Goal: Task Accomplishment & Management: Use online tool/utility

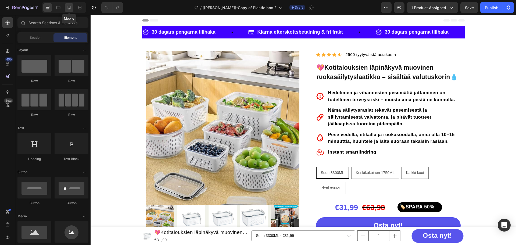
click at [71, 10] on icon at bounding box center [68, 7] width 5 height 5
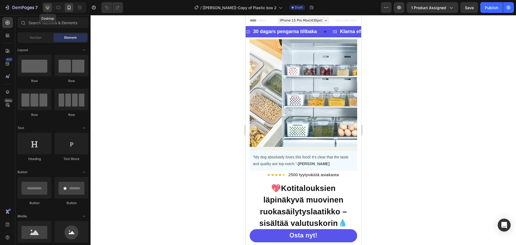
click at [49, 6] on icon at bounding box center [47, 7] width 5 height 5
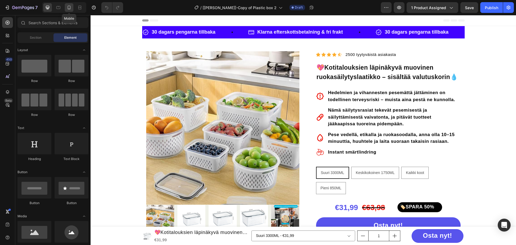
click at [70, 8] on icon at bounding box center [68, 7] width 5 height 5
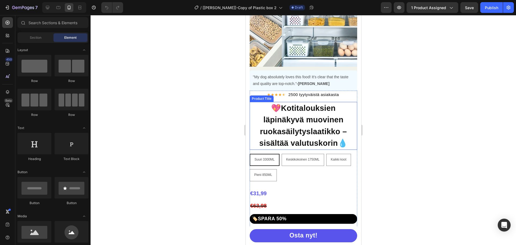
scroll to position [54, 0]
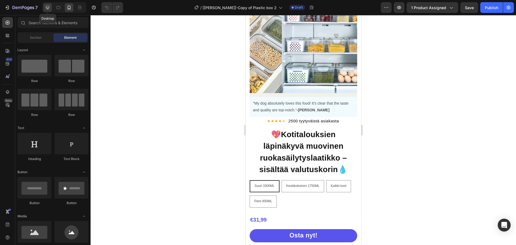
click at [46, 3] on div at bounding box center [47, 7] width 9 height 9
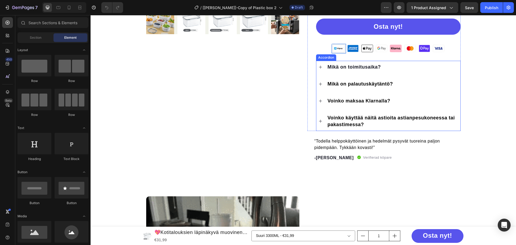
scroll to position [199, 0]
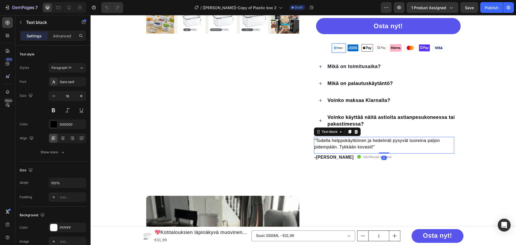
click at [341, 143] on p "“Todella helppokäyttöinen ja hedelmät pysyvät tuoreina paljon pidempään. Tykkää…" at bounding box center [383, 143] width 139 height 13
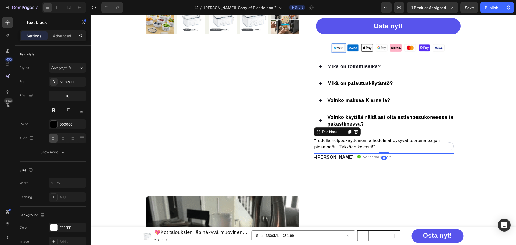
click at [341, 143] on p "“Todella helppokäyttöinen ja hedelmät pysyvät tuoreina paljon pidempään. Tykkää…" at bounding box center [383, 143] width 139 height 13
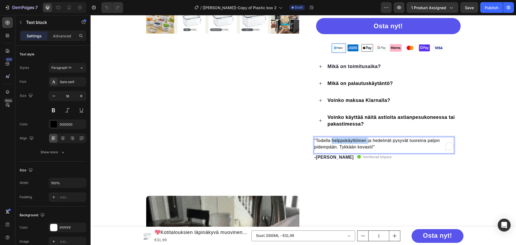
click at [341, 143] on p "“Todella helppokäyttöinen ja hedelmät pysyvät tuoreina paljon pidempään. Tykkää…" at bounding box center [383, 143] width 139 height 13
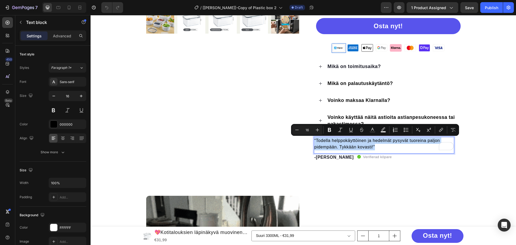
copy p "“Todella helppokäyttöinen ja hedelmät pysyvät tuoreina paljon pidempään. Tykkää…"
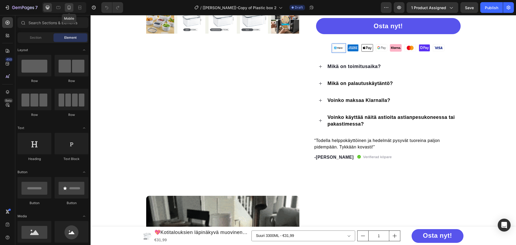
click at [66, 7] on icon at bounding box center [68, 7] width 5 height 5
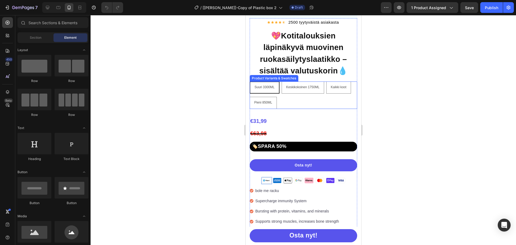
scroll to position [18, 0]
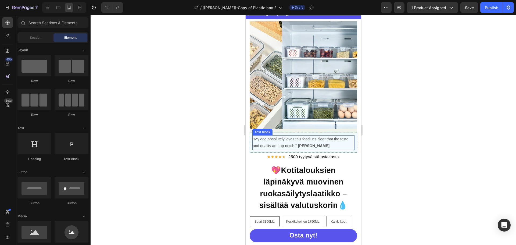
click at [294, 141] on p ""My dog absolutely loves this food! It's clear that the taste and quality are t…" at bounding box center [302, 142] width 101 height 13
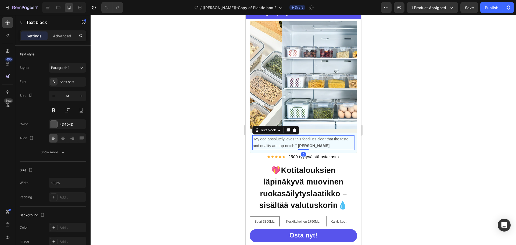
click at [295, 141] on p ""My dog absolutely loves this food! It's clear that the taste and quality are t…" at bounding box center [302, 142] width 101 height 13
click at [389, 134] on div at bounding box center [303, 130] width 425 height 230
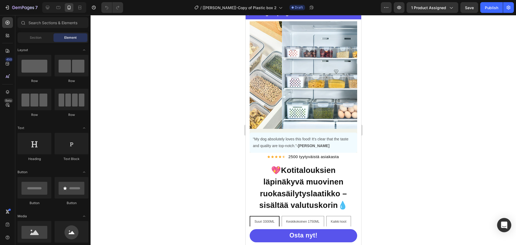
click at [503, 224] on icon "Open Intercom Messenger" at bounding box center [504, 224] width 6 height 7
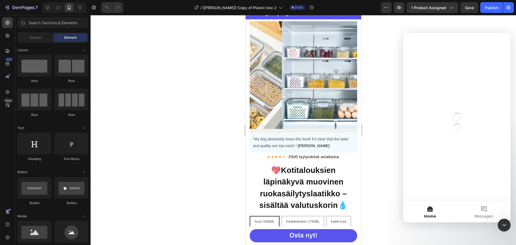
scroll to position [0, 0]
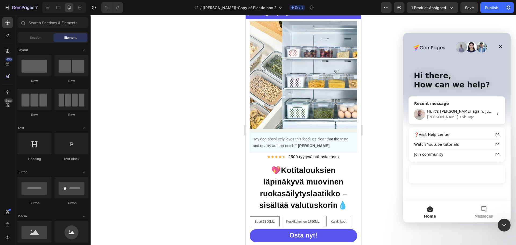
click at [459, 114] on div "• 6h ago" at bounding box center [466, 117] width 15 height 6
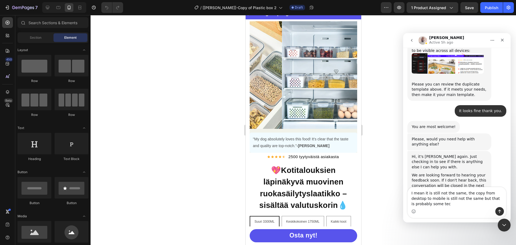
scroll to position [754, 0]
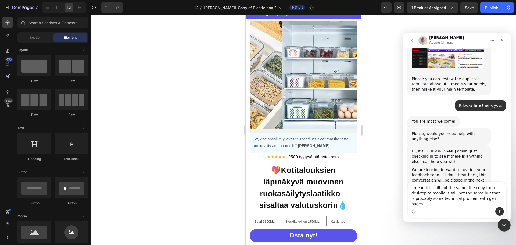
type textarea "I mean it is still not the same, the copy from desktop to mobile is still not t…"
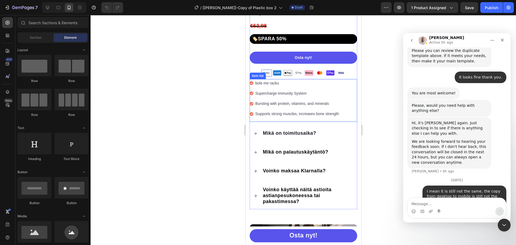
scroll to position [206, 0]
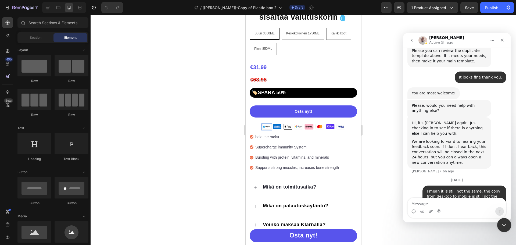
drag, startPoint x: 987, startPoint y: 438, endPoint x: 503, endPoint y: 225, distance: 529.0
click at [502, 226] on icon "Close Intercom Messenger" at bounding box center [503, 224] width 6 height 6
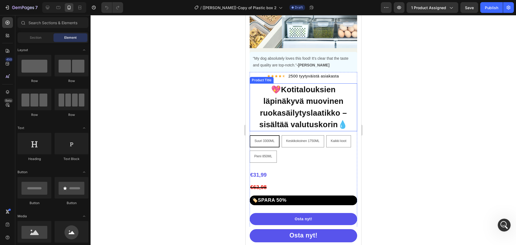
scroll to position [72, 0]
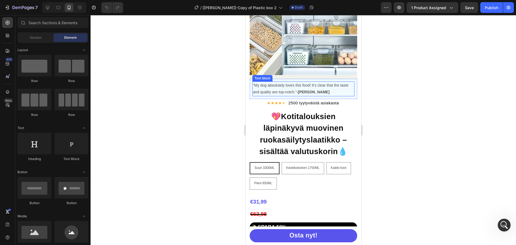
click at [284, 82] on p ""My dog absolutely loves this food! It's clear that the taste and quality are t…" at bounding box center [302, 88] width 101 height 13
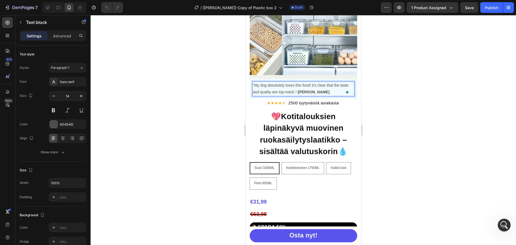
click at [316, 89] on p ""My dog absolutely loves this food! It's clear that the taste and quality are t…" at bounding box center [302, 88] width 101 height 13
drag, startPoint x: 316, startPoint y: 89, endPoint x: 247, endPoint y: 78, distance: 69.6
click at [247, 78] on div "Product Images "My dog absolutely loves this food! It's clear that the taste an…" at bounding box center [302, 181] width 115 height 429
click at [380, 93] on div at bounding box center [303, 130] width 425 height 230
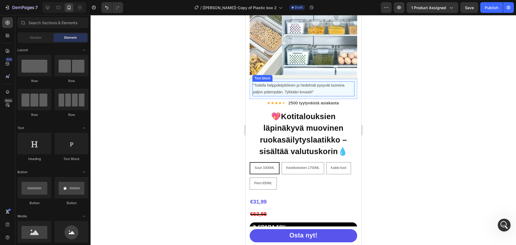
click at [328, 88] on p "“Todella helppokäyttöinen ja hedelmät pysyvät tuoreina paljon pidempään. Tykkää…" at bounding box center [302, 88] width 101 height 13
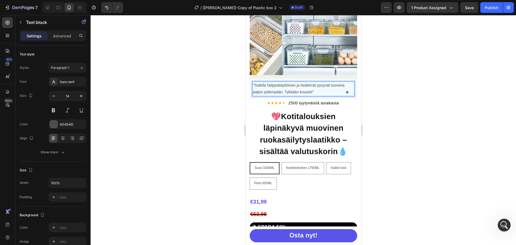
click at [262, 82] on p "“Todella helppokäyttöinen ja hedelmät pysyvät tuoreina paljon pidempään. Tykkää…" at bounding box center [302, 88] width 101 height 13
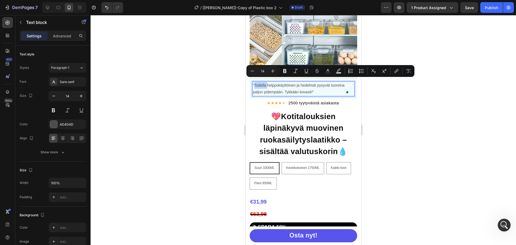
click at [262, 82] on p "“Todella helppokäyttöinen ja hedelmät pysyvät tuoreina paljon pidempään. Tykkää…" at bounding box center [302, 88] width 101 height 13
click at [272, 71] on icon "Editor contextual toolbar" at bounding box center [272, 70] width 5 height 5
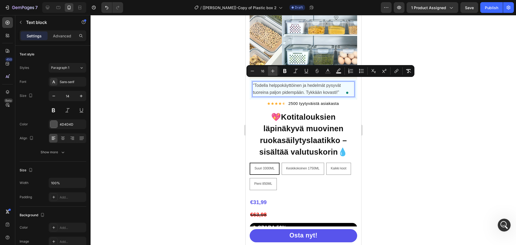
click at [272, 71] on icon "Editor contextual toolbar" at bounding box center [272, 70] width 5 height 5
type input "17"
click at [326, 69] on icon "Editor contextual toolbar" at bounding box center [327, 70] width 5 height 5
type input "4D4D4D"
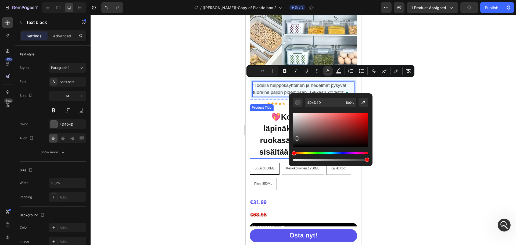
drag, startPoint x: 546, startPoint y: 147, endPoint x: 282, endPoint y: 154, distance: 264.4
type input "0C0C0C"
click at [388, 104] on div at bounding box center [303, 130] width 425 height 230
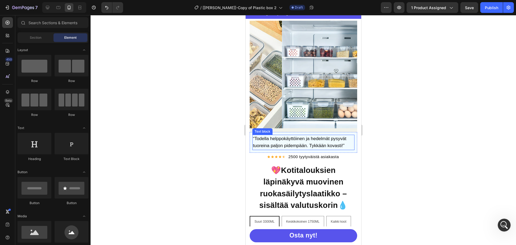
scroll to position [18, 0]
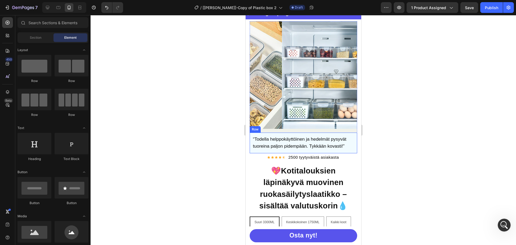
click at [278, 132] on div "“Todella helppokäyttöinen ja hedelmät pysyvät tuoreina paljon pidempään. Tykkää…" at bounding box center [302, 142] width 107 height 20
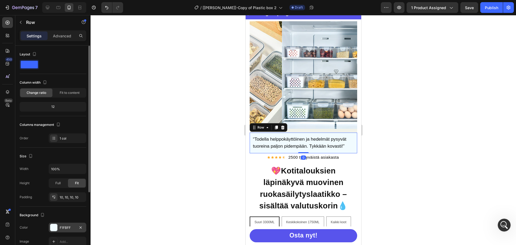
click at [55, 231] on div at bounding box center [54, 227] width 8 height 8
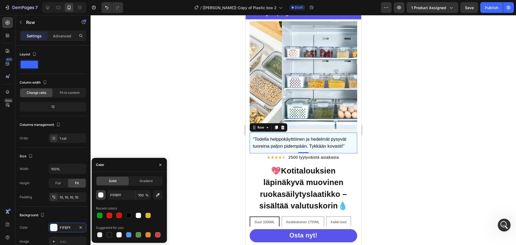
click at [101, 196] on div "button" at bounding box center [100, 194] width 5 height 5
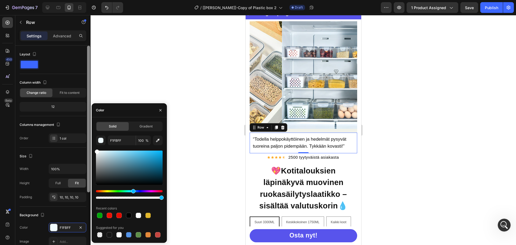
drag, startPoint x: 84, startPoint y: 154, endPoint x: 87, endPoint y: 133, distance: 20.6
click at [81, 139] on div "450 Beta Sections(18) Elements(84) Section Element Hero Section Product Detail …" at bounding box center [45, 130] width 91 height 230
click at [165, 70] on div at bounding box center [303, 130] width 425 height 230
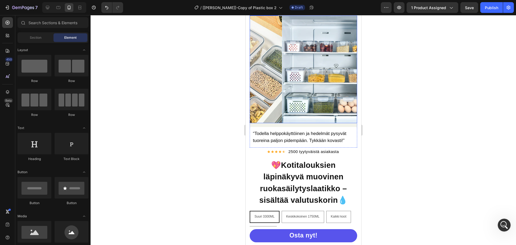
scroll to position [54, 0]
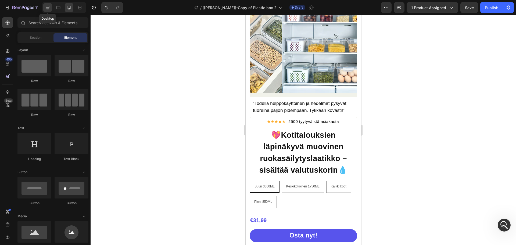
click at [50, 7] on div at bounding box center [47, 7] width 9 height 9
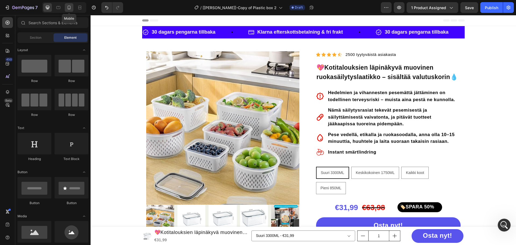
click at [69, 7] on icon at bounding box center [68, 7] width 5 height 5
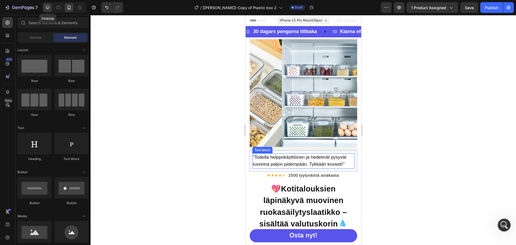
click at [50, 9] on icon at bounding box center [47, 7] width 5 height 5
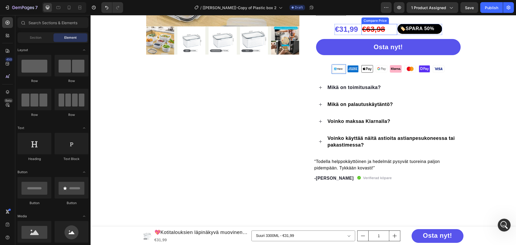
scroll to position [188, 0]
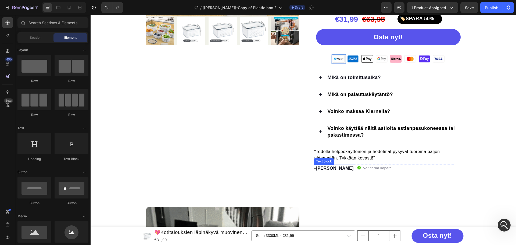
click at [321, 167] on p "-[PERSON_NAME]" at bounding box center [333, 168] width 39 height 6
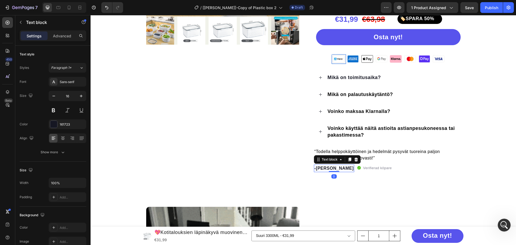
click at [319, 168] on p "-[PERSON_NAME]" at bounding box center [333, 168] width 39 height 6
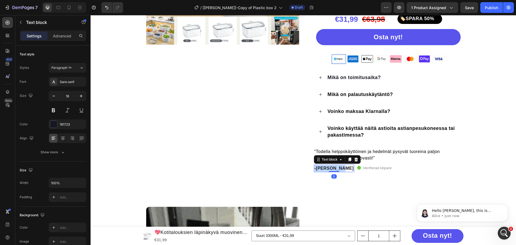
scroll to position [0, 0]
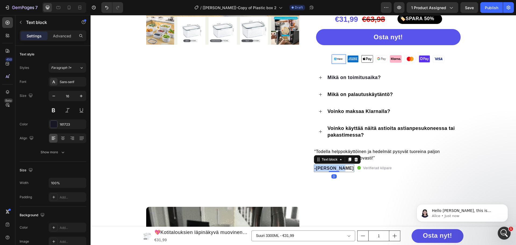
click at [319, 168] on p "-[PERSON_NAME]" at bounding box center [333, 168] width 39 height 6
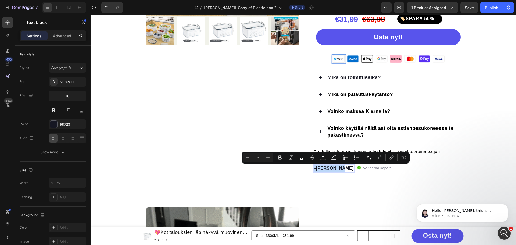
scroll to position [844, 0]
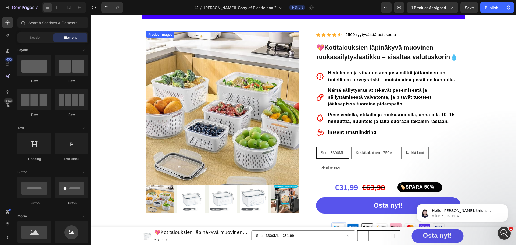
scroll to position [0, 0]
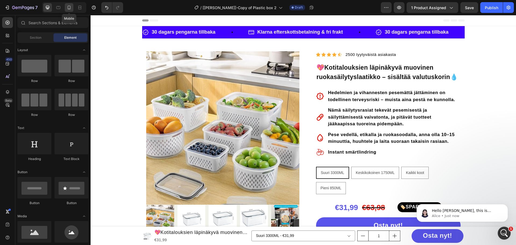
click at [68, 7] on icon at bounding box center [69, 8] width 3 height 4
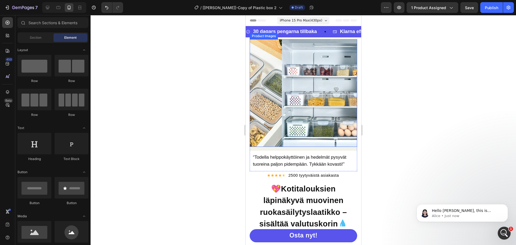
scroll to position [54, 0]
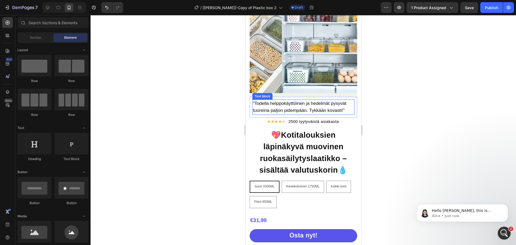
click at [332, 107] on span "“Todella helppokäyttöinen ja hedelmät pysyvät tuoreina paljon pidempään. Tykkää…" at bounding box center [298, 107] width 93 height 12
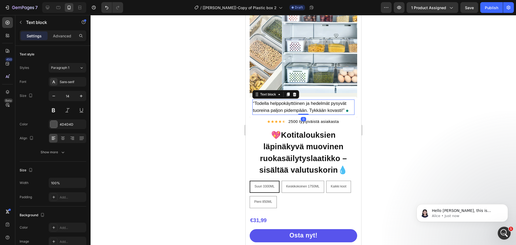
click at [341, 107] on span "“Todella helppokäyttöinen ja hedelmät pysyvät tuoreina paljon pidempään. Tykkää…" at bounding box center [298, 107] width 93 height 12
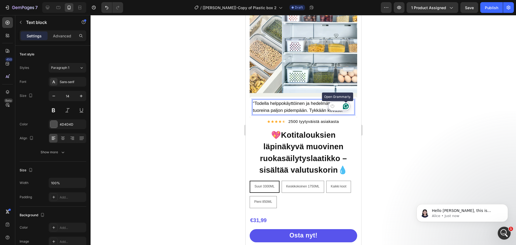
click at [345, 106] on icon "Open Grammarly. 0 Suggestions." at bounding box center [345, 106] width 6 height 6
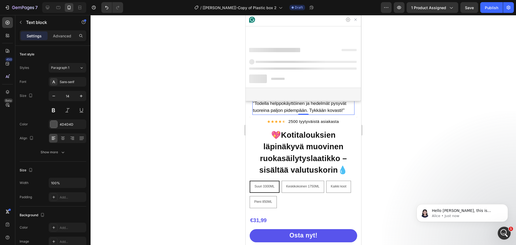
click at [322, 107] on span "“Todella helppokäyttöinen ja hedelmät pysyvät tuoreina paljon pidempään. Tykkää…" at bounding box center [298, 107] width 93 height 12
click at [342, 106] on span "“Todella helppokäyttöinen ja hedelmät pysyvät tuoreina paljon pidempään. Tykkää…" at bounding box center [298, 107] width 93 height 12
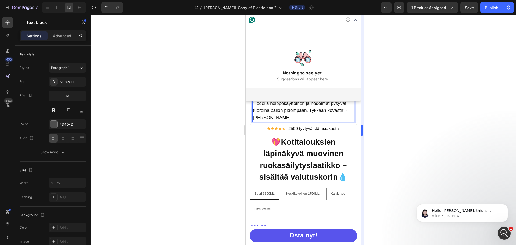
drag, startPoint x: 408, startPoint y: 69, endPoint x: 362, endPoint y: 52, distance: 49.3
click at [408, 68] on div at bounding box center [303, 130] width 425 height 230
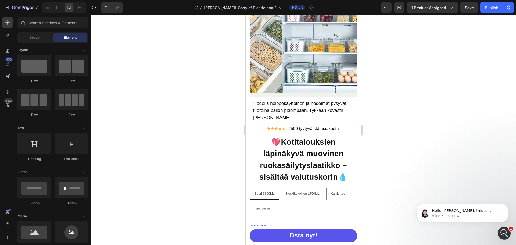
click at [423, 89] on div at bounding box center [303, 130] width 425 height 230
click at [489, 46] on div at bounding box center [303, 130] width 425 height 230
click at [505, 207] on icon "Dismiss notification" at bounding box center [506, 205] width 3 height 3
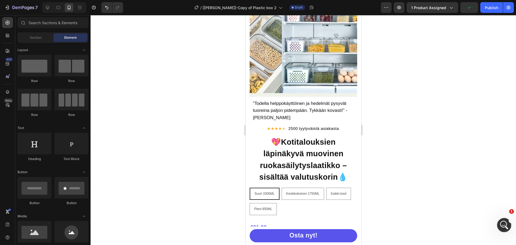
click at [506, 223] on icon "Open Intercom Messenger" at bounding box center [503, 224] width 9 height 9
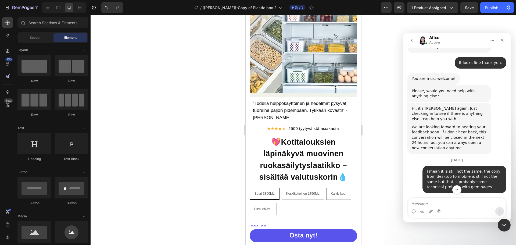
scroll to position [844, 0]
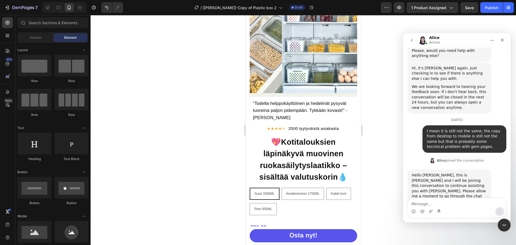
click at [459, 206] on textarea "Message…" at bounding box center [456, 202] width 98 height 9
type textarea "Ok"
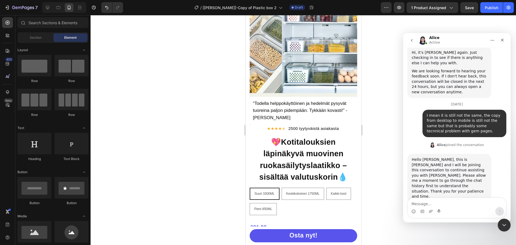
scroll to position [860, 0]
click at [506, 224] on div "Close Intercom Messenger" at bounding box center [503, 224] width 13 height 13
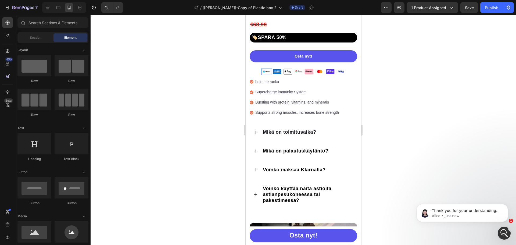
scroll to position [876, 0]
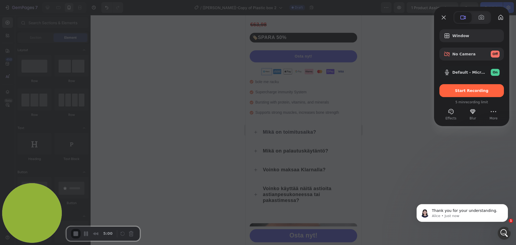
click at [474, 186] on div at bounding box center [258, 122] width 516 height 245
click at [472, 91] on span "Start Recording" at bounding box center [472, 90] width 34 height 4
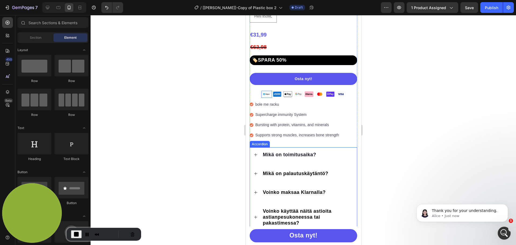
scroll to position [215, 0]
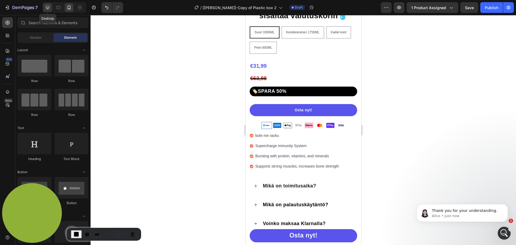
click at [49, 8] on icon at bounding box center [47, 7] width 5 height 5
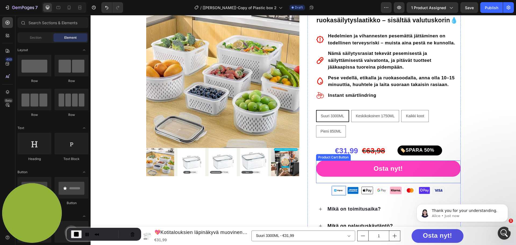
scroll to position [27, 0]
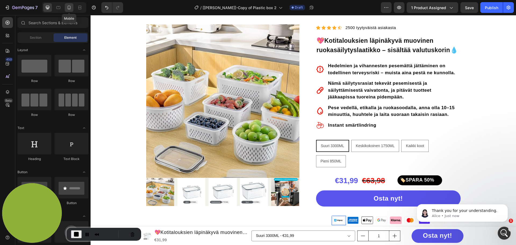
click at [67, 6] on icon at bounding box center [68, 7] width 5 height 5
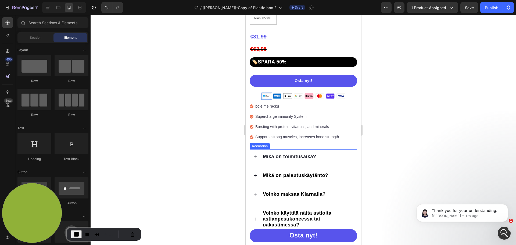
scroll to position [239, 0]
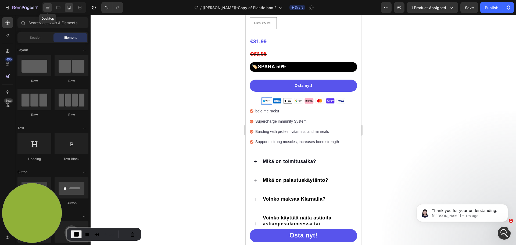
click at [46, 8] on icon at bounding box center [47, 7] width 5 height 5
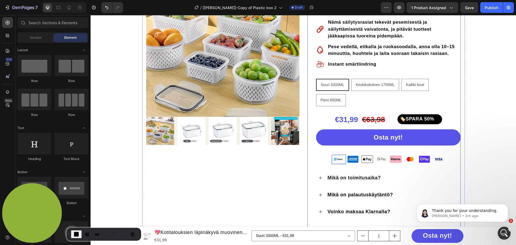
scroll to position [162, 0]
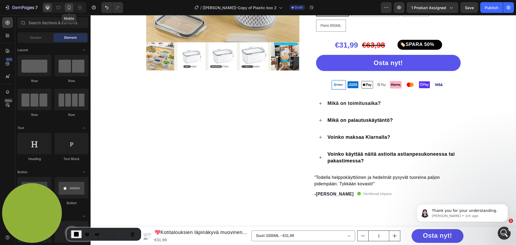
click at [66, 6] on div at bounding box center [69, 7] width 9 height 9
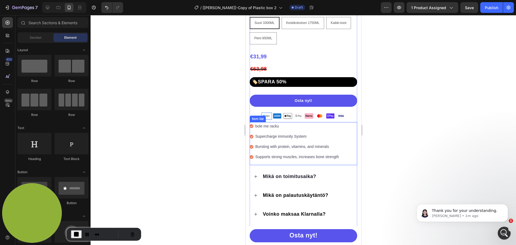
scroll to position [215, 0]
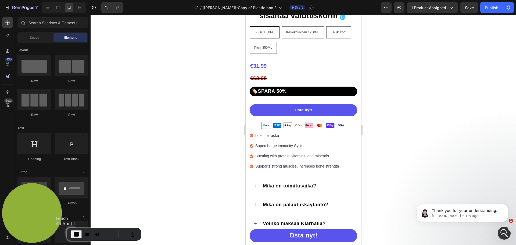
click at [78, 233] on span "End Recording" at bounding box center [76, 234] width 6 height 6
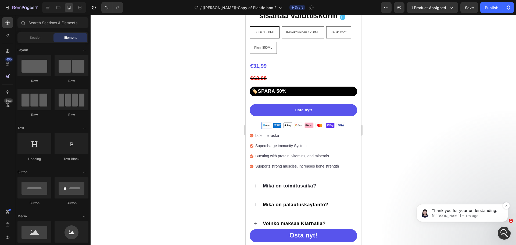
click at [490, 208] on p "Thank you for your understanding." at bounding box center [466, 210] width 69 height 5
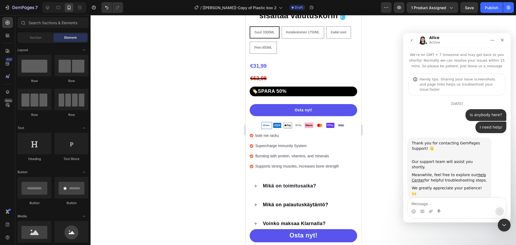
scroll to position [1, 0]
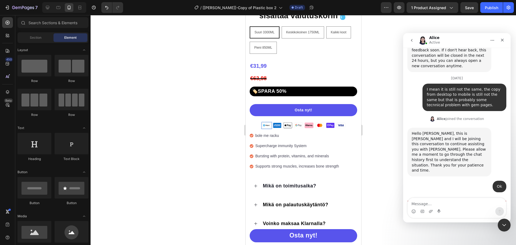
type textarea "[URL][DOMAIN_NAME]"
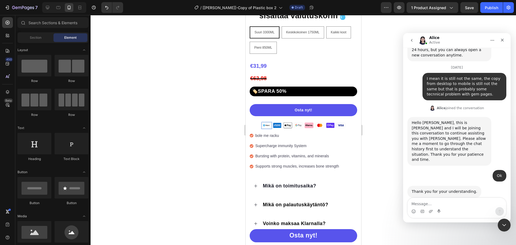
scroll to position [903, 0]
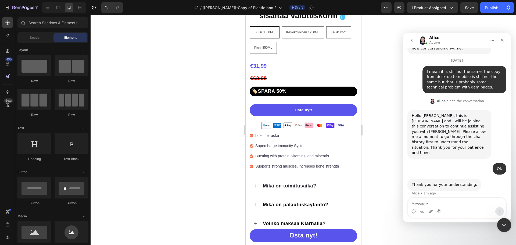
click at [505, 223] on icon "Close Intercom Messenger" at bounding box center [503, 224] width 6 height 6
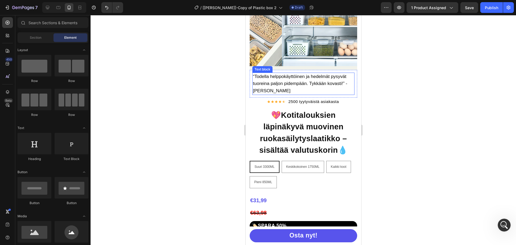
scroll to position [161, 0]
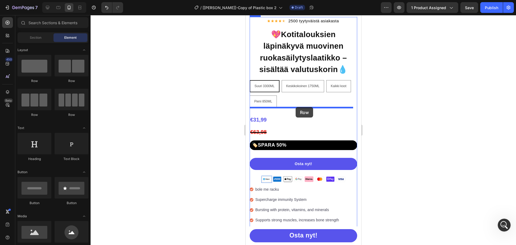
drag, startPoint x: 286, startPoint y: 116, endPoint x: 295, endPoint y: 107, distance: 13.3
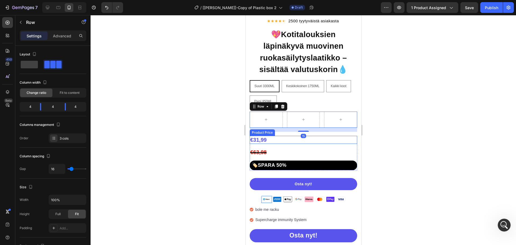
click at [275, 136] on div "€31,99" at bounding box center [302, 140] width 107 height 8
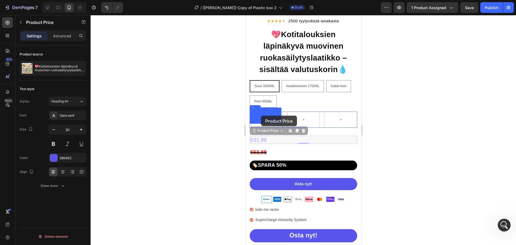
drag, startPoint x: 263, startPoint y: 128, endPoint x: 261, endPoint y: 115, distance: 12.9
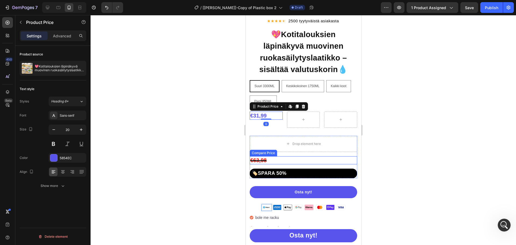
click at [279, 158] on div "€63,98" at bounding box center [302, 160] width 107 height 8
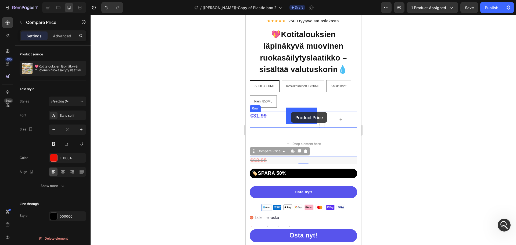
drag, startPoint x: 263, startPoint y: 147, endPoint x: 288, endPoint y: 113, distance: 42.0
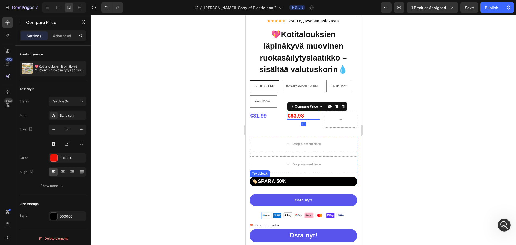
click at [308, 179] on p "🏷️SPARA 50%" at bounding box center [302, 181] width 103 height 5
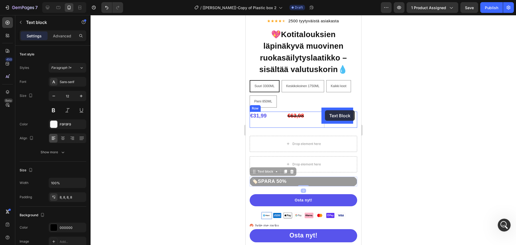
drag, startPoint x: 271, startPoint y: 169, endPoint x: 324, endPoint y: 110, distance: 80.1
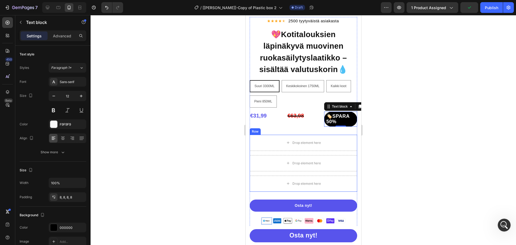
click at [255, 129] on div "Row" at bounding box center [254, 131] width 9 height 5
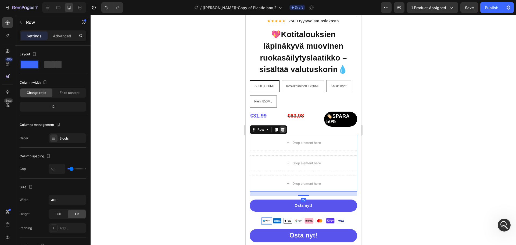
click at [282, 128] on icon at bounding box center [282, 130] width 3 height 4
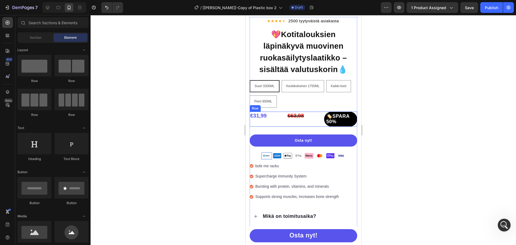
click at [292, 119] on div "€63,98 Compare Price Compare Price" at bounding box center [303, 118] width 33 height 15
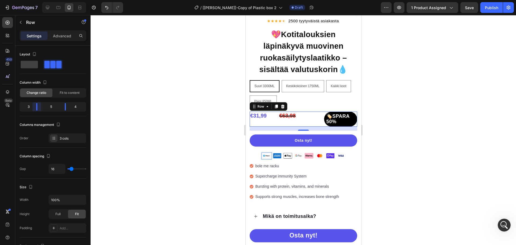
drag, startPoint x: 41, startPoint y: 106, endPoint x: 34, endPoint y: 105, distance: 6.5
click at [34, 0] on body "7 / [Henry]-Copy of Plastic box 2 Draft Preview 1 product assigned Save Publish…" at bounding box center [258, 0] width 516 height 0
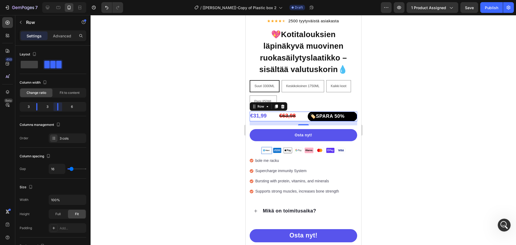
drag, startPoint x: 64, startPoint y: 108, endPoint x: 55, endPoint y: 105, distance: 9.5
click at [55, 0] on body "7 / [Henry]-Copy of Plastic box 2 Draft Preview 1 product assigned Save Publish…" at bounding box center [258, 0] width 516 height 0
click at [262, 112] on div "€31,99" at bounding box center [261, 115] width 25 height 8
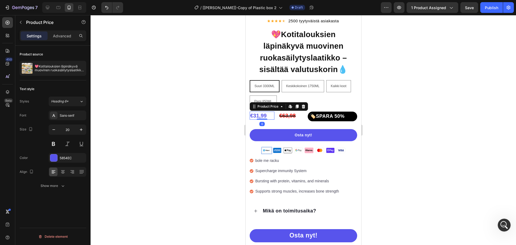
click at [262, 112] on div "€31,99" at bounding box center [261, 115] width 25 height 8
click at [81, 130] on icon "button" at bounding box center [80, 129] width 5 height 5
click at [80, 128] on icon "button" at bounding box center [80, 129] width 5 height 5
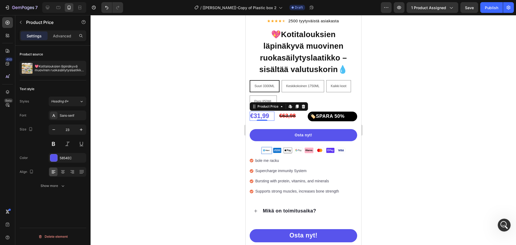
type input "24"
click at [144, 109] on div at bounding box center [303, 130] width 425 height 230
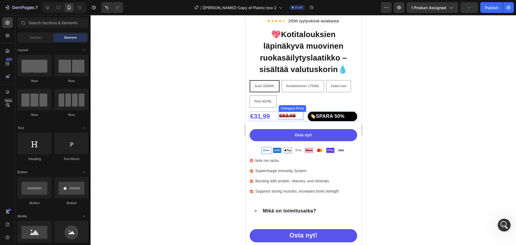
click at [287, 111] on div "€63,98" at bounding box center [290, 115] width 25 height 8
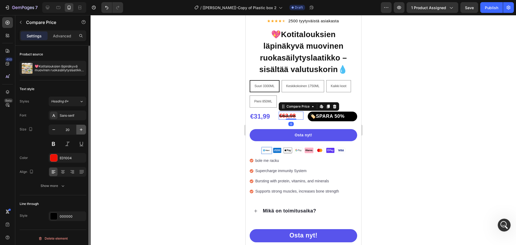
click at [83, 129] on icon "button" at bounding box center [80, 129] width 5 height 5
type input "24"
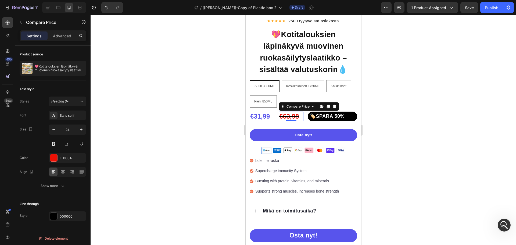
click at [182, 113] on div at bounding box center [303, 130] width 425 height 230
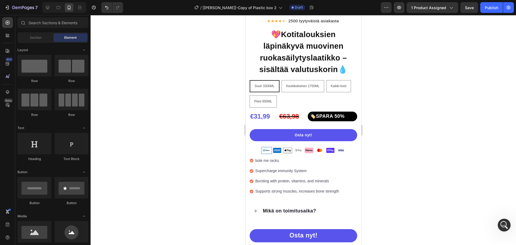
click at [468, 123] on div at bounding box center [303, 130] width 425 height 230
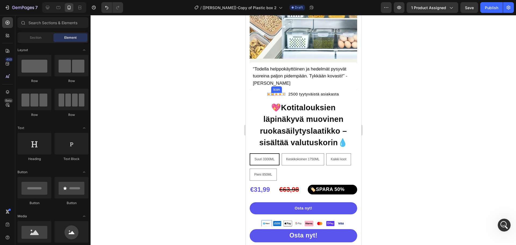
scroll to position [81, 0]
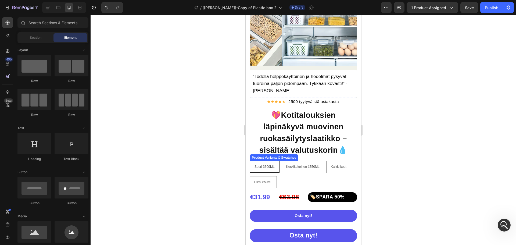
click at [302, 165] on div "Keskikokoinen 1750ML" at bounding box center [302, 167] width 42 height 10
click at [281, 161] on input "Keskikokoinen 1750ML Keskikokoinen 1750ML Keskikokoinen 1750ML" at bounding box center [281, 160] width 0 height 0
radio input "true"
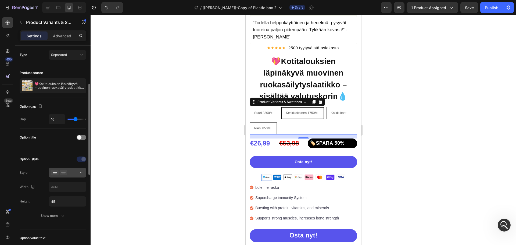
scroll to position [27, 0]
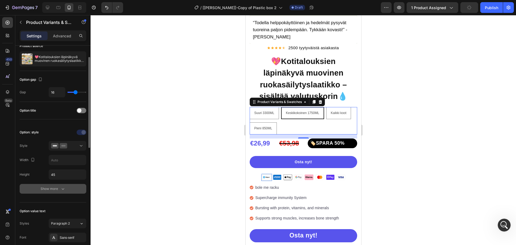
click at [64, 189] on icon "button" at bounding box center [62, 188] width 5 height 5
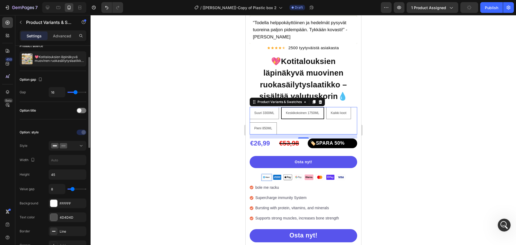
scroll to position [81, 0]
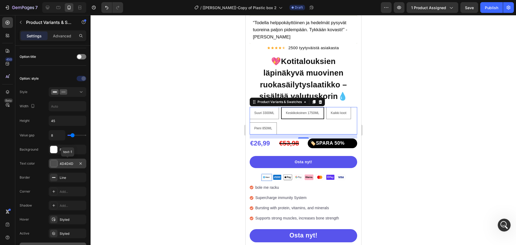
click at [49, 164] on div "4D4D4D" at bounding box center [68, 163] width 38 height 10
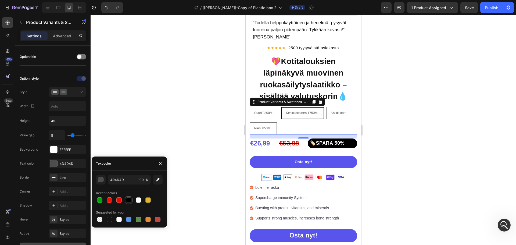
click at [129, 201] on div at bounding box center [128, 199] width 5 height 5
type input "000000"
click at [39, 172] on div "Background FFFFFF" at bounding box center [53, 177] width 67 height 10
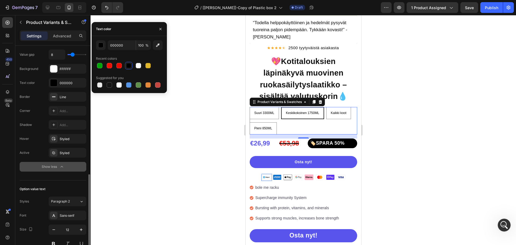
scroll to position [215, 0]
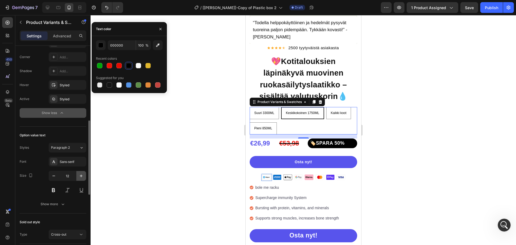
click at [80, 176] on icon "button" at bounding box center [80, 175] width 5 height 5
type input "16"
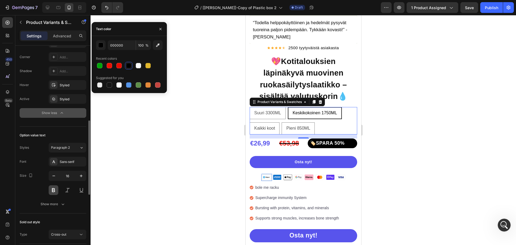
click at [56, 189] on button at bounding box center [54, 190] width 10 height 10
click at [138, 159] on div at bounding box center [303, 130] width 425 height 230
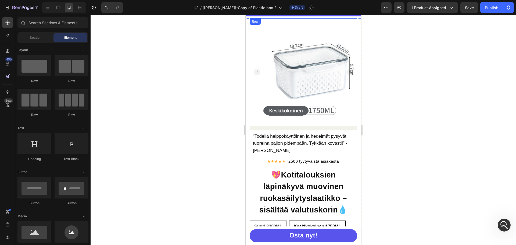
scroll to position [0, 0]
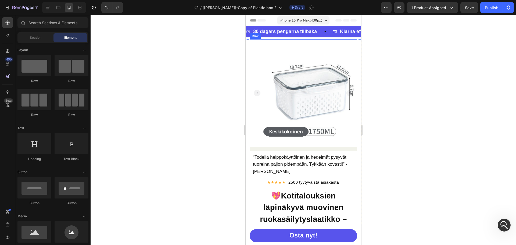
click at [268, 146] on div "Product Images “Todella helppokäyttöinen ja hedelmät pysyvät tuoreina paljon pi…" at bounding box center [302, 108] width 107 height 139
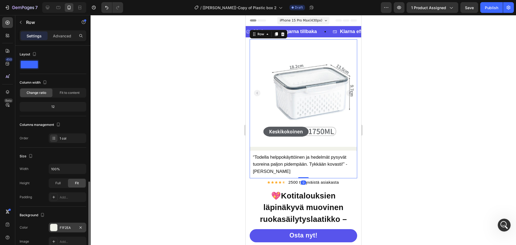
scroll to position [81, 0]
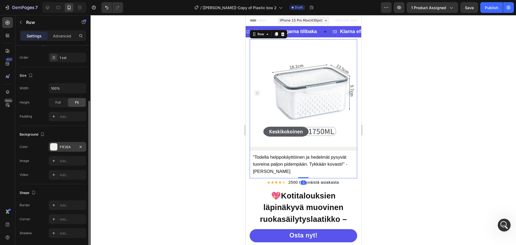
click at [60, 148] on div "F1F2EA" at bounding box center [68, 147] width 16 height 5
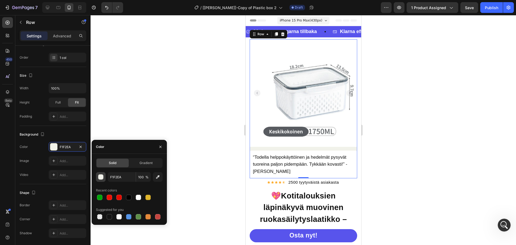
click at [100, 176] on div "button" at bounding box center [100, 176] width 5 height 5
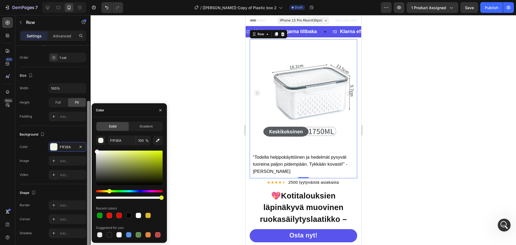
drag, startPoint x: 110, startPoint y: 167, endPoint x: 89, endPoint y: 137, distance: 37.3
click at [86, 140] on div "450 Beta Sections(18) Elements(84) Section Element Hero Section Product Detail …" at bounding box center [45, 130] width 91 height 230
click at [164, 62] on div at bounding box center [303, 130] width 425 height 230
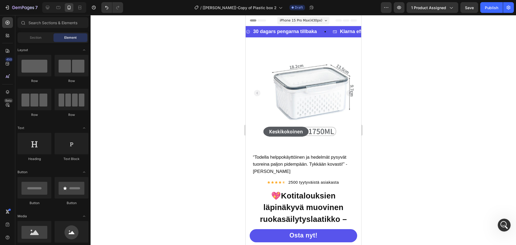
click at [403, 84] on div at bounding box center [303, 130] width 425 height 230
click at [323, 82] on img at bounding box center [310, 92] width 107 height 107
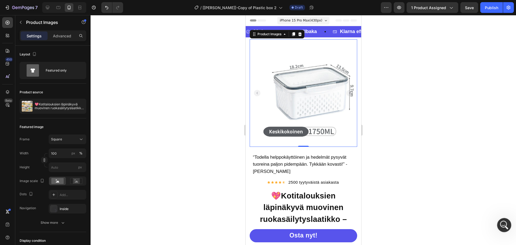
click at [500, 226] on icon "Open Intercom Messenger" at bounding box center [503, 224] width 9 height 9
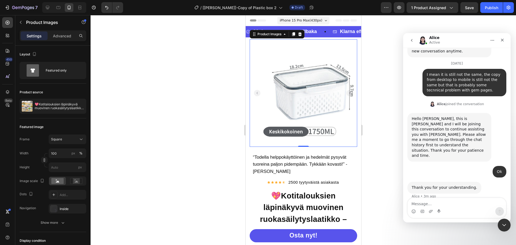
scroll to position [903, 0]
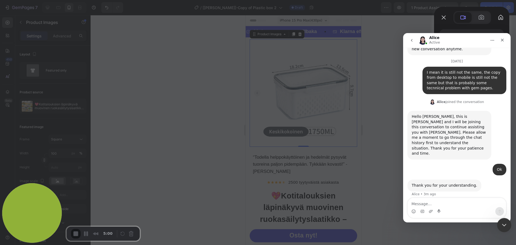
click at [498, 225] on div "Close Intercom Messenger" at bounding box center [503, 224] width 13 height 13
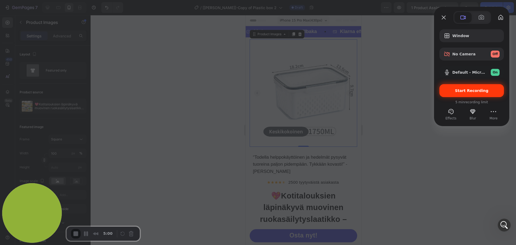
click at [459, 93] on div "Start Recording" at bounding box center [471, 90] width 64 height 13
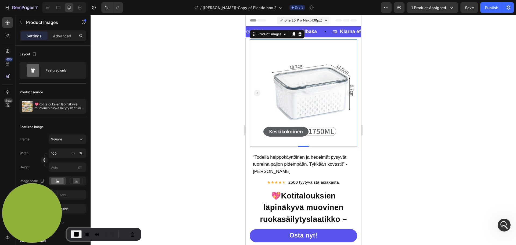
click at [53, 6] on div at bounding box center [64, 7] width 44 height 11
click at [52, 6] on div at bounding box center [64, 7] width 44 height 11
click at [48, 6] on icon at bounding box center [47, 7] width 5 height 5
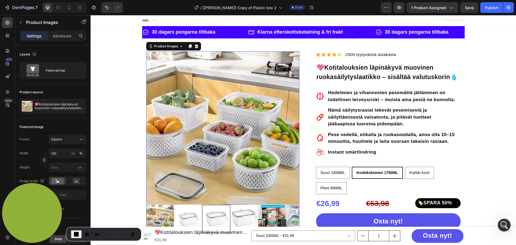
scroll to position [17, 0]
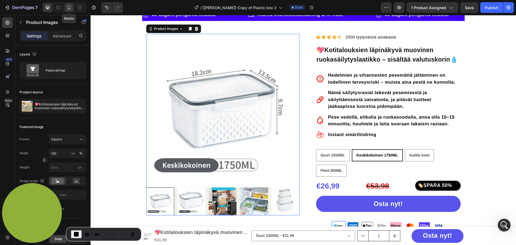
click at [68, 7] on icon at bounding box center [69, 8] width 3 height 4
type input "100"
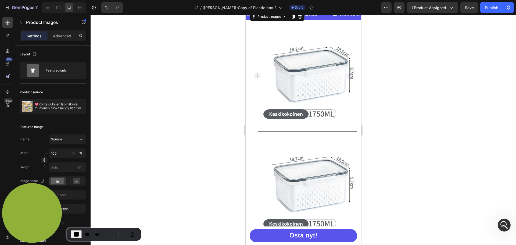
scroll to position [5, 0]
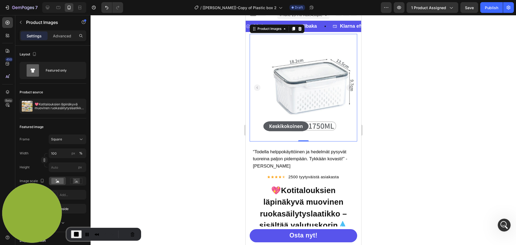
click at [293, 85] on img at bounding box center [310, 87] width 107 height 107
click at [72, 108] on div at bounding box center [78, 106] width 15 height 15
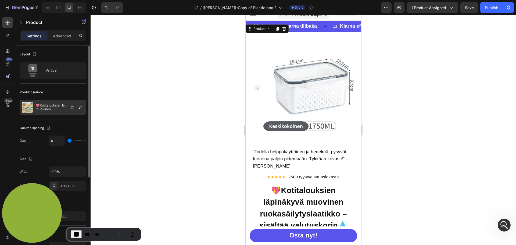
click at [75, 110] on div at bounding box center [74, 107] width 24 height 15
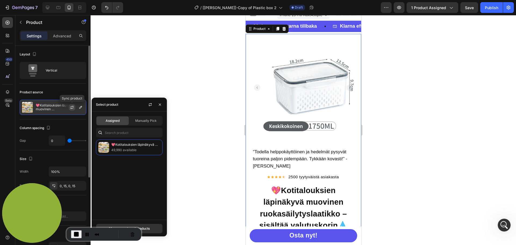
click at [71, 107] on icon "button" at bounding box center [72, 107] width 3 height 2
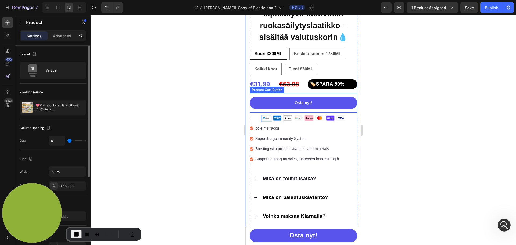
scroll to position [167, 0]
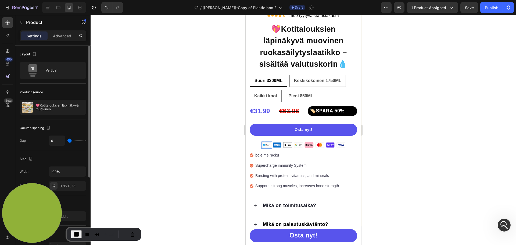
click at [75, 234] on span "End Recording" at bounding box center [76, 234] width 6 height 6
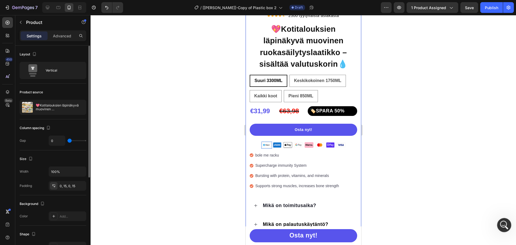
click at [500, 224] on icon "Open Intercom Messenger" at bounding box center [503, 224] width 9 height 9
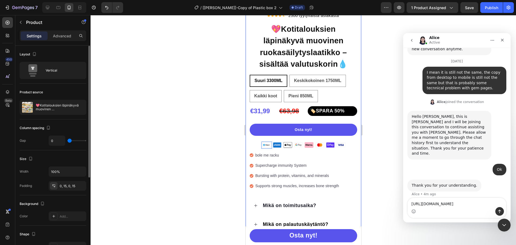
scroll to position [914, 0]
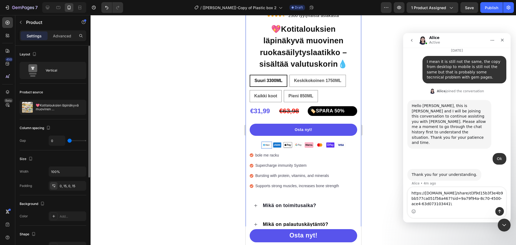
type textarea "[URL][DOMAIN_NAME]"
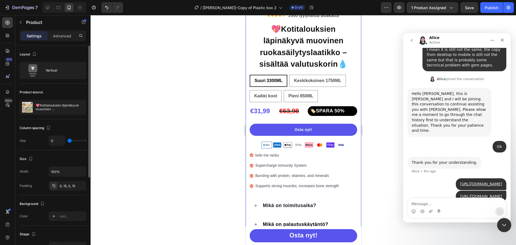
click at [505, 222] on icon "Close Intercom Messenger" at bounding box center [503, 224] width 6 height 6
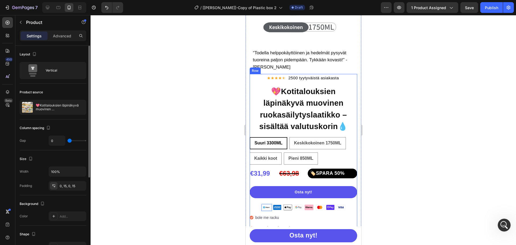
scroll to position [86, 0]
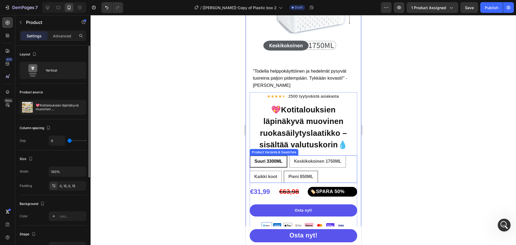
click at [301, 174] on span "Pieni 850ML" at bounding box center [300, 176] width 25 height 5
click at [283, 171] on input "Pieni 850ML Pieni 850ML Pieni 850ML" at bounding box center [283, 170] width 0 height 0
radio input "true"
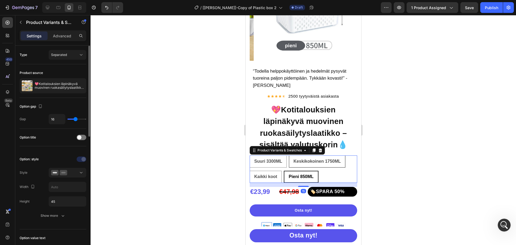
click at [320, 159] on span "Keskikokoinen 1750ML" at bounding box center [316, 161] width 47 height 5
click at [288, 155] on input "Keskikokoinen 1750ML Keskikokoinen 1750ML Keskikokoinen 1750ML" at bounding box center [288, 155] width 0 height 0
radio input "true"
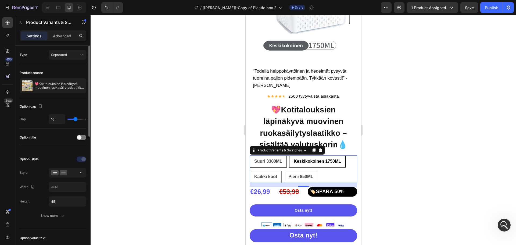
click at [277, 160] on div "Suuri 3300ML" at bounding box center [268, 161] width 37 height 12
click at [249, 155] on input "Suuri 3300ML Suuri 3300ML Suuri 3300ML" at bounding box center [249, 155] width 0 height 0
radio input "true"
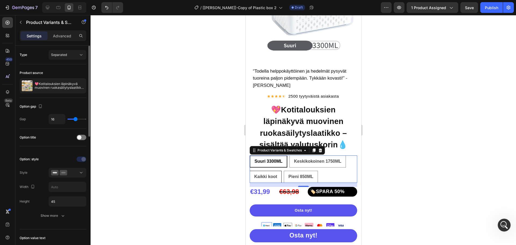
click at [266, 174] on span "Kaikki koot" at bounding box center [265, 176] width 23 height 5
click at [249, 171] on input "Kaikki koot Kaikki koot Kaikki koot" at bounding box center [249, 170] width 0 height 0
radio input "true"
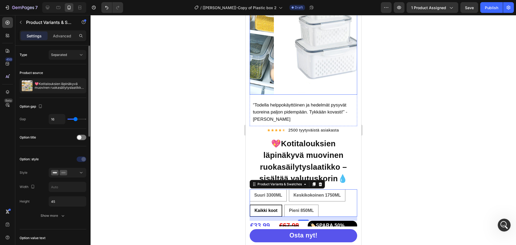
scroll to position [54, 0]
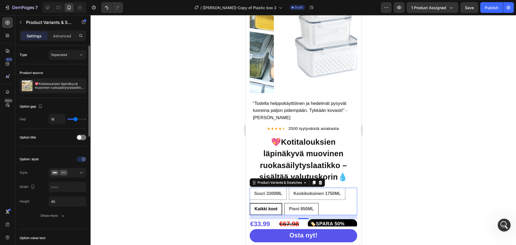
click at [298, 206] on span "Pieni 850ML" at bounding box center [300, 208] width 25 height 5
click at [284, 203] on input "Pieni 850ML Pieni 850ML Pieni 850ML" at bounding box center [284, 203] width 0 height 0
radio input "true"
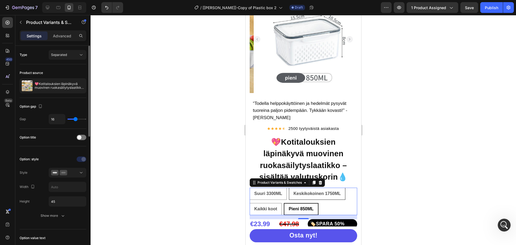
click at [304, 191] on span "Keskikokoinen 1750ML" at bounding box center [316, 193] width 47 height 5
click at [288, 187] on input "Keskikokoinen 1750ML Keskikokoinen 1750ML Keskikokoinen 1750ML" at bounding box center [288, 187] width 0 height 0
radio input "true"
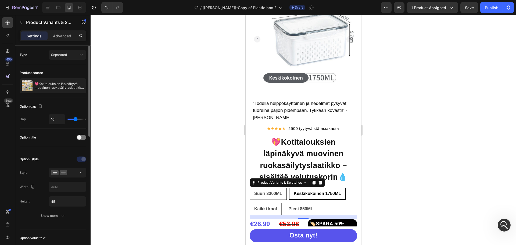
click at [281, 191] on span "Suuri 3300ML" at bounding box center [268, 193] width 28 height 5
click at [249, 187] on input "Suuri 3300ML Suuri 3300ML Suuri 3300ML" at bounding box center [249, 187] width 0 height 0
radio input "true"
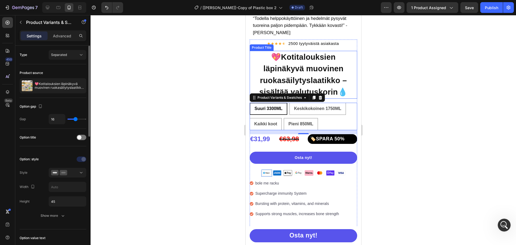
scroll to position [161, 0]
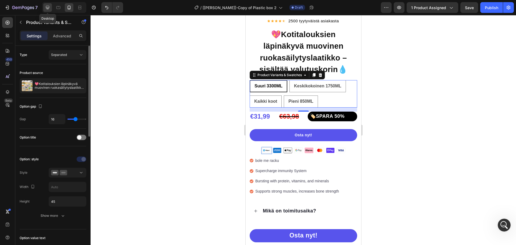
click at [48, 6] on icon at bounding box center [47, 7] width 3 height 3
type input "14"
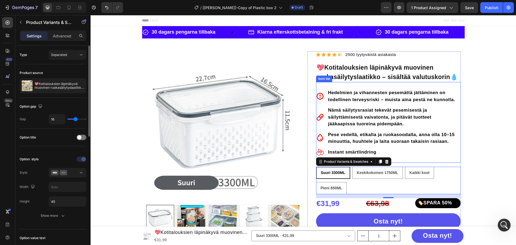
click at [320, 81] on div "Item list" at bounding box center [324, 78] width 16 height 6
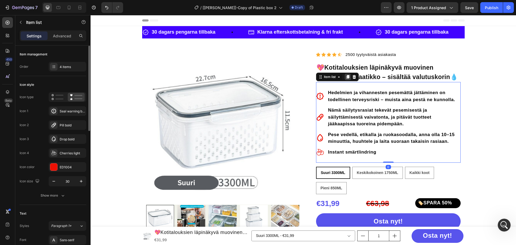
click at [345, 78] on icon at bounding box center [347, 77] width 4 height 4
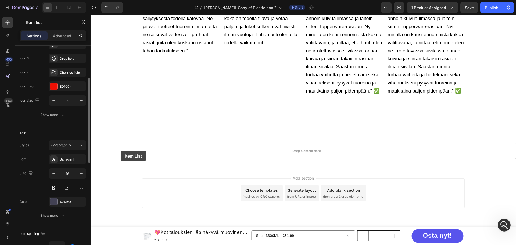
scroll to position [1379, 0]
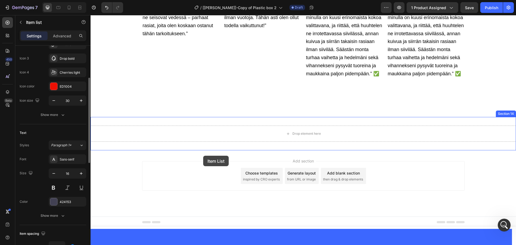
drag, startPoint x: 312, startPoint y: 166, endPoint x: 203, endPoint y: 156, distance: 109.0
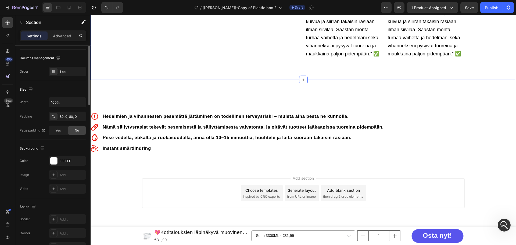
scroll to position [0, 0]
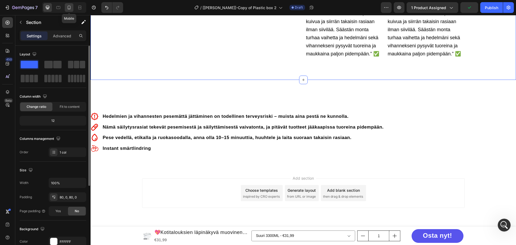
click at [69, 9] on icon at bounding box center [69, 8] width 3 height 4
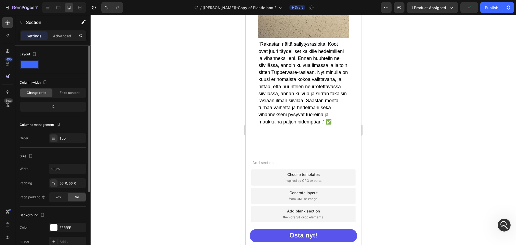
scroll to position [1682, 0]
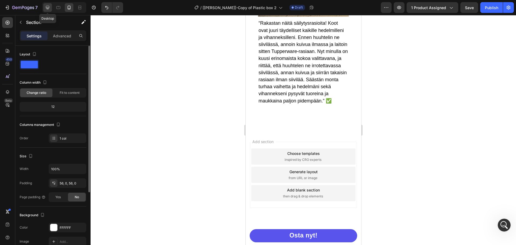
click at [49, 6] on icon at bounding box center [47, 7] width 5 height 5
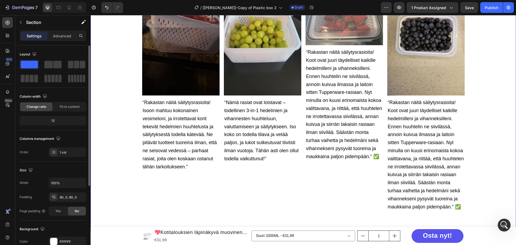
scroll to position [1416, 0]
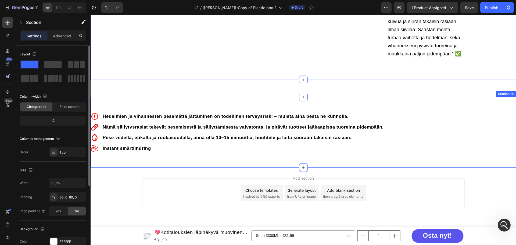
click at [116, 98] on div "Hedelmien ja vihannesten pesemättä jättäminen on todellinen terveysriski – muis…" at bounding box center [303, 132] width 425 height 70
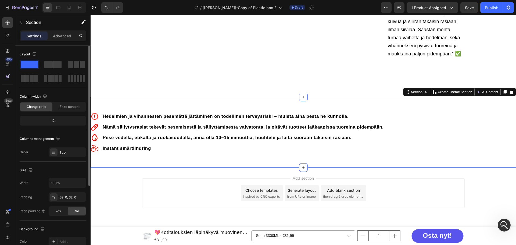
click at [62, 41] on div "Settings Advanced" at bounding box center [53, 35] width 67 height 11
click at [62, 40] on div "Advanced" at bounding box center [62, 35] width 27 height 9
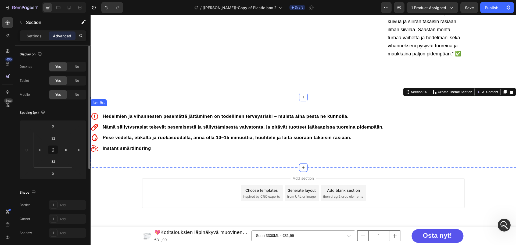
click at [103, 102] on div "Item list" at bounding box center [99, 102] width 14 height 5
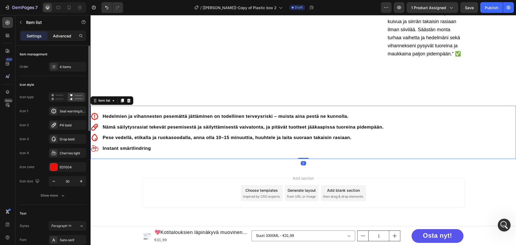
click at [62, 35] on p "Advanced" at bounding box center [62, 36] width 18 height 6
type input "100%"
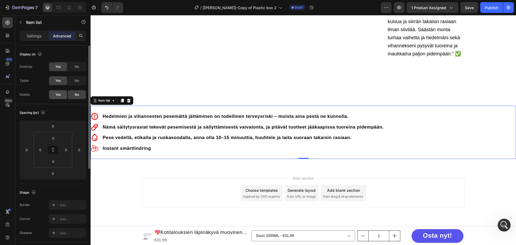
click at [65, 93] on div "Yes" at bounding box center [58, 94] width 18 height 9
click at [73, 65] on div "No" at bounding box center [77, 66] width 18 height 9
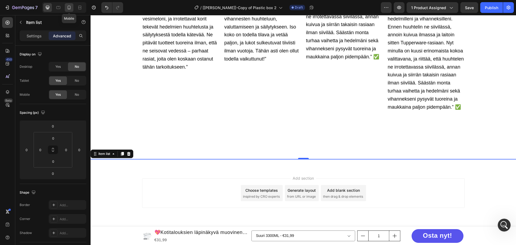
click at [73, 8] on div at bounding box center [69, 7] width 9 height 9
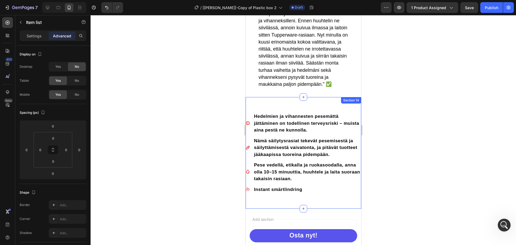
scroll to position [1695, 0]
click at [257, 120] on strong "Hedelmien ja vihannesten pesemättä jättäminen on todellinen terveysriski – muis…" at bounding box center [306, 123] width 105 height 19
click at [249, 120] on div "Hedelmien ja vihannesten pesemättä jättäminen on todellinen terveysriski – muis…" at bounding box center [302, 124] width 115 height 22
click at [339, 121] on p "Hedelmien ja vihannesten pesemättä jättäminen on todellinen terveysriski – muis…" at bounding box center [307, 123] width 106 height 21
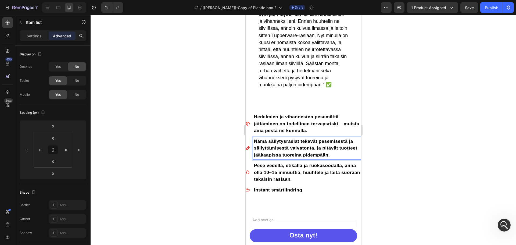
click at [259, 151] on strong "Nämä säilytysrasiat tekevät pesemisestä ja säilyttämisestä vaivatonta, ja pitäv…" at bounding box center [305, 148] width 103 height 19
click at [251, 107] on div "Hedelmien ja vihannesten pesemättä jättäminen on todellinen terveysriski – muis…" at bounding box center [302, 153] width 115 height 111
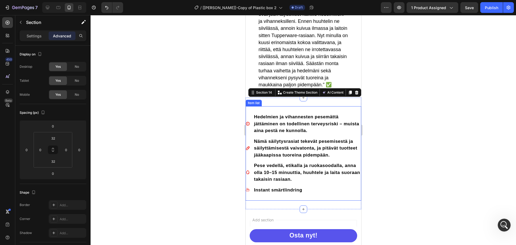
click at [255, 114] on div "Hedelmien ja vihannesten pesemättä jättäminen on todellinen terveysriski – muis…" at bounding box center [302, 153] width 115 height 94
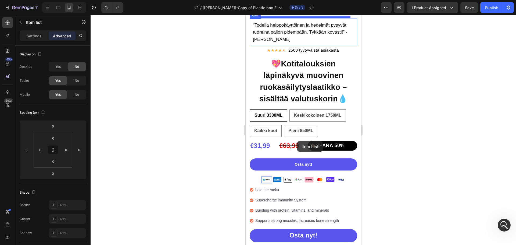
scroll to position [134, 0]
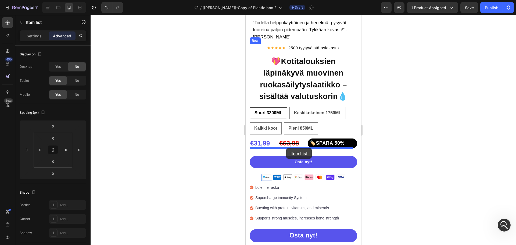
drag, startPoint x: 256, startPoint y: 105, endPoint x: 286, endPoint y: 148, distance: 52.7
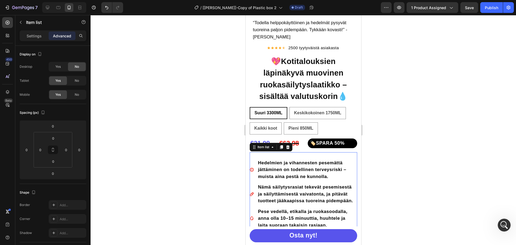
scroll to position [188, 0]
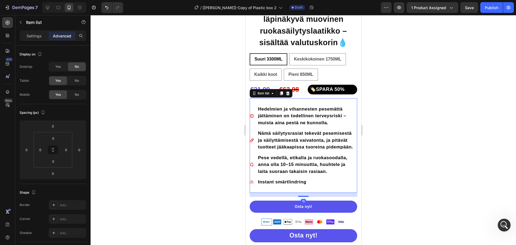
click at [404, 122] on div at bounding box center [303, 130] width 425 height 230
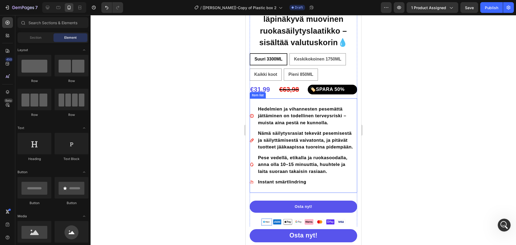
scroll to position [946, 0]
click at [250, 105] on div "Hedelmien ja vihannesten pesemättä jättäminen on todellinen terveysriski – muis…" at bounding box center [302, 116] width 107 height 22
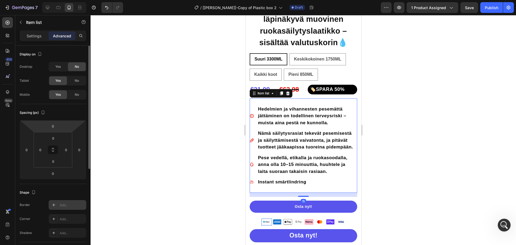
scroll to position [81, 0]
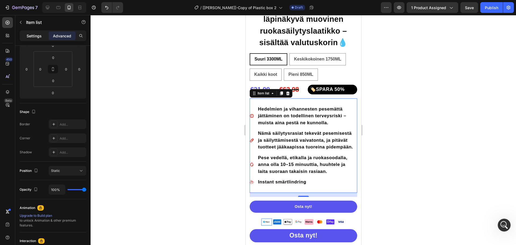
click at [27, 35] on p "Settings" at bounding box center [34, 36] width 15 height 6
type input "12"
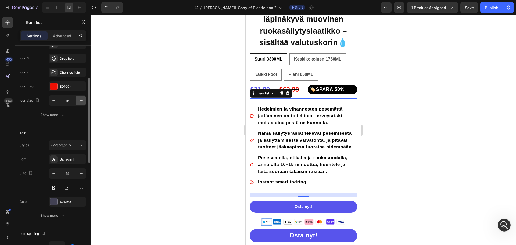
click at [79, 101] on icon "button" at bounding box center [80, 100] width 5 height 5
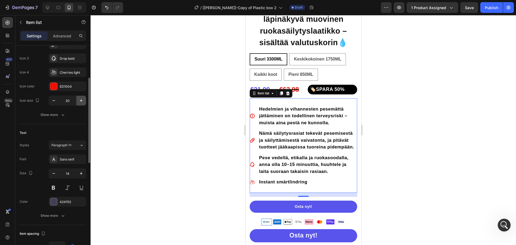
click at [79, 101] on icon "button" at bounding box center [80, 100] width 5 height 5
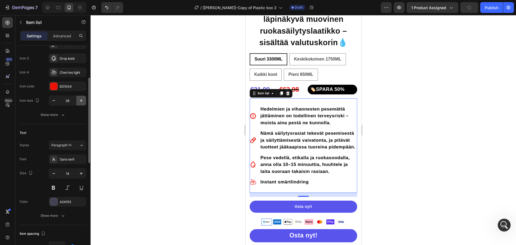
click at [79, 101] on icon "button" at bounding box center [80, 100] width 5 height 5
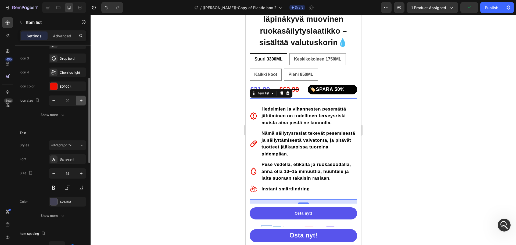
click at [79, 101] on icon "button" at bounding box center [80, 100] width 5 height 5
click at [55, 100] on icon "button" at bounding box center [53, 100] width 5 height 5
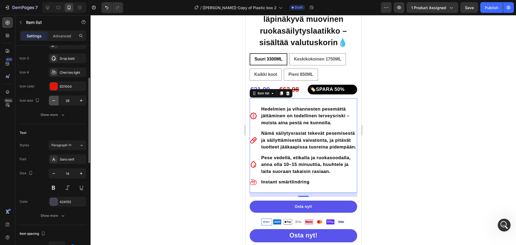
click at [55, 100] on icon "button" at bounding box center [53, 100] width 5 height 5
type input "27"
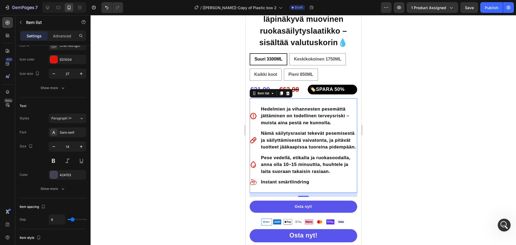
click at [124, 142] on div at bounding box center [303, 130] width 425 height 230
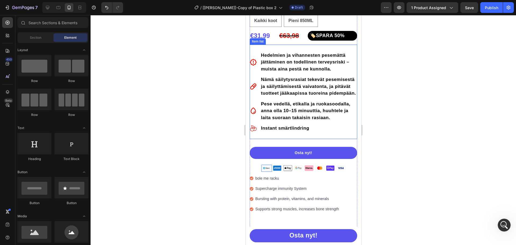
scroll to position [269, 0]
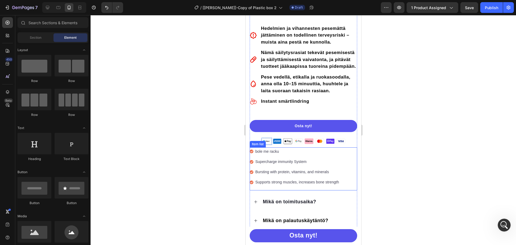
click at [256, 146] on div "Item list" at bounding box center [257, 144] width 14 height 5
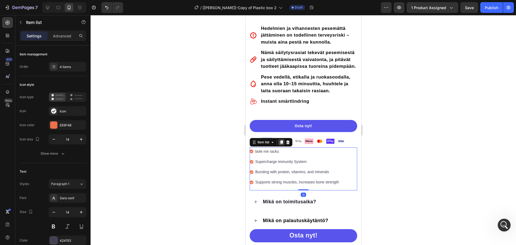
scroll to position [926, 0]
click at [286, 144] on icon at bounding box center [287, 142] width 4 height 4
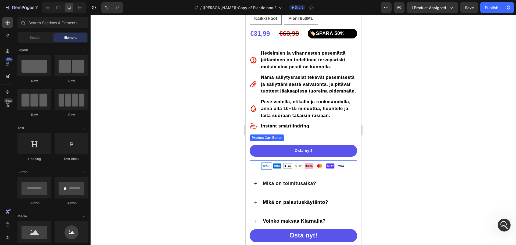
scroll to position [242, 0]
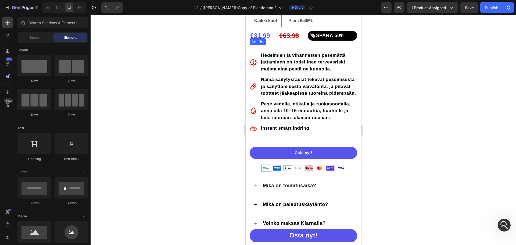
click at [295, 139] on div "Hedelmien ja vihannesten pesemättä jättäminen on todellinen terveysriski – muis…" at bounding box center [302, 92] width 107 height 94
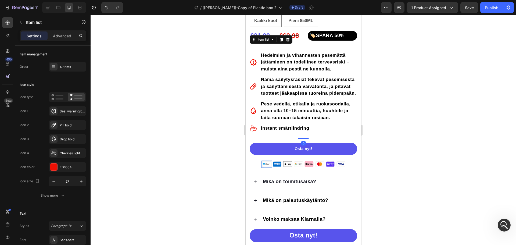
drag, startPoint x: 297, startPoint y: 145, endPoint x: 352, endPoint y: 126, distance: 58.7
click at [300, 138] on div "Hedelmien ja vihannesten pesemättä jättäminen on todellinen terveysriski – muis…" at bounding box center [302, 92] width 107 height 94
type input "100%"
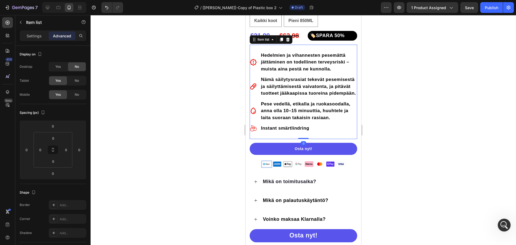
click at [378, 116] on div at bounding box center [303, 130] width 425 height 230
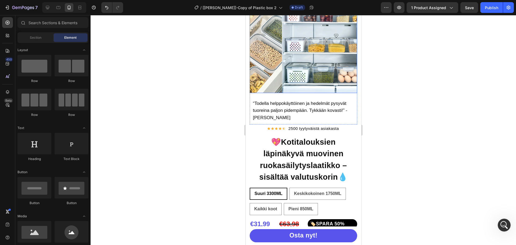
scroll to position [946, 0]
click at [320, 169] on h1 "💖Kotitalouksien läpinäkyvä muovinen ruokasäilytyslaatikko – sisältää valutuskor…" at bounding box center [302, 160] width 107 height 48
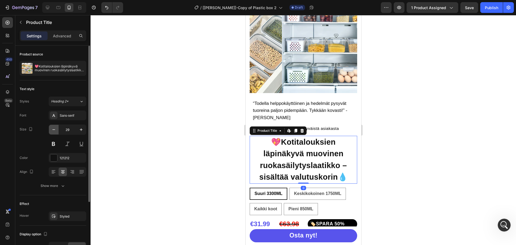
click at [54, 130] on icon "button" at bounding box center [53, 129] width 5 height 5
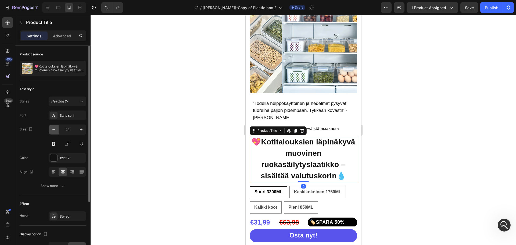
click at [54, 130] on icon "button" at bounding box center [53, 129] width 5 height 5
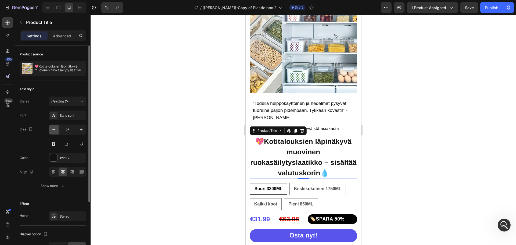
click at [54, 130] on icon "button" at bounding box center [53, 129] width 5 height 5
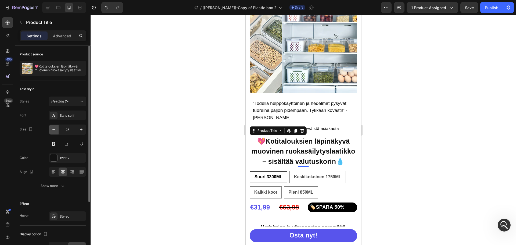
type input "24"
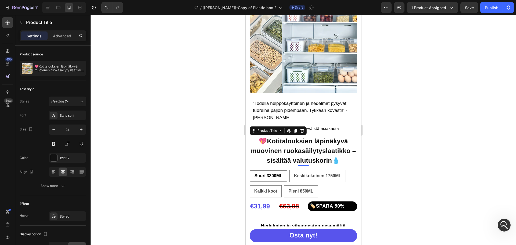
click at [399, 152] on div at bounding box center [303, 130] width 425 height 230
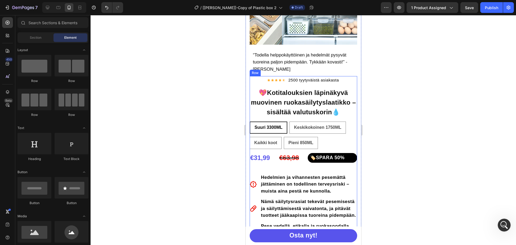
scroll to position [134, 0]
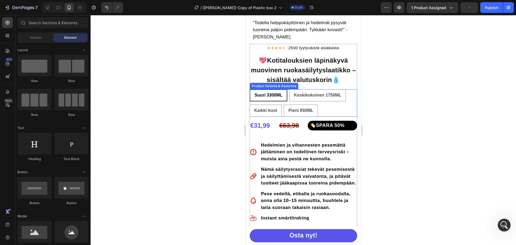
click at [284, 84] on div "Product Variants & Swatches" at bounding box center [273, 86] width 46 height 5
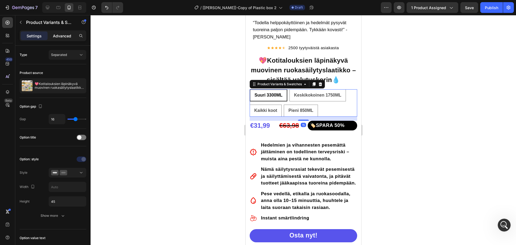
click at [58, 36] on p "Advanced" at bounding box center [62, 36] width 18 height 6
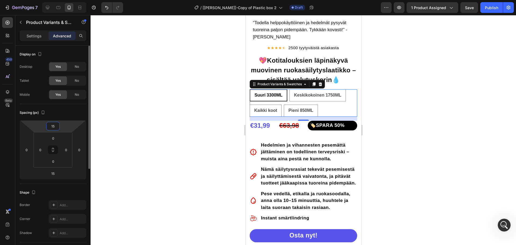
click at [55, 127] on input "15" at bounding box center [53, 126] width 11 height 8
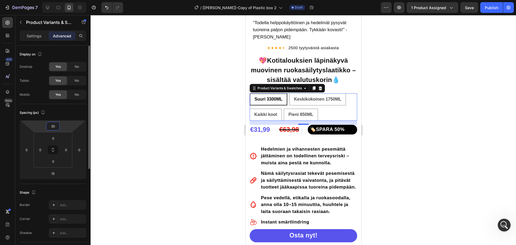
type input "3"
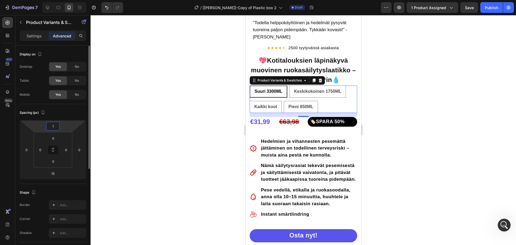
type input "15"
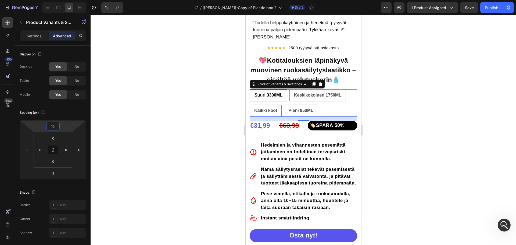
click at [113, 136] on div at bounding box center [303, 130] width 425 height 230
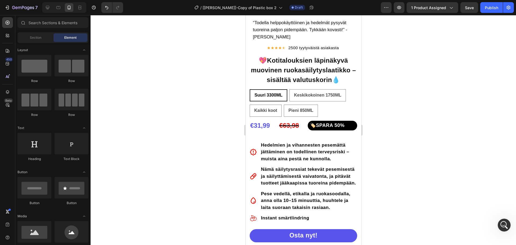
click at [379, 109] on div at bounding box center [303, 130] width 425 height 230
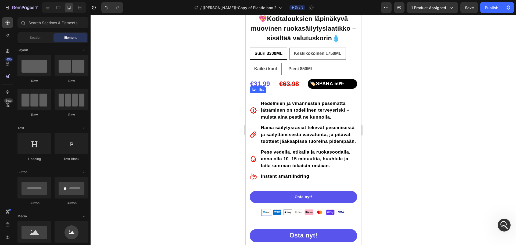
scroll to position [188, 0]
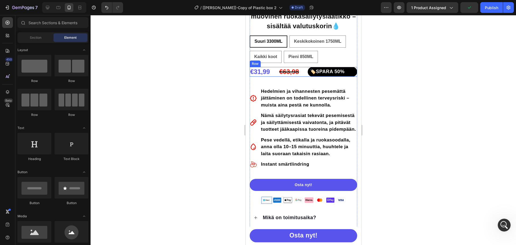
click at [273, 67] on div "€31,99 Product Price Product Price €63,98 Compare Price Compare Price 🏷️SPARA 5…" at bounding box center [302, 72] width 107 height 10
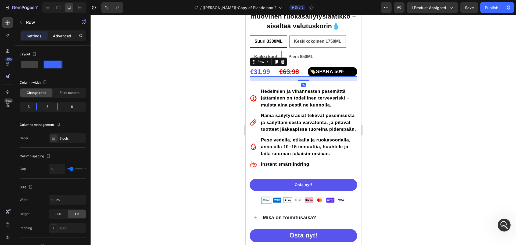
click at [53, 37] on p "Advanced" at bounding box center [62, 36] width 18 height 6
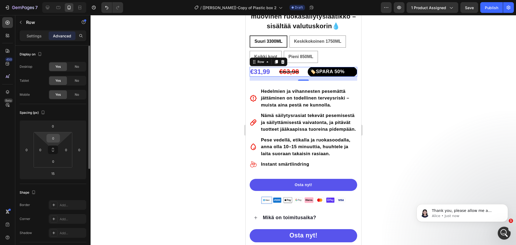
scroll to position [947, 0]
click at [55, 134] on div "0" at bounding box center [52, 138] width 13 height 9
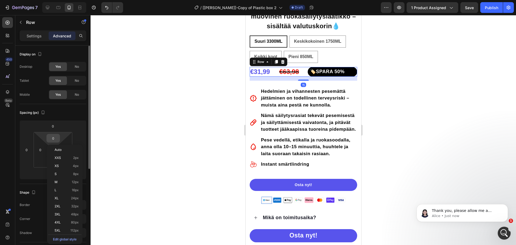
click at [55, 137] on input "0" at bounding box center [53, 138] width 11 height 8
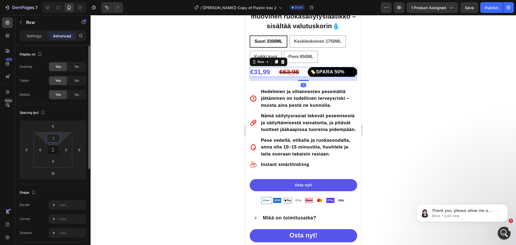
type input "15"
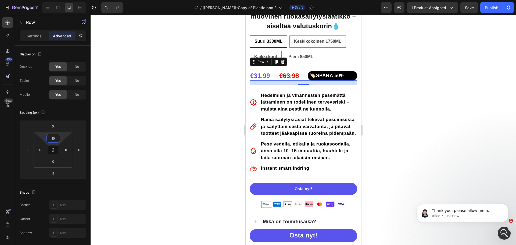
click at [399, 111] on div at bounding box center [303, 130] width 425 height 230
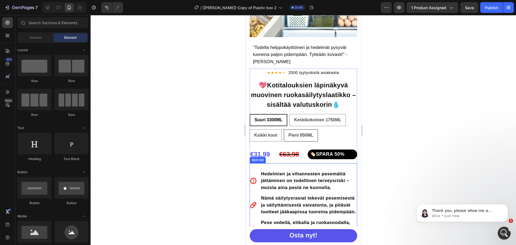
scroll to position [107, 0]
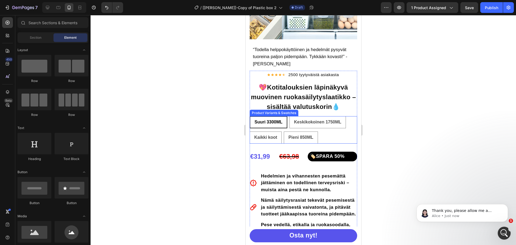
click at [334, 131] on div "Suuri 3300ML Suuri 3300ML Suuri 3300ML Keskikokoinen 1750ML Keskikokoinen 1750M…" at bounding box center [302, 129] width 107 height 27
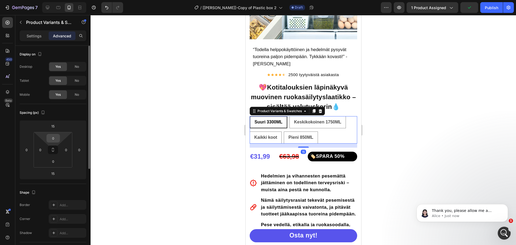
click at [50, 136] on input "0" at bounding box center [53, 138] width 11 height 8
type input "15"
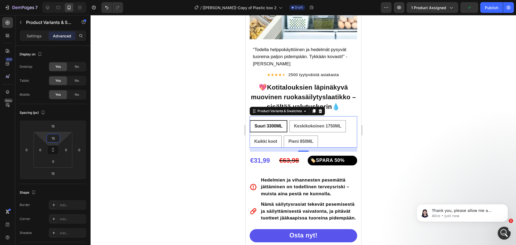
click at [157, 120] on div at bounding box center [303, 130] width 425 height 230
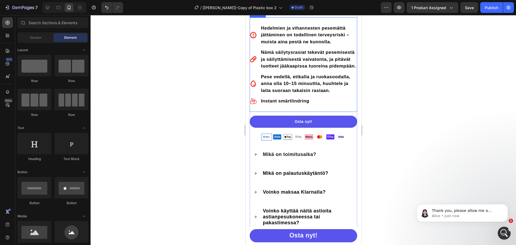
scroll to position [269, 0]
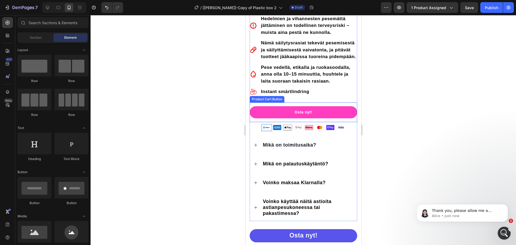
click at [275, 117] on button "Osta nyt!" at bounding box center [302, 112] width 107 height 12
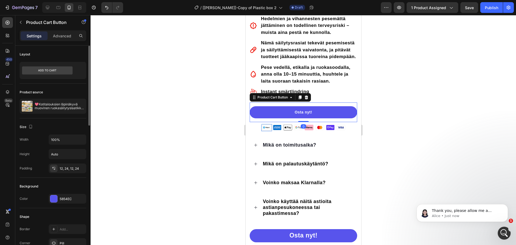
scroll to position [81, 0]
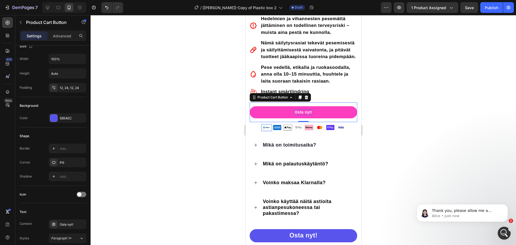
click at [296, 115] on div "Osta nyt!" at bounding box center [302, 112] width 17 height 6
click at [296, 115] on p "Osta nyt!" at bounding box center [302, 112] width 17 height 6
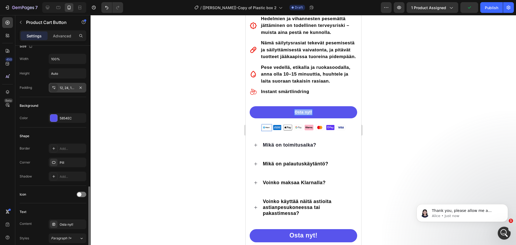
scroll to position [215, 0]
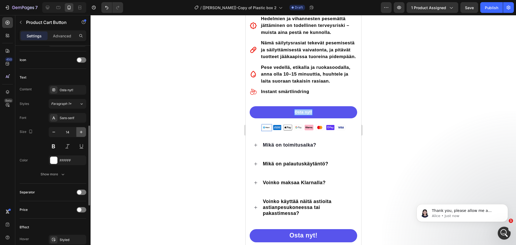
click at [81, 130] on icon "button" at bounding box center [80, 131] width 5 height 5
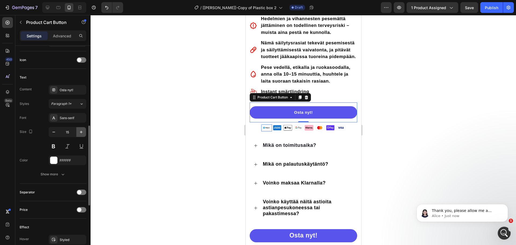
click at [81, 130] on icon "button" at bounding box center [80, 131] width 5 height 5
click at [81, 131] on icon "button" at bounding box center [80, 131] width 5 height 5
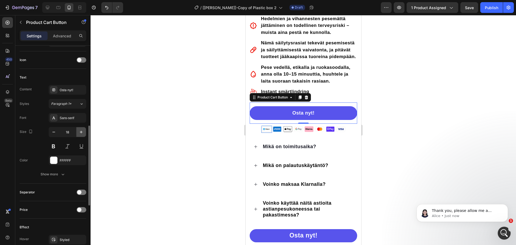
click at [81, 131] on icon "button" at bounding box center [81, 132] width 3 height 3
type input "20"
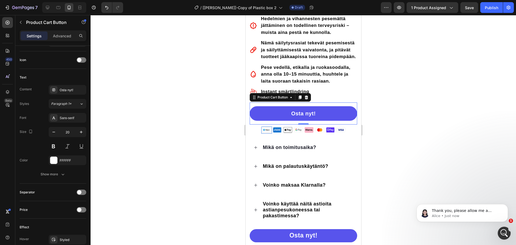
click at [391, 130] on div at bounding box center [303, 130] width 425 height 230
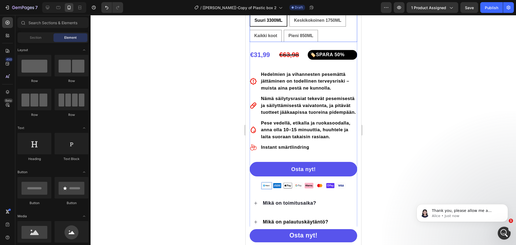
scroll to position [242, 0]
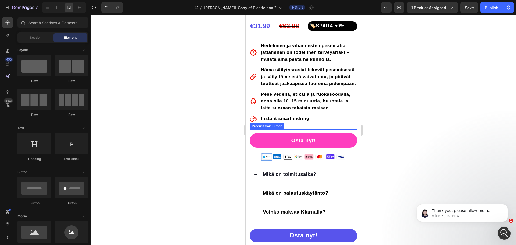
click at [266, 142] on button "Osta nyt!" at bounding box center [302, 140] width 107 height 15
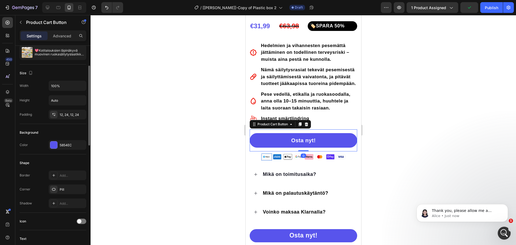
scroll to position [0, 0]
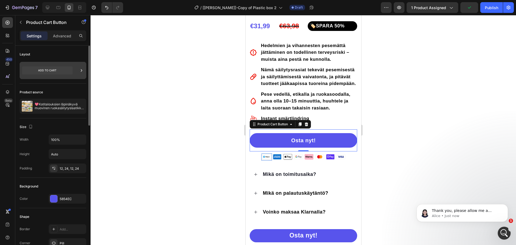
click at [53, 69] on icon at bounding box center [47, 70] width 50 height 8
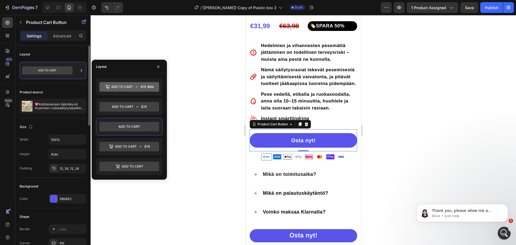
click at [63, 57] on div "Layout" at bounding box center [53, 54] width 67 height 9
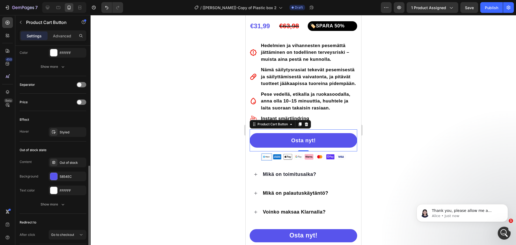
scroll to position [361, 0]
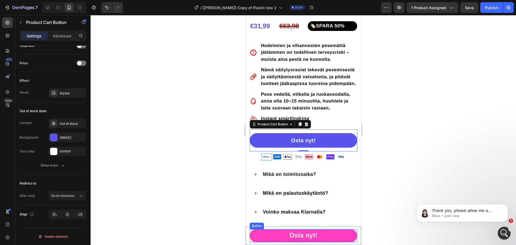
click at [265, 234] on link "Osta nyt!" at bounding box center [302, 235] width 107 height 13
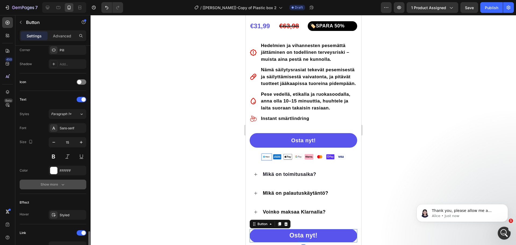
scroll to position [213, 0]
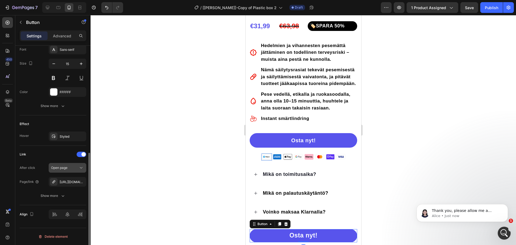
click at [63, 169] on span "Open page" at bounding box center [59, 167] width 16 height 4
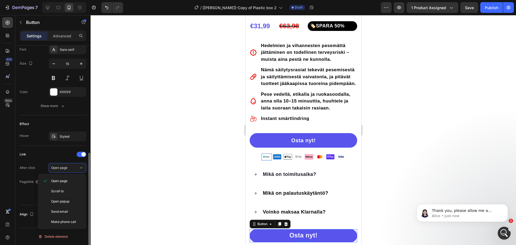
click at [46, 152] on div "Link" at bounding box center [53, 154] width 67 height 9
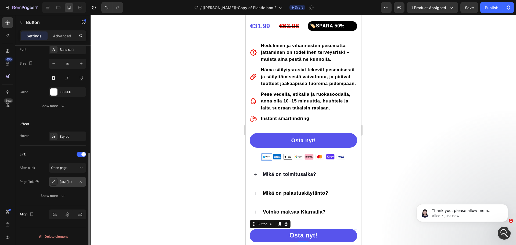
click at [69, 181] on div "[URL][DOMAIN_NAME]" at bounding box center [68, 181] width 16 height 5
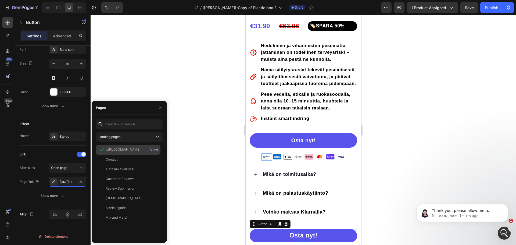
click at [156, 149] on div "View" at bounding box center [154, 149] width 8 height 5
click at [179, 93] on div at bounding box center [303, 130] width 425 height 230
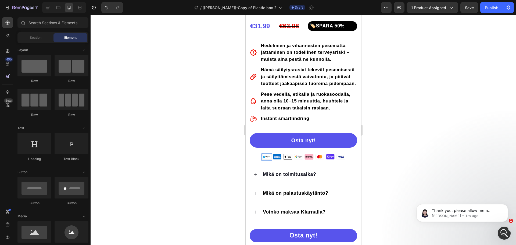
click at [407, 140] on div at bounding box center [303, 130] width 425 height 230
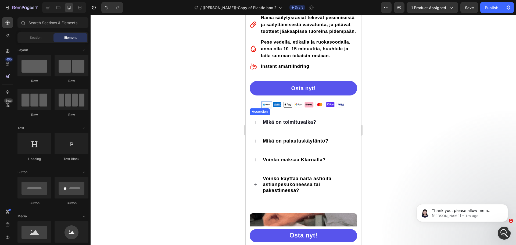
scroll to position [295, 0]
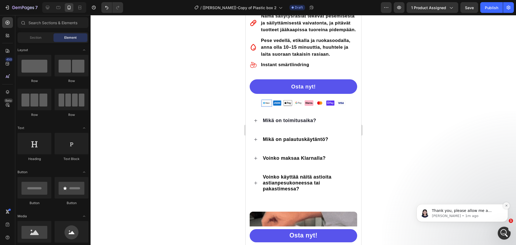
click at [505, 206] on icon "Dismiss notification" at bounding box center [506, 205] width 3 height 3
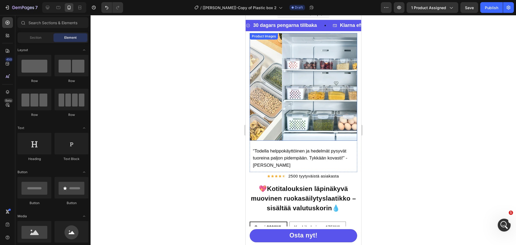
scroll to position [0, 0]
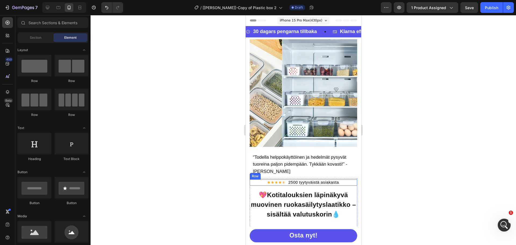
click at [260, 179] on div "Icon Icon Icon Icon Icon Icon List Hoz 2500 tyytyväistä asiakasta Text block Row" at bounding box center [302, 182] width 107 height 6
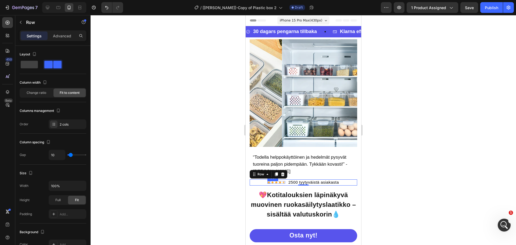
click at [267, 181] on icon at bounding box center [268, 182] width 3 height 3
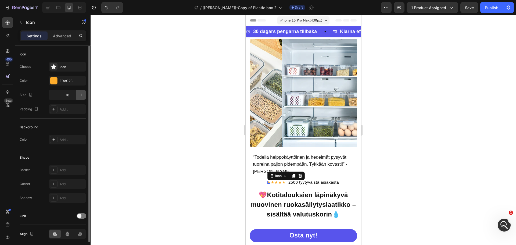
click at [78, 95] on button "button" at bounding box center [81, 95] width 10 height 10
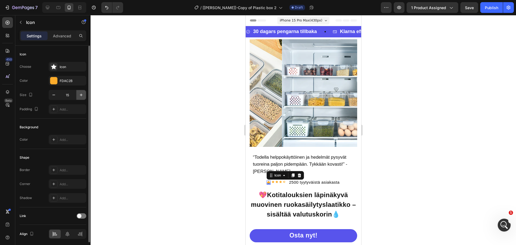
click at [78, 95] on button "button" at bounding box center [81, 95] width 10 height 10
type input "18"
click at [272, 180] on div "Icon" at bounding box center [273, 181] width 3 height 3
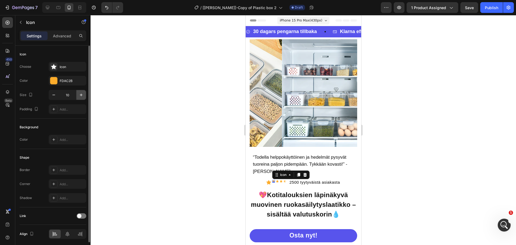
click at [81, 96] on icon "button" at bounding box center [80, 94] width 5 height 5
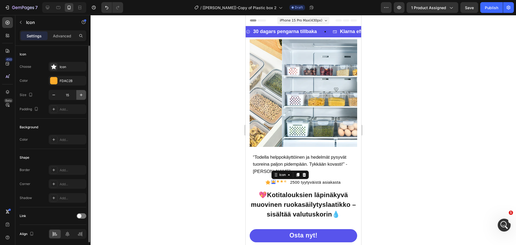
click at [81, 96] on icon "button" at bounding box center [80, 94] width 5 height 5
type input "17"
click at [276, 180] on icon at bounding box center [277, 181] width 3 height 2
click at [84, 94] on icon "button" at bounding box center [80, 94] width 5 height 5
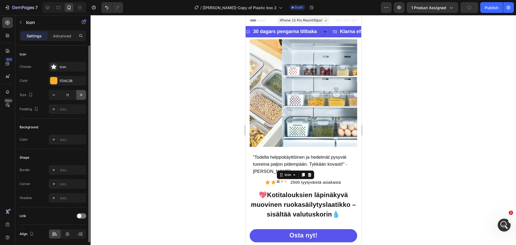
click at [84, 94] on icon "button" at bounding box center [80, 94] width 5 height 5
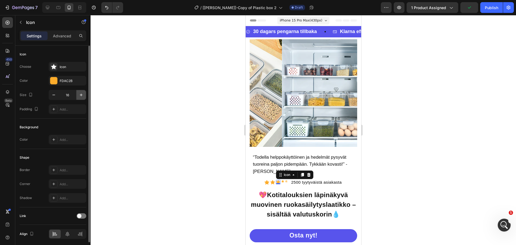
click at [84, 94] on icon "button" at bounding box center [80, 94] width 5 height 5
type input "18"
click at [281, 180] on icon at bounding box center [282, 181] width 3 height 3
click at [82, 92] on icon "button" at bounding box center [80, 94] width 5 height 5
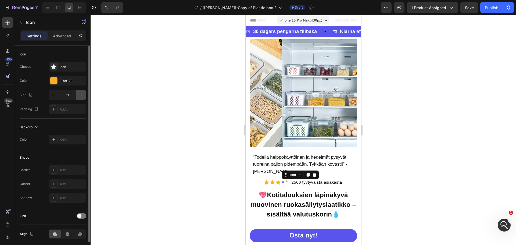
click at [81, 93] on icon "button" at bounding box center [80, 94] width 5 height 5
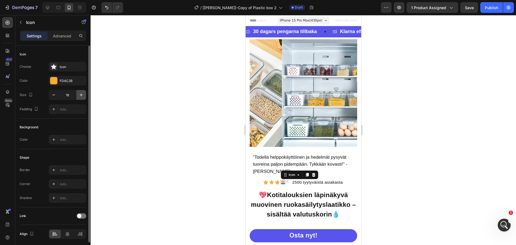
click at [81, 93] on icon "button" at bounding box center [80, 94] width 5 height 5
type input "18"
click at [286, 180] on icon at bounding box center [287, 181] width 2 height 2
click at [83, 97] on icon "button" at bounding box center [80, 94] width 5 height 5
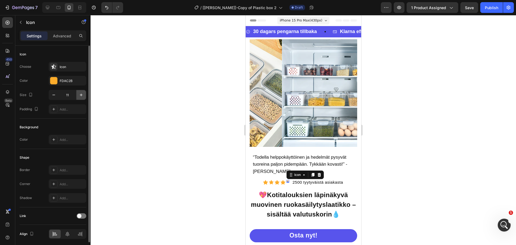
click at [83, 97] on icon "button" at bounding box center [80, 94] width 5 height 5
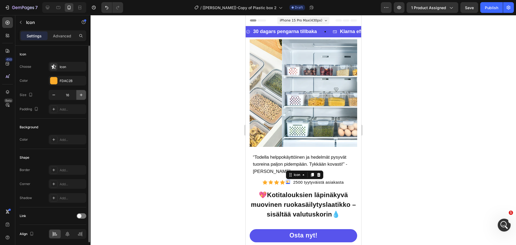
click at [83, 97] on icon "button" at bounding box center [80, 94] width 5 height 5
type input "18"
click at [374, 161] on div at bounding box center [303, 130] width 425 height 230
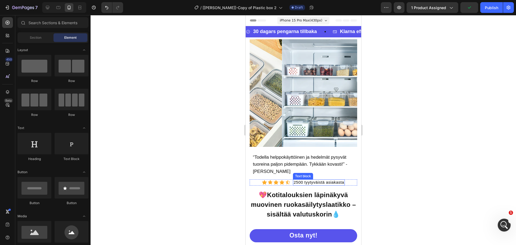
click at [310, 180] on span "2500 tyytyväistä asiakasta" at bounding box center [318, 182] width 50 height 5
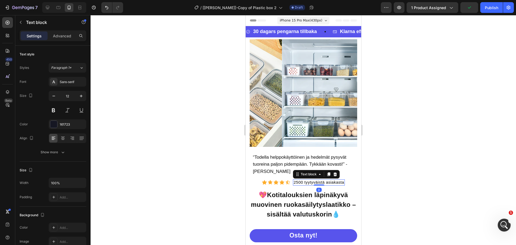
click at [309, 180] on span "2500 tyytyväistä asiakasta" at bounding box center [318, 182] width 50 height 5
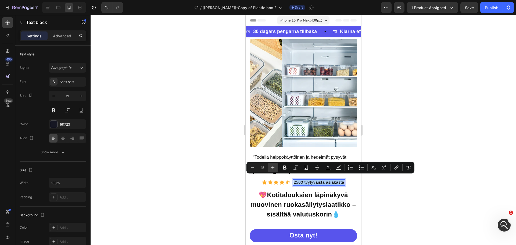
click at [274, 167] on icon "Editor contextual toolbar" at bounding box center [272, 167] width 5 height 5
type input "18"
click at [286, 167] on icon "Editor contextual toolbar" at bounding box center [284, 167] width 3 height 4
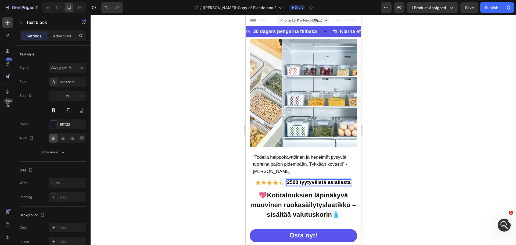
click at [379, 136] on div at bounding box center [303, 130] width 425 height 230
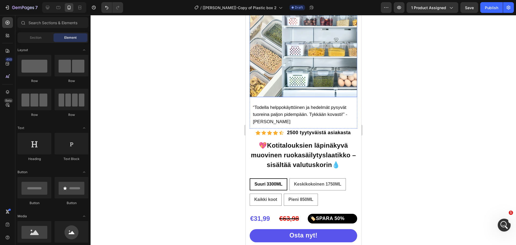
scroll to position [54, 0]
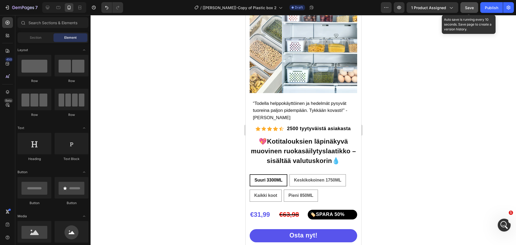
click at [467, 6] on span "Save" at bounding box center [469, 7] width 9 height 5
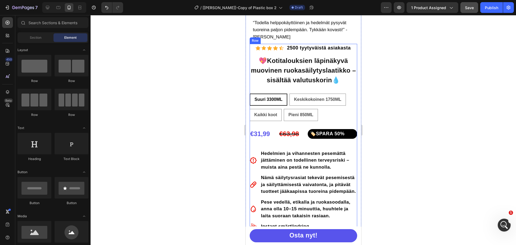
scroll to position [161, 0]
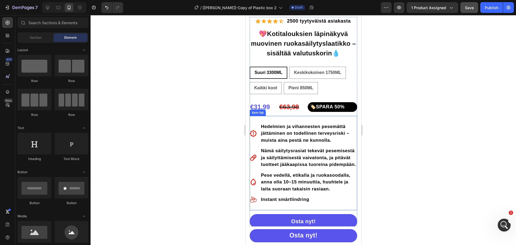
click at [280, 130] on strong "Hedelmien ja vihannesten pesemättä jättäminen on todellinen terveysriski – muis…" at bounding box center [305, 133] width 88 height 19
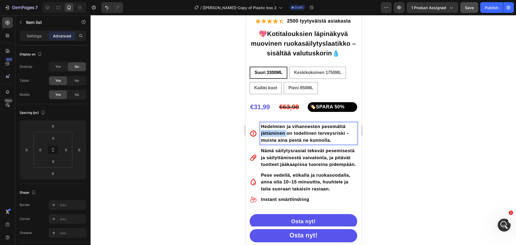
click at [280, 130] on strong "Hedelmien ja vihannesten pesemättä jättäminen on todellinen terveysriski – muis…" at bounding box center [305, 133] width 88 height 19
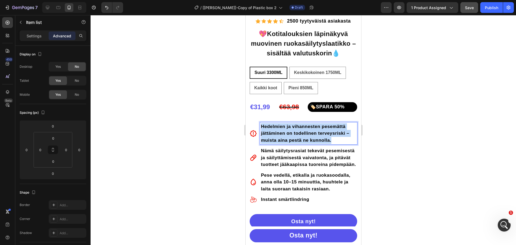
click at [280, 130] on strong "Hedelmien ja vihannesten pesemättä jättäminen on todellinen terveysriski – muis…" at bounding box center [305, 133] width 88 height 19
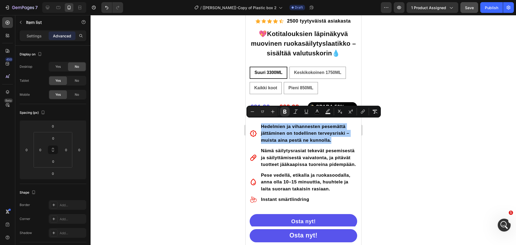
click at [411, 139] on div at bounding box center [303, 130] width 425 height 230
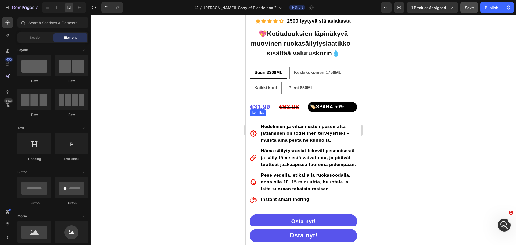
click at [313, 125] on strong "Hedelmien ja vihannesten pesemättä jättäminen on todellinen terveysriski – muis…" at bounding box center [305, 133] width 88 height 19
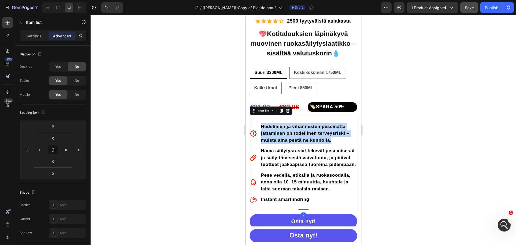
click at [313, 125] on strong "Hedelmien ja vihannesten pesemättä jättäminen on todellinen terveysriski – muis…" at bounding box center [305, 133] width 88 height 19
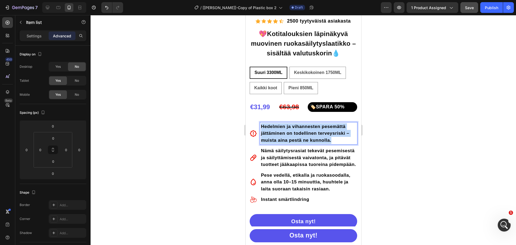
click at [313, 125] on p "Hedelmien ja vihannesten pesemättä jättäminen on todellinen terveysriski – muis…" at bounding box center [308, 133] width 95 height 21
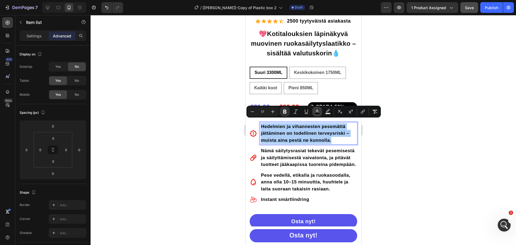
click at [314, 110] on icon "Editor contextual toolbar" at bounding box center [316, 111] width 5 height 5
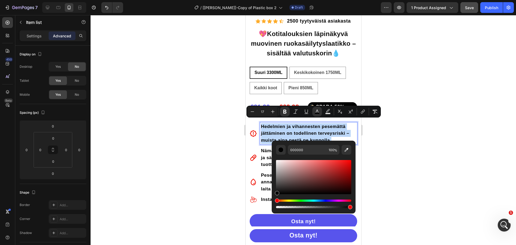
drag, startPoint x: 276, startPoint y: 125, endPoint x: 320, endPoint y: 128, distance: 44.9
click at [276, 125] on p "Hedelmien ja vihannesten pesemättä jättäminen on todellinen terveysriski – muis…" at bounding box center [308, 133] width 95 height 21
click at [409, 131] on div at bounding box center [303, 130] width 425 height 230
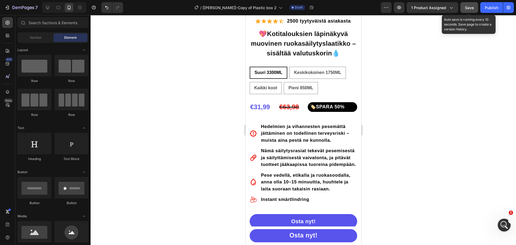
click at [472, 8] on span "Save" at bounding box center [469, 7] width 9 height 5
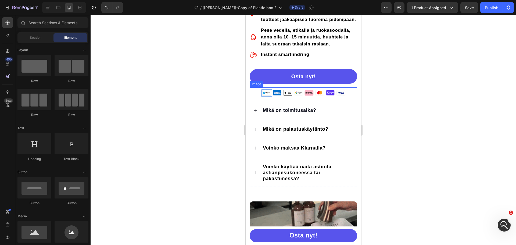
scroll to position [321, 0]
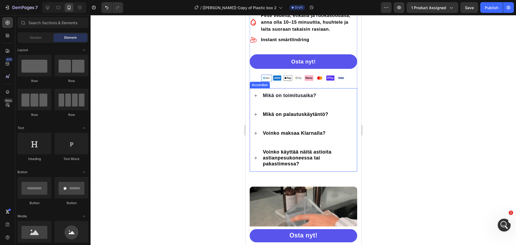
click at [313, 158] on span "Voinko käyttää näitä astioita astianpesukoneessa tai pakastimessa?" at bounding box center [296, 157] width 68 height 17
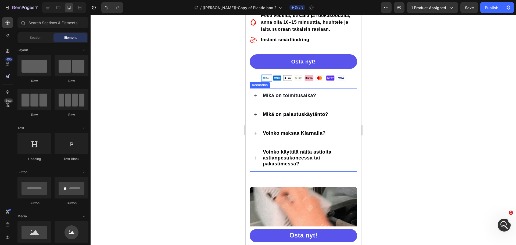
click at [313, 158] on span "Voinko käyttää näitä astioita astianpesukoneessa tai pakastimessa?" at bounding box center [296, 157] width 68 height 17
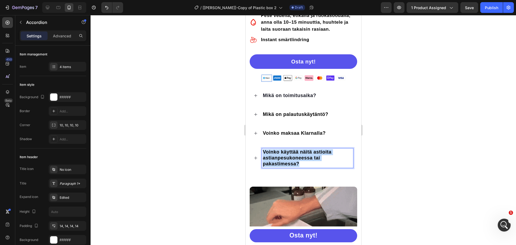
click at [313, 158] on span "Voinko käyttää näitä astioita astianpesukoneessa tai pakastimessa?" at bounding box center [296, 157] width 68 height 17
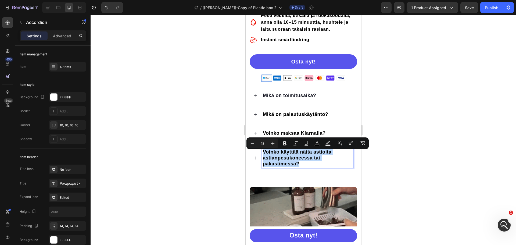
click at [313, 158] on span "Voinko käyttää näitä astioita astianpesukoneessa tai pakastimessa?" at bounding box center [296, 157] width 68 height 17
copy span "Voinko käyttää näitä astioita astianpesukoneessa tai pakastimessa?"
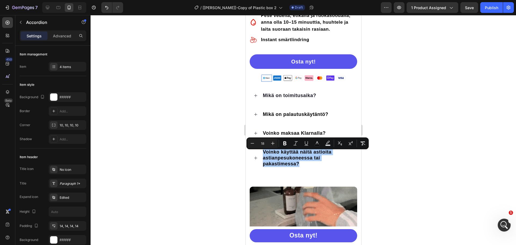
click at [399, 129] on div at bounding box center [303, 130] width 425 height 230
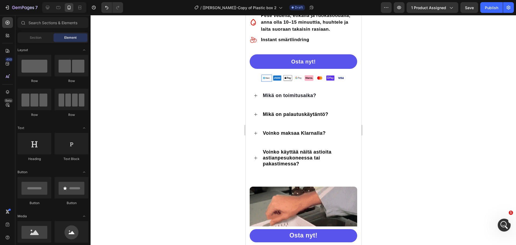
click at [402, 103] on div at bounding box center [303, 130] width 425 height 230
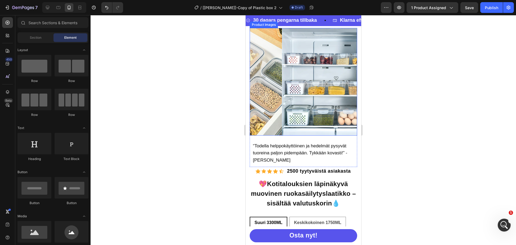
scroll to position [0, 0]
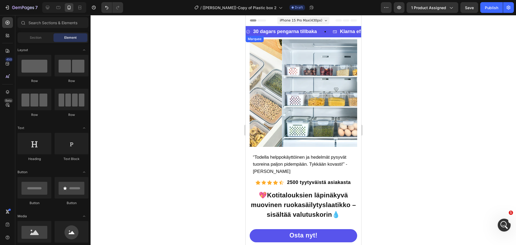
click at [321, 34] on div "30 dagars pengarna tillbaka Item List" at bounding box center [289, 31] width 87 height 9
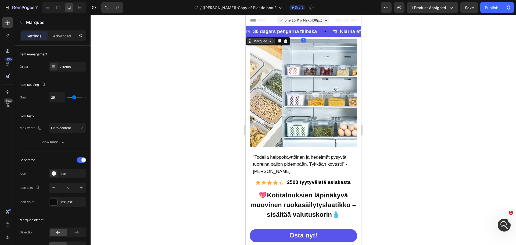
click at [262, 41] on div "Marquee" at bounding box center [260, 41] width 16 height 5
click at [284, 41] on icon at bounding box center [285, 41] width 3 height 4
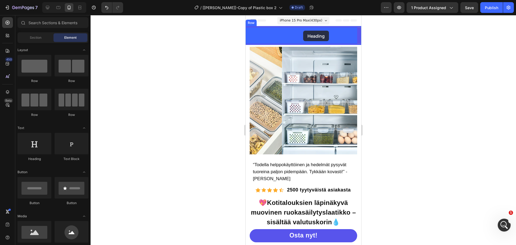
drag, startPoint x: 445, startPoint y: 122, endPoint x: 302, endPoint y: 31, distance: 169.6
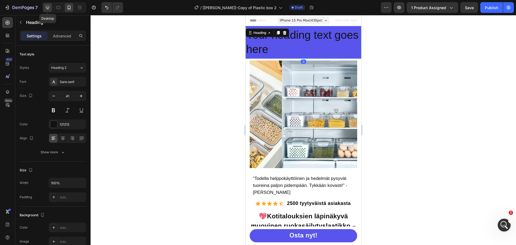
click at [47, 4] on div at bounding box center [47, 7] width 9 height 9
type input "46"
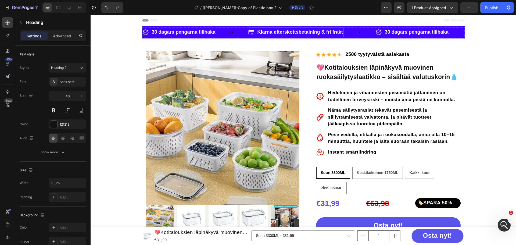
click at [275, 35] on p "Klarna efterskottsbetalning & fri frakt" at bounding box center [299, 32] width 85 height 8
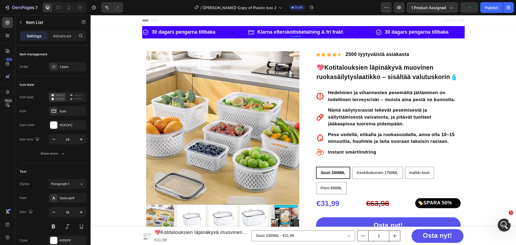
click at [275, 35] on p "Klarna efterskottsbetalning & fri frakt" at bounding box center [299, 32] width 85 height 8
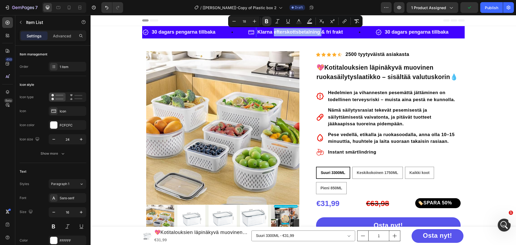
click at [275, 33] on strong "Klarna efterskottsbetalning & fri frakt" at bounding box center [299, 31] width 85 height 5
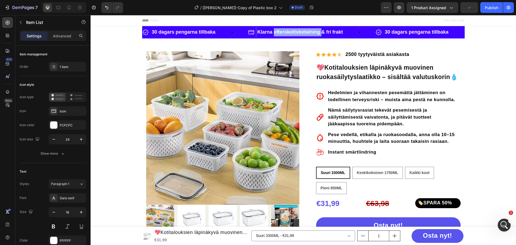
click at [275, 33] on strong "Klarna efterskottsbetalning & fri frakt" at bounding box center [299, 31] width 85 height 5
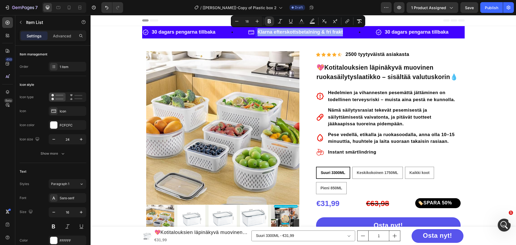
copy strong "Klarna efterskottsbetalning & fri frakt"
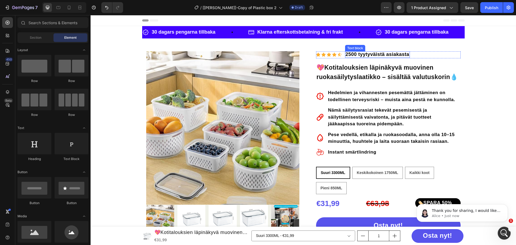
scroll to position [996, 0]
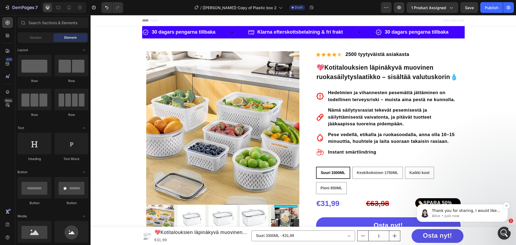
click at [485, 210] on p "Thank you for sharing, I would like to confirm the issues that you are encounte…" at bounding box center [466, 210] width 69 height 5
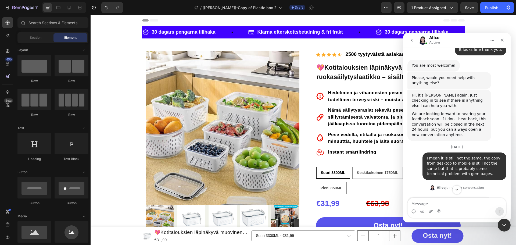
scroll to position [1005, 0]
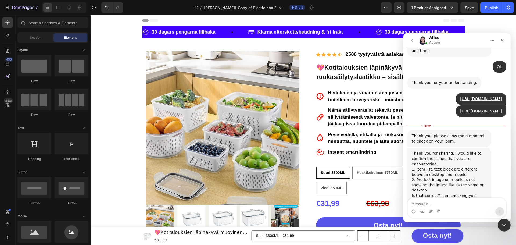
click at [441, 201] on textarea "Message…" at bounding box center [456, 202] width 98 height 9
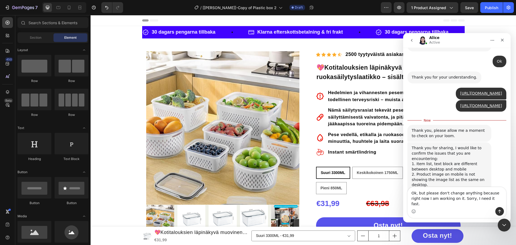
type textarea "Ok, but please don't change anything because right now I am working on it. Sorr…"
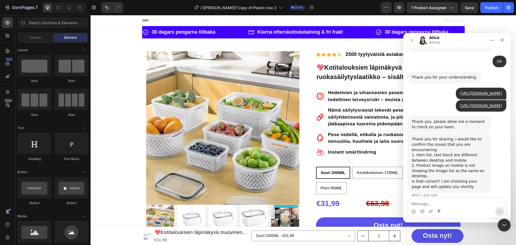
scroll to position [1022, 0]
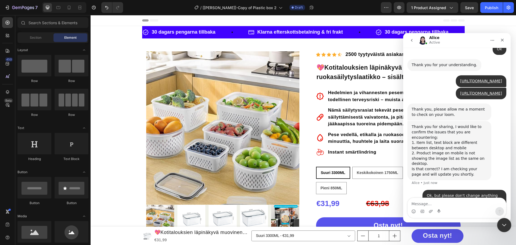
click at [498, 230] on div at bounding box center [504, 225] width 14 height 14
click at [501, 227] on icon "Close Intercom Messenger" at bounding box center [503, 224] width 6 height 6
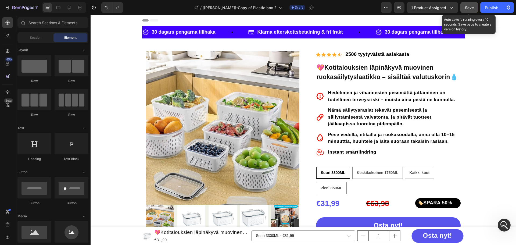
click at [466, 8] on span "Save" at bounding box center [469, 7] width 9 height 5
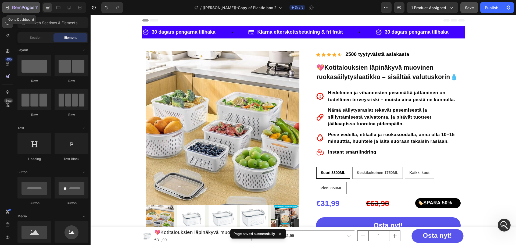
drag, startPoint x: 25, startPoint y: 7, endPoint x: 23, endPoint y: 9, distance: 3.1
click at [23, 9] on icon "button" at bounding box center [23, 8] width 22 height 5
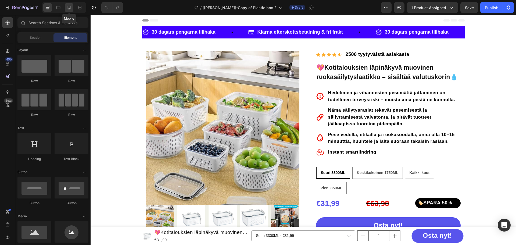
click at [68, 8] on icon at bounding box center [68, 7] width 5 height 5
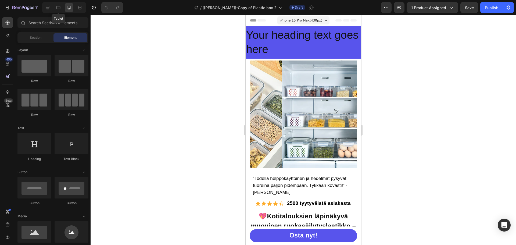
drag, startPoint x: 54, startPoint y: 5, endPoint x: 54, endPoint y: 2, distance: 3.0
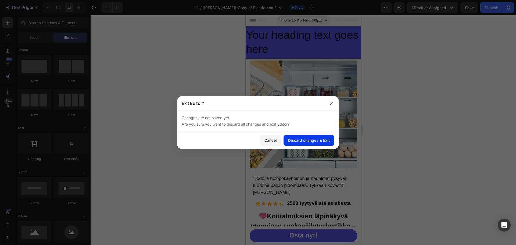
click at [312, 142] on div "Discard changes & Exit" at bounding box center [309, 140] width 42 height 6
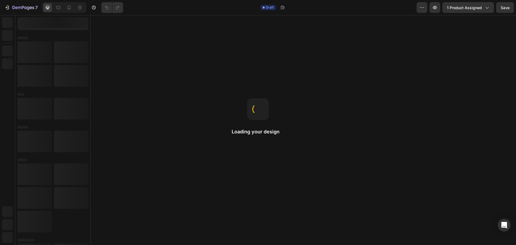
radio input "false"
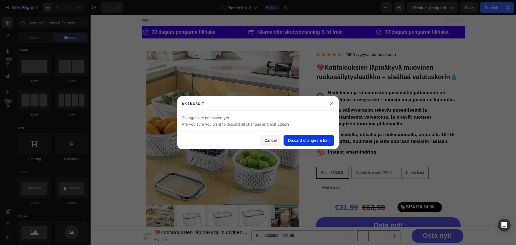
click at [329, 142] on div "Discard changes & Exit" at bounding box center [309, 140] width 42 height 6
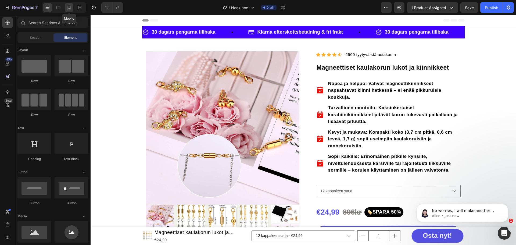
click at [67, 6] on icon at bounding box center [68, 7] width 5 height 5
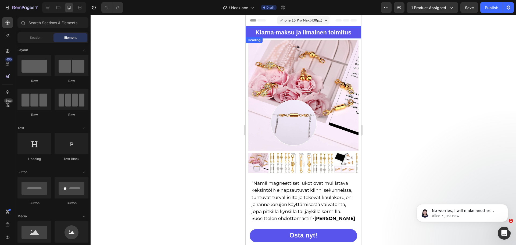
click at [272, 34] on strong "Klarna-maksu ja ilmainen toimitus" at bounding box center [303, 32] width 96 height 7
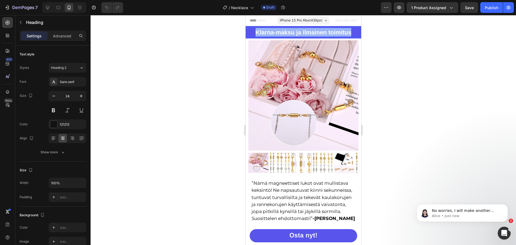
click at [272, 34] on strong "Klarna-maksu ja ilmainen toimitus" at bounding box center [303, 32] width 96 height 7
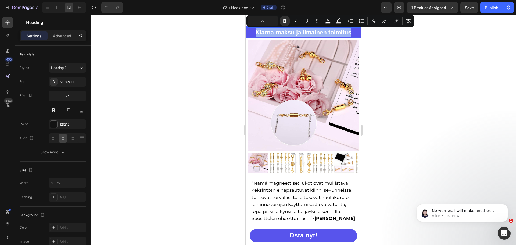
copy strong "Klarna-maksu ja ilmainen toimitus"
click at [425, 77] on div at bounding box center [303, 130] width 425 height 230
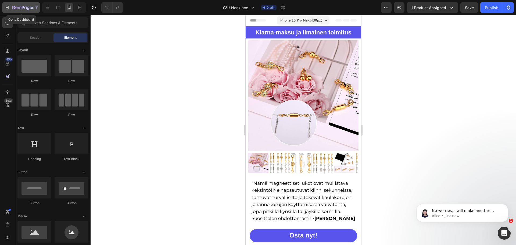
click at [36, 4] on p "7" at bounding box center [36, 7] width 2 height 6
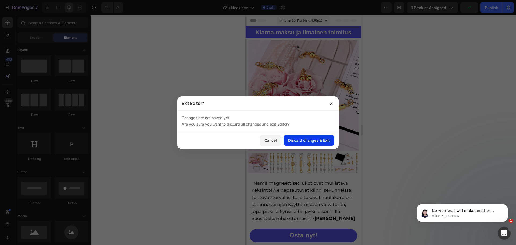
click at [298, 138] on div "Discard changes & Exit" at bounding box center [309, 140] width 42 height 6
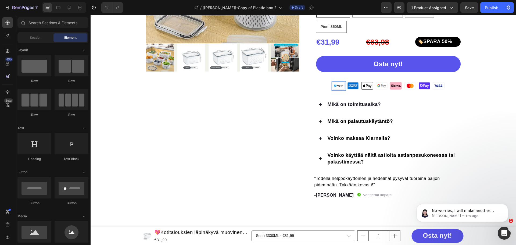
scroll to position [242, 0]
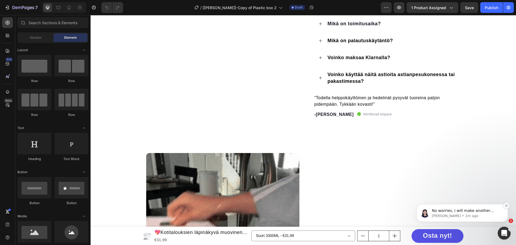
click at [504, 205] on button "Dismiss notification" at bounding box center [506, 205] width 7 height 7
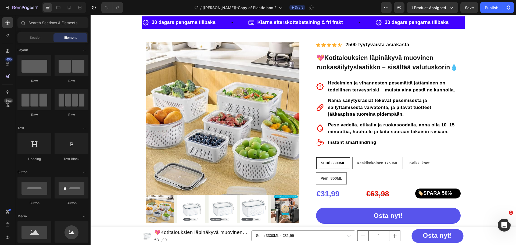
scroll to position [0, 0]
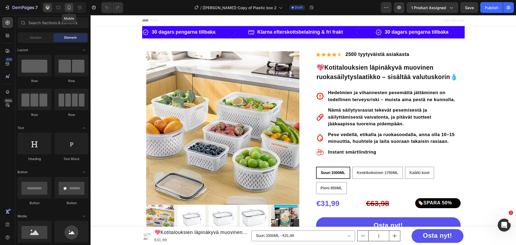
click at [69, 8] on icon at bounding box center [69, 8] width 3 height 4
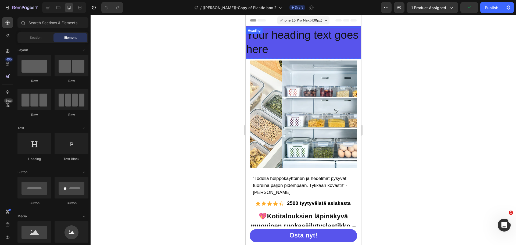
click at [276, 35] on h2 "Your heading text goes here" at bounding box center [302, 42] width 115 height 30
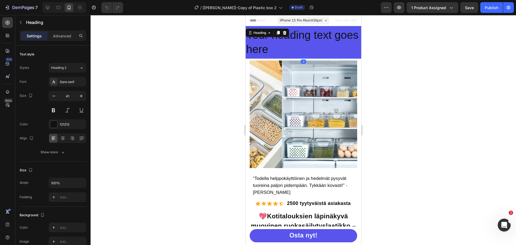
click at [276, 35] on div at bounding box center [278, 33] width 6 height 6
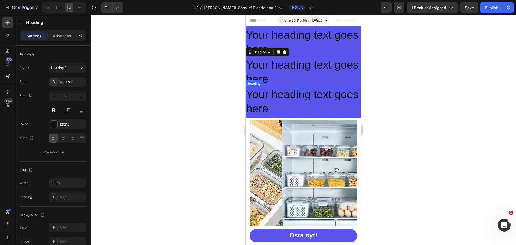
click at [285, 91] on h2 "Your heading text goes here" at bounding box center [302, 102] width 115 height 30
click at [285, 82] on icon at bounding box center [284, 82] width 4 height 4
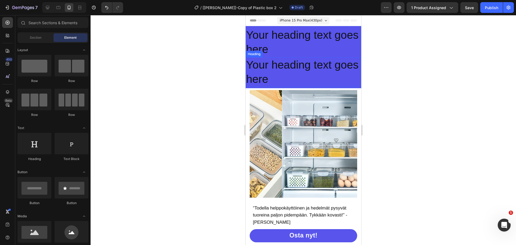
click at [329, 72] on h2 "Your heading text goes here" at bounding box center [302, 72] width 115 height 30
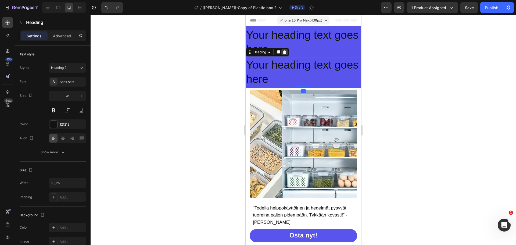
click at [286, 53] on icon at bounding box center [284, 52] width 4 height 4
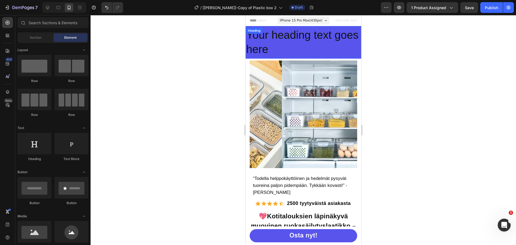
click at [284, 41] on h2 "Your heading text goes here" at bounding box center [302, 42] width 115 height 30
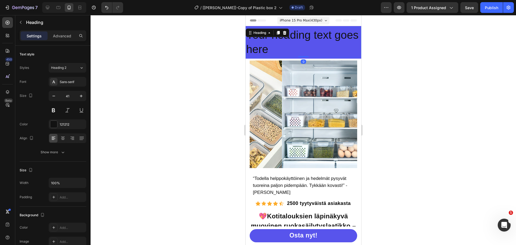
click at [284, 41] on h2 "Your heading text goes here" at bounding box center [302, 42] width 115 height 30
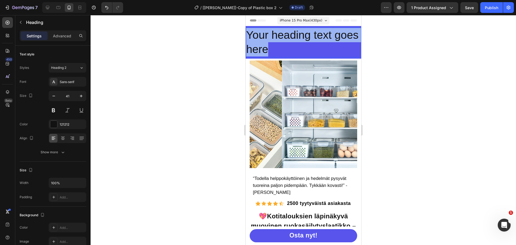
click at [284, 41] on p "Your heading text goes here" at bounding box center [303, 42] width 114 height 29
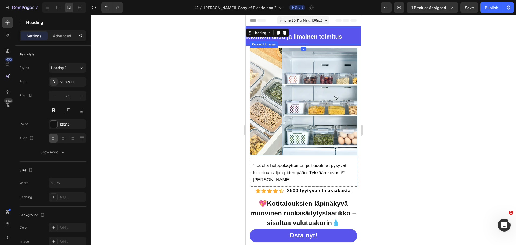
click at [384, 55] on div at bounding box center [303, 130] width 425 height 230
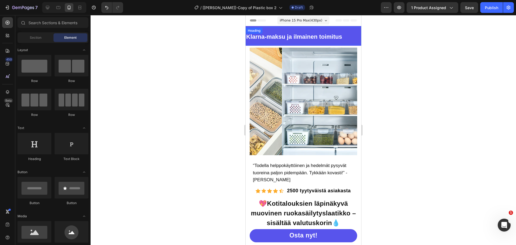
click at [318, 37] on strong "Klarna-maksu ja ilmainen toimitus" at bounding box center [294, 36] width 96 height 7
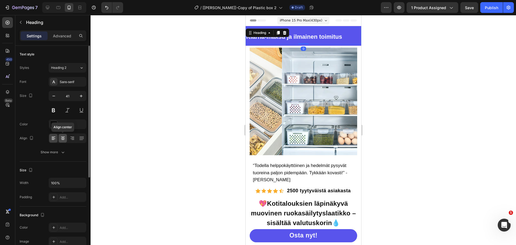
click at [64, 137] on icon at bounding box center [63, 136] width 4 height 1
click at [387, 78] on div at bounding box center [303, 130] width 425 height 230
click at [272, 29] on div "⁠⁠⁠⁠⁠⁠⁠ Klarna-maksu ja ilmainen toimitus Heading 0" at bounding box center [302, 35] width 115 height 17
click at [56, 95] on icon "button" at bounding box center [53, 95] width 5 height 5
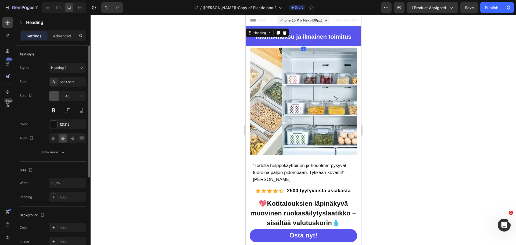
click at [56, 95] on icon "button" at bounding box center [53, 95] width 5 height 5
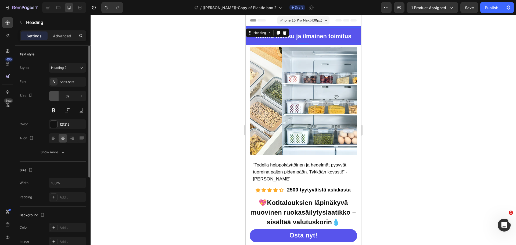
click at [56, 95] on icon "button" at bounding box center [53, 95] width 5 height 5
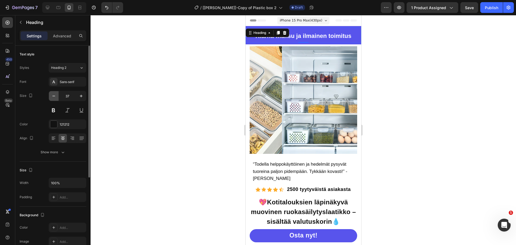
click at [56, 95] on icon "button" at bounding box center [53, 95] width 5 height 5
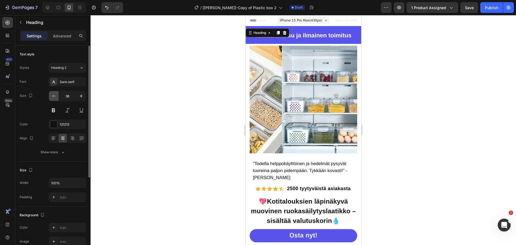
click at [56, 95] on icon "button" at bounding box center [53, 95] width 5 height 5
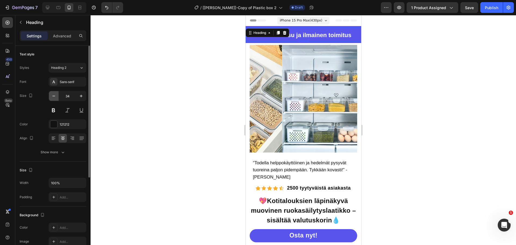
click at [56, 95] on icon "button" at bounding box center [53, 95] width 5 height 5
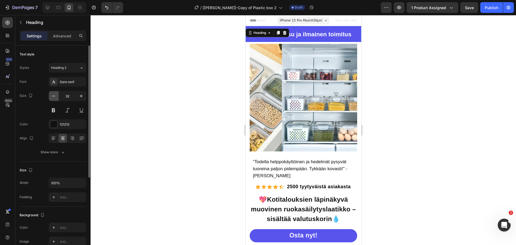
click at [56, 95] on icon "button" at bounding box center [53, 95] width 5 height 5
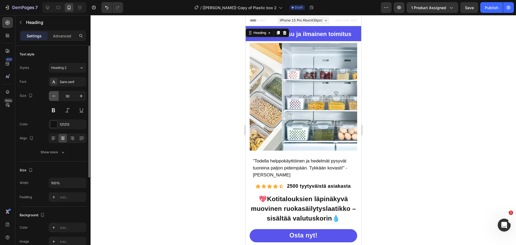
click at [56, 95] on button "button" at bounding box center [54, 96] width 10 height 10
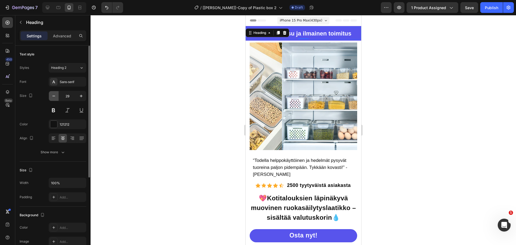
click at [56, 95] on button "button" at bounding box center [54, 96] width 10 height 10
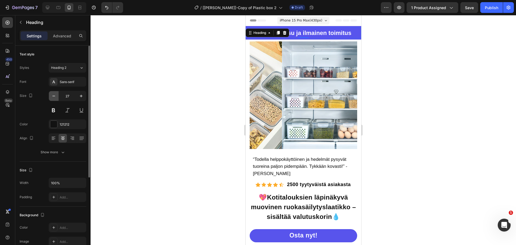
click at [56, 95] on button "button" at bounding box center [54, 96] width 10 height 10
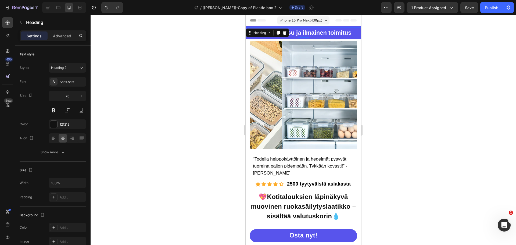
type input "25"
click at [431, 96] on div at bounding box center [303, 130] width 425 height 230
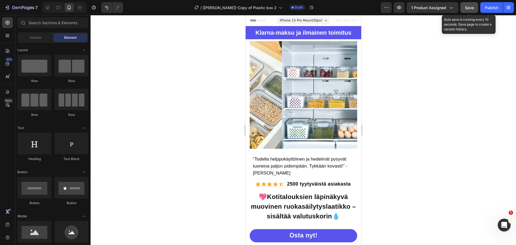
click at [468, 12] on button "Save" at bounding box center [469, 7] width 18 height 11
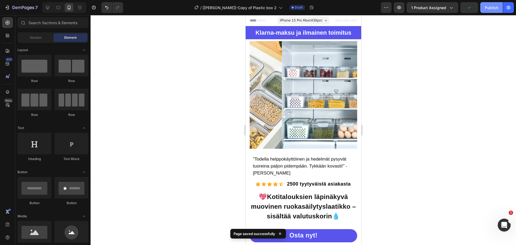
click at [492, 12] on button "Publish" at bounding box center [491, 7] width 23 height 11
click at [501, 217] on div "Open Intercom Messenger" at bounding box center [503, 224] width 18 height 18
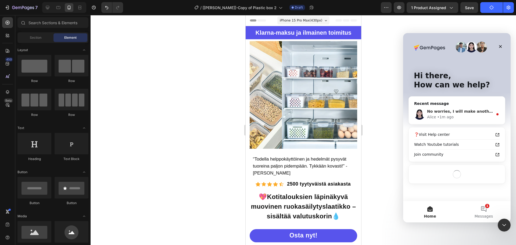
click at [462, 116] on div "Alice • 1m ago" at bounding box center [460, 117] width 66 height 6
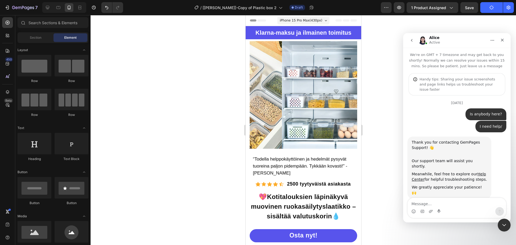
scroll to position [56, 0]
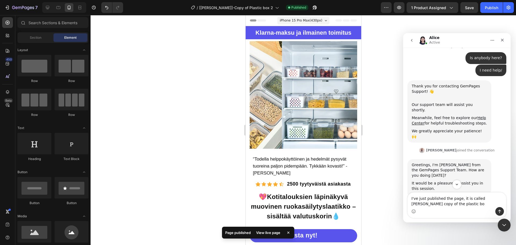
type textarea "I've just published the page, it is called henry copy of the plastic box"
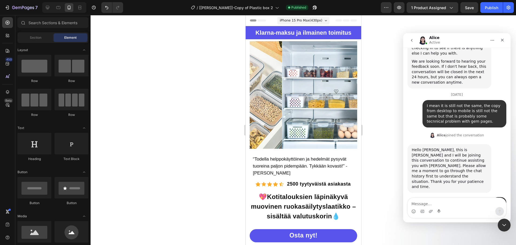
scroll to position [1070, 0]
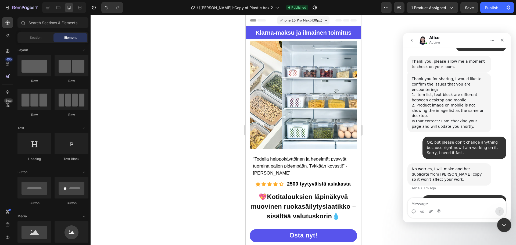
click at [505, 223] on icon "Close Intercom Messenger" at bounding box center [503, 224] width 6 height 6
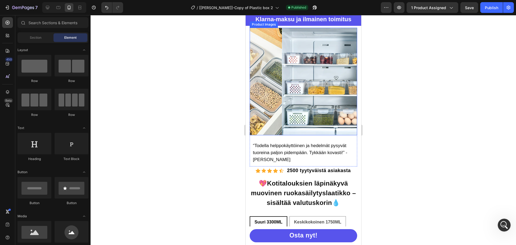
scroll to position [27, 0]
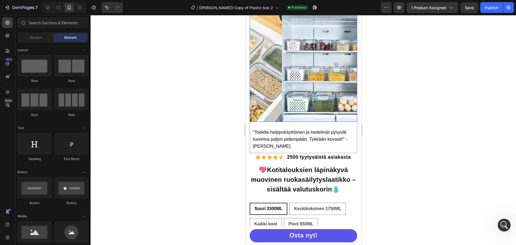
click at [281, 88] on img at bounding box center [334, 67] width 107 height 107
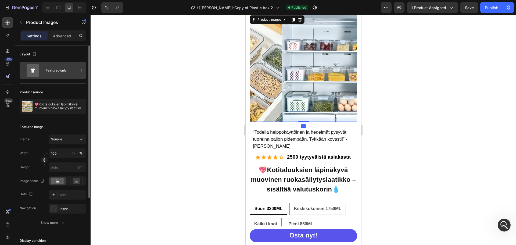
click at [47, 70] on div "Featured only" at bounding box center [62, 70] width 33 height 12
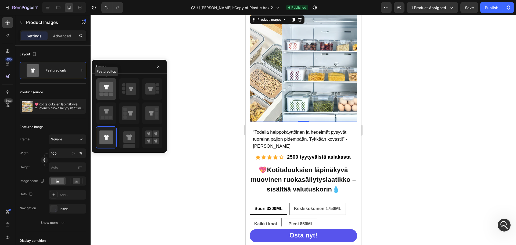
click at [106, 94] on rect at bounding box center [106, 93] width 4 height 3
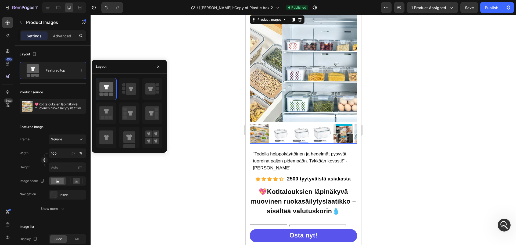
click at [376, 105] on div at bounding box center [303, 130] width 425 height 230
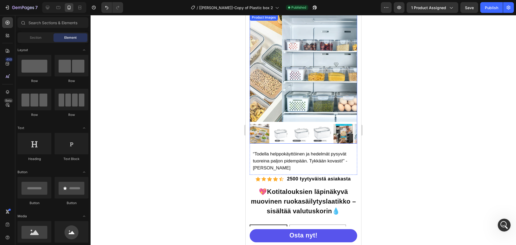
scroll to position [0, 0]
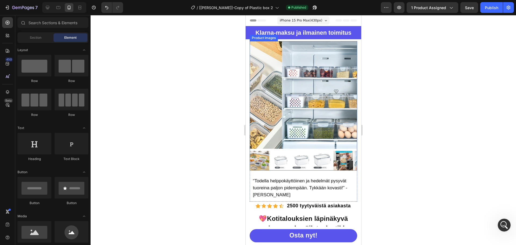
click at [277, 157] on img at bounding box center [280, 161] width 20 height 20
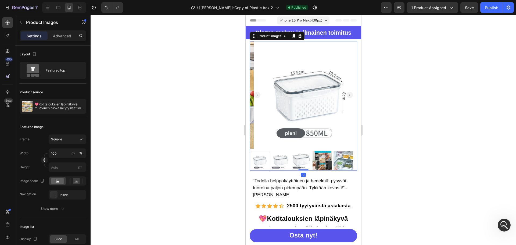
click at [288, 157] on img at bounding box center [280, 161] width 20 height 20
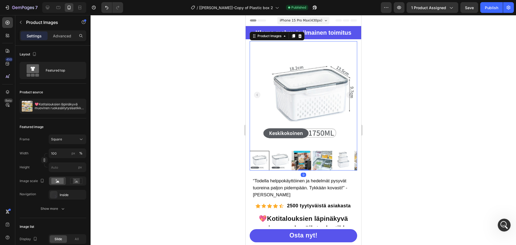
click at [291, 157] on img at bounding box center [301, 161] width 20 height 20
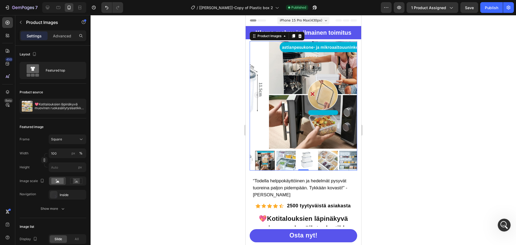
click at [291, 157] on div at bounding box center [302, 161] width 107 height 20
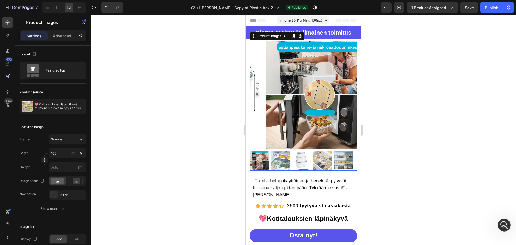
click at [291, 157] on img at bounding box center [301, 161] width 20 height 20
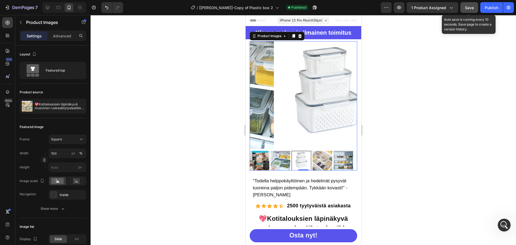
click at [469, 9] on span "Save" at bounding box center [469, 7] width 9 height 5
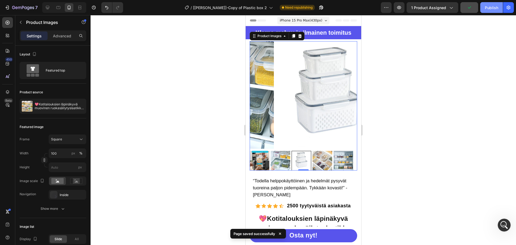
click at [494, 5] on div "Publish" at bounding box center [491, 8] width 13 height 6
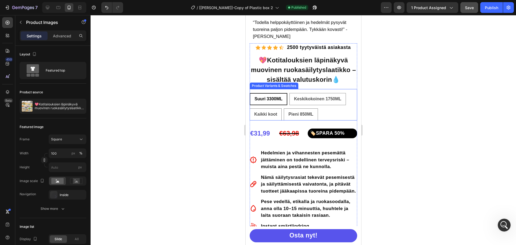
scroll to position [188, 0]
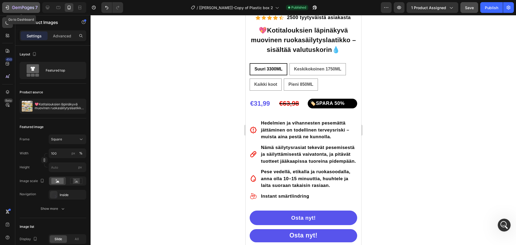
click at [36, 8] on p "7" at bounding box center [36, 7] width 2 height 6
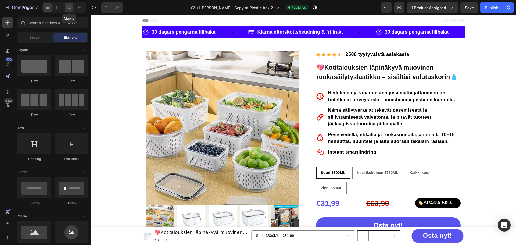
click at [69, 7] on icon at bounding box center [68, 7] width 5 height 5
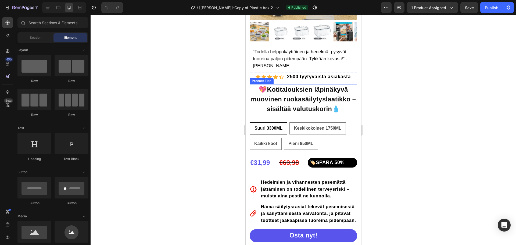
scroll to position [161, 0]
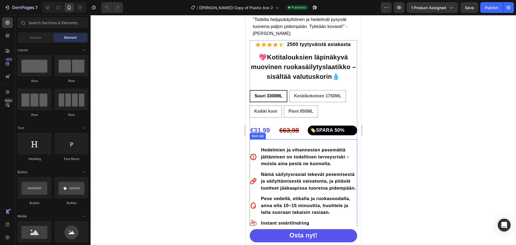
click at [259, 140] on div "Hedelmien ja vihannesten pesemättä jättäminen on todellinen terveysriski – muis…" at bounding box center [302, 186] width 107 height 94
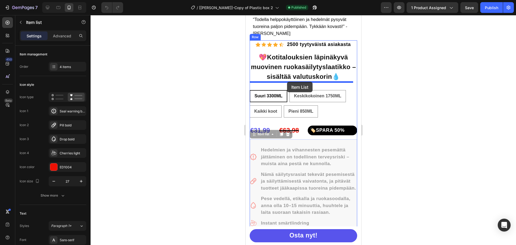
drag, startPoint x: 258, startPoint y: 131, endPoint x: 287, endPoint y: 82, distance: 57.1
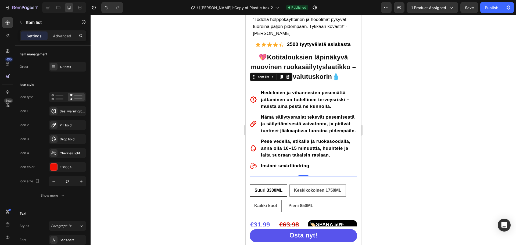
click at [394, 98] on div at bounding box center [303, 130] width 425 height 230
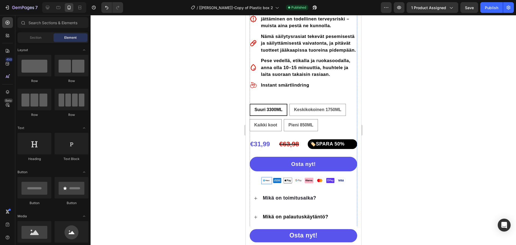
scroll to position [215, 0]
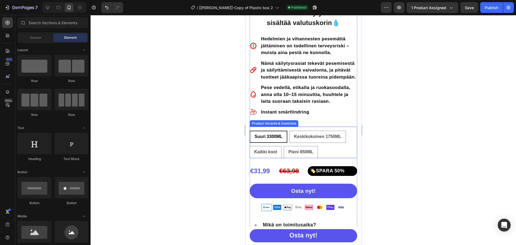
click at [287, 131] on div "Suuri 3300ML Suuri 3300ML Suuri 3300ML Keskikokoinen 1750ML Keskikokoinen 1750M…" at bounding box center [302, 142] width 107 height 31
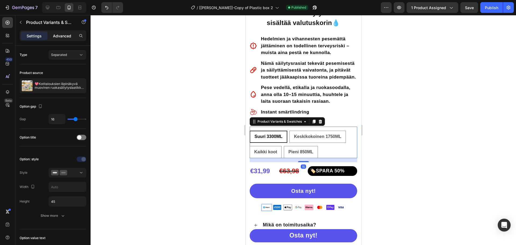
click at [63, 38] on p "Advanced" at bounding box center [62, 36] width 18 height 6
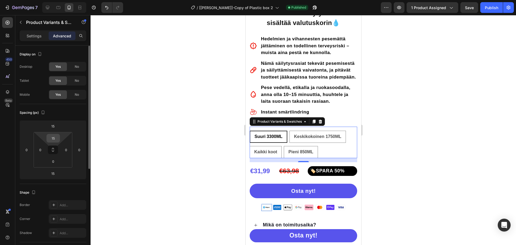
click at [53, 139] on input "15" at bounding box center [53, 138] width 11 height 8
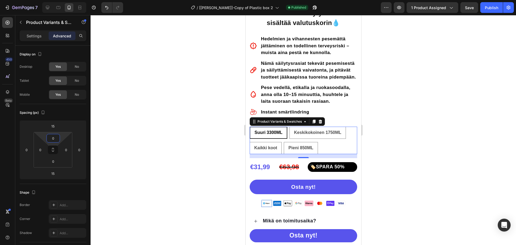
click at [400, 128] on div at bounding box center [303, 130] width 425 height 230
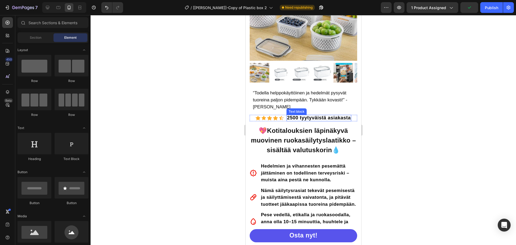
scroll to position [81, 0]
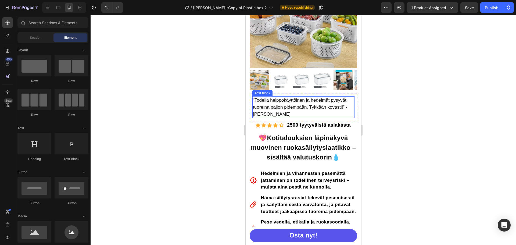
click at [261, 91] on div "Text block" at bounding box center [262, 93] width 18 height 5
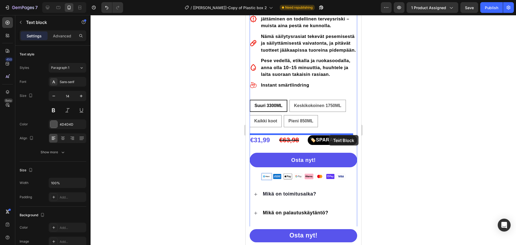
scroll to position [349, 0]
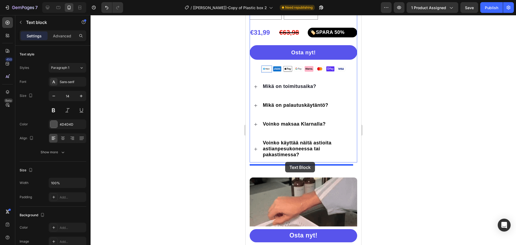
drag, startPoint x: 261, startPoint y: 89, endPoint x: 285, endPoint y: 162, distance: 76.2
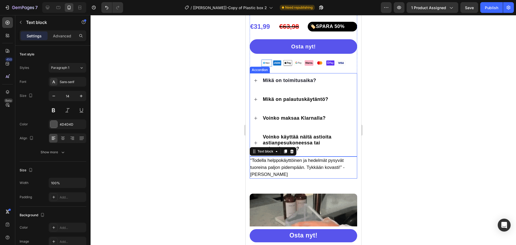
scroll to position [343, 0]
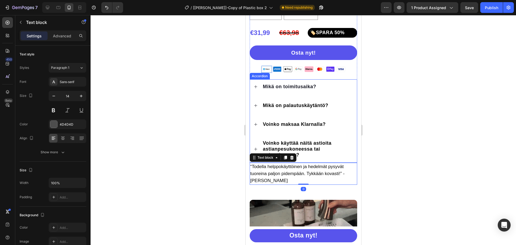
click at [387, 145] on div at bounding box center [303, 130] width 425 height 230
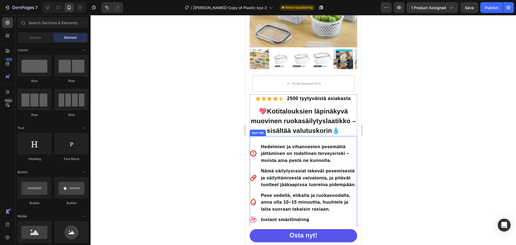
scroll to position [21, 0]
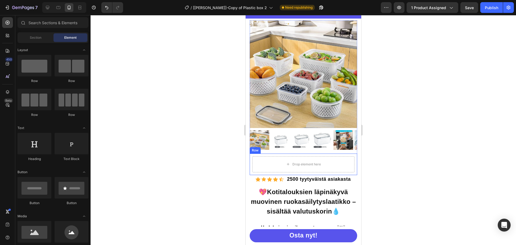
click at [333, 153] on div "Drop element here Row" at bounding box center [302, 163] width 107 height 21
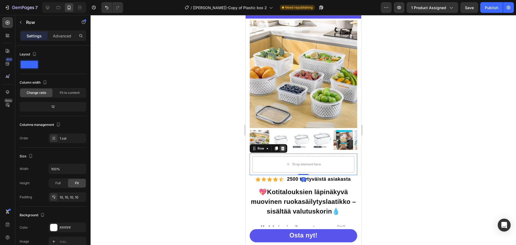
click at [281, 146] on icon at bounding box center [282, 148] width 3 height 4
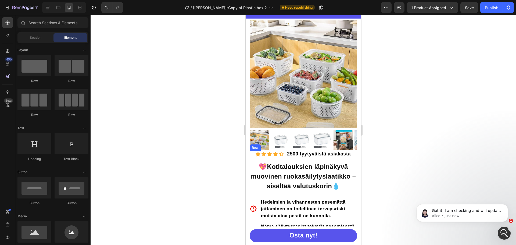
scroll to position [0, 0]
click at [254, 145] on div "Row" at bounding box center [254, 147] width 9 height 5
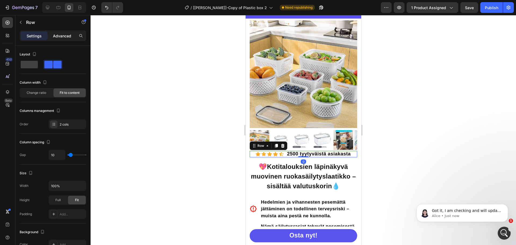
click at [67, 37] on p "Advanced" at bounding box center [62, 36] width 18 height 6
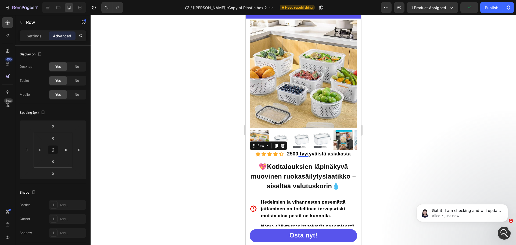
click at [283, 152] on div "Icon Icon Icon Icon Icon Icon List Hoz 2500 tyytyväistä asiakasta Text block Ro…" at bounding box center [302, 154] width 107 height 6
click at [53, 126] on input "0" at bounding box center [53, 126] width 11 height 8
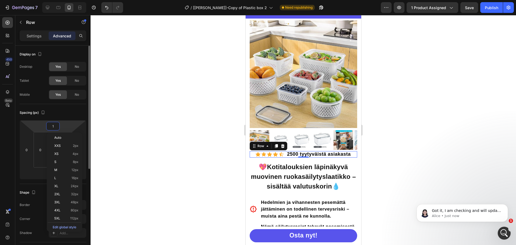
type input "15"
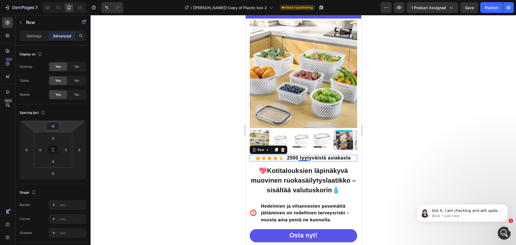
click at [407, 101] on div at bounding box center [303, 130] width 425 height 230
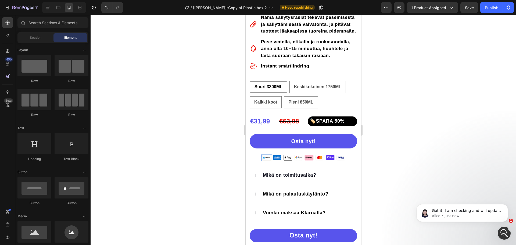
scroll to position [242, 0]
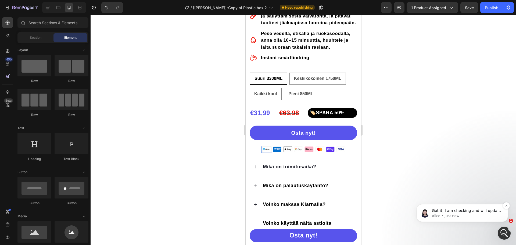
click at [475, 214] on p "Alice • Just now" at bounding box center [466, 215] width 69 height 5
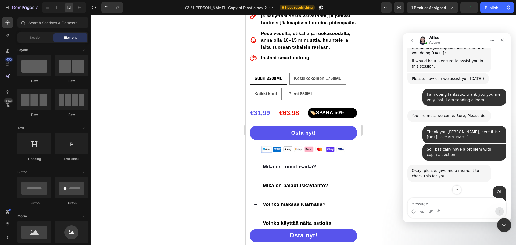
scroll to position [665, 0]
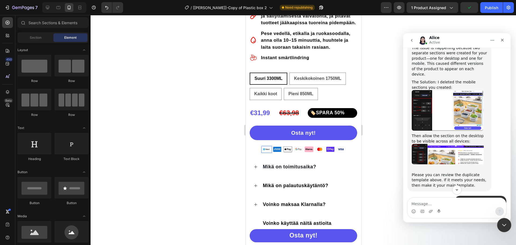
click at [507, 223] on div "Close Intercom Messenger" at bounding box center [503, 224] width 13 height 13
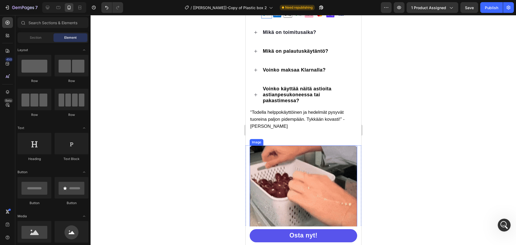
scroll to position [1100, 0]
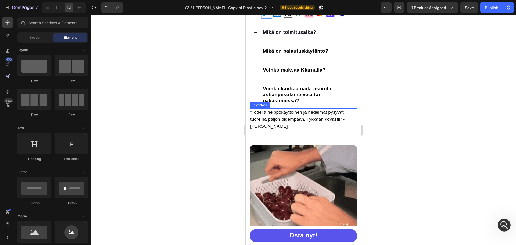
click at [275, 130] on p "“Todella helppokäyttöinen ja hedelmät pysyvät tuoreina paljon pidempään. Tykkää…" at bounding box center [303, 119] width 106 height 21
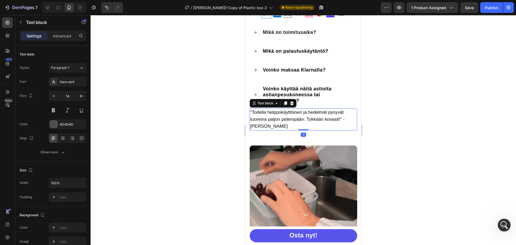
click at [276, 129] on p "“Todella helppokäyttöinen ja hedelmät pysyvät tuoreina paljon pidempään. Tykkää…" at bounding box center [303, 119] width 106 height 21
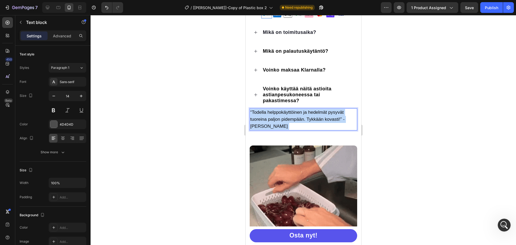
drag, startPoint x: 275, startPoint y: 128, endPoint x: 276, endPoint y: 132, distance: 3.8
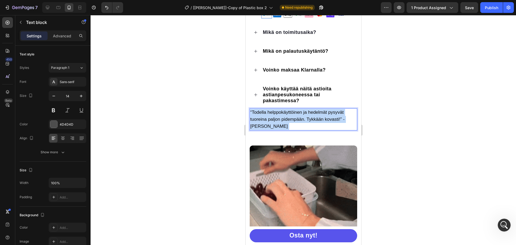
click at [276, 130] on p "“Todella helppokäyttöinen ja hedelmät pysyvät tuoreina paljon pidempään. Tykkää…" at bounding box center [303, 119] width 106 height 21
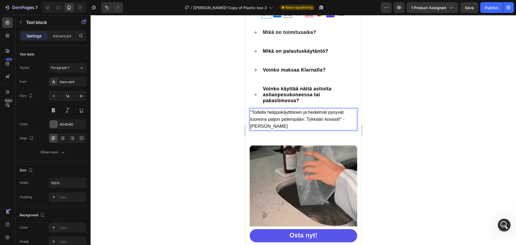
click at [276, 129] on p "“Todella helppokäyttöinen ja hedelmät pysyvät tuoreina paljon pidempään. Tykkää…" at bounding box center [303, 119] width 106 height 21
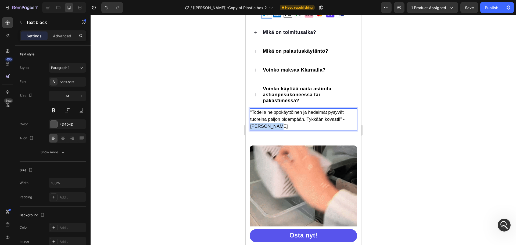
drag, startPoint x: 276, startPoint y: 129, endPoint x: 251, endPoint y: 128, distance: 25.3
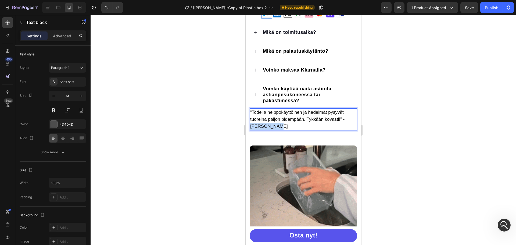
click at [251, 128] on p "“Todella helppokäyttöinen ja hedelmät pysyvät tuoreina paljon pidempään. Tykkää…" at bounding box center [303, 119] width 106 height 21
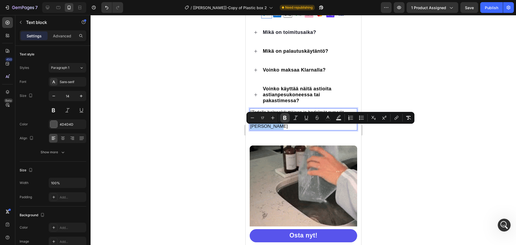
click at [288, 118] on button "Bold" at bounding box center [285, 118] width 10 height 10
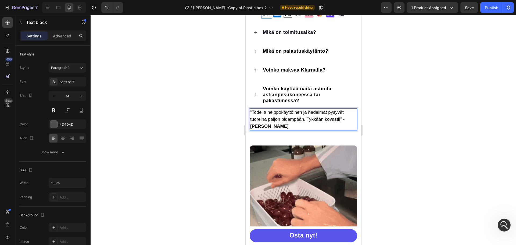
click at [390, 62] on div at bounding box center [303, 130] width 425 height 230
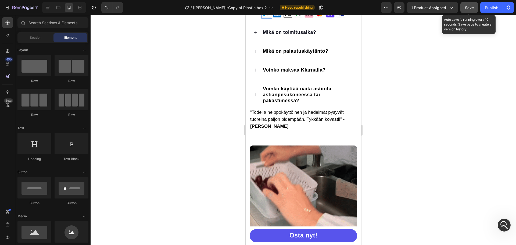
click at [460, 6] on button "Save" at bounding box center [469, 7] width 18 height 11
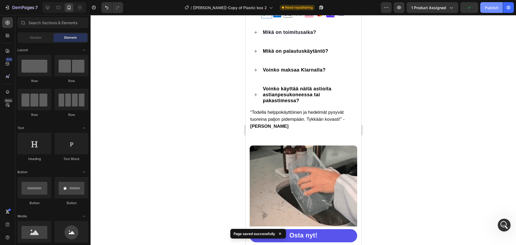
click at [486, 8] on div "Publish" at bounding box center [491, 8] width 13 height 6
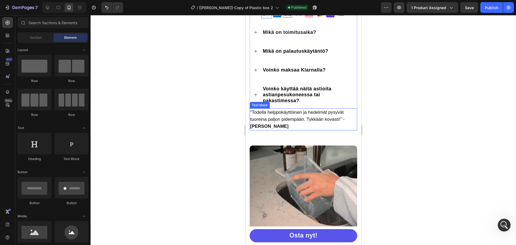
scroll to position [457, 0]
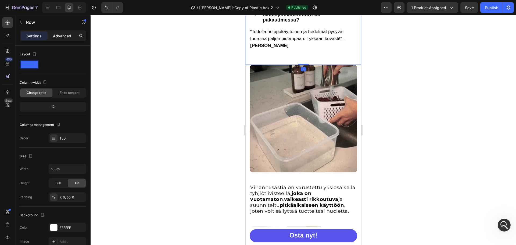
click at [55, 35] on p "Advanced" at bounding box center [62, 36] width 18 height 6
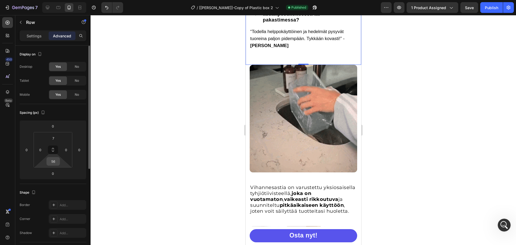
click at [57, 160] on input "56" at bounding box center [53, 161] width 11 height 8
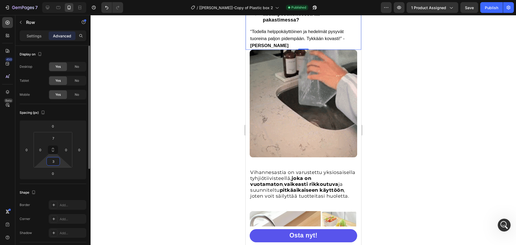
type input "30"
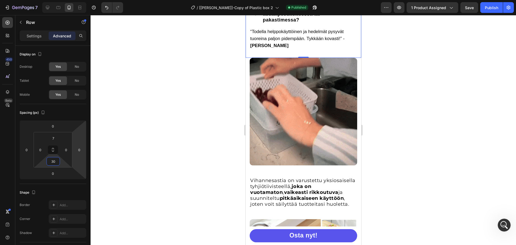
click at [162, 127] on div at bounding box center [303, 130] width 425 height 230
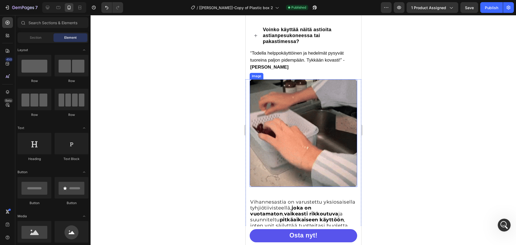
scroll to position [349, 0]
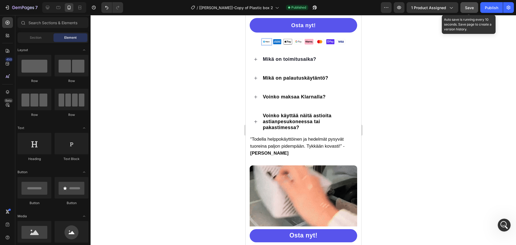
click at [467, 8] on span "Save" at bounding box center [469, 7] width 9 height 5
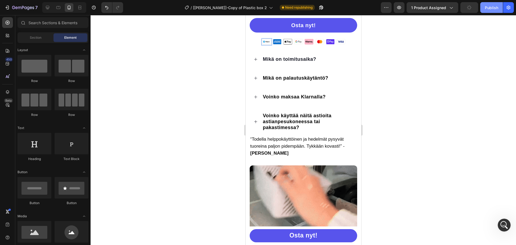
click at [489, 7] on div "Publish" at bounding box center [491, 8] width 13 height 6
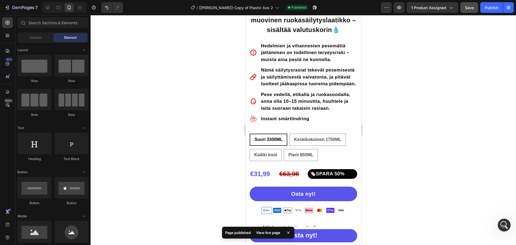
scroll to position [188, 0]
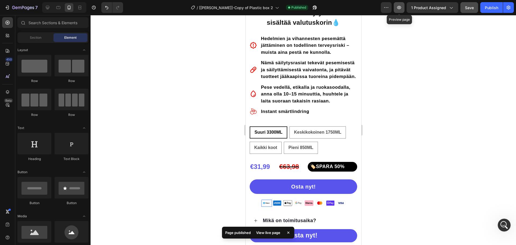
click at [397, 11] on button "button" at bounding box center [399, 7] width 11 height 11
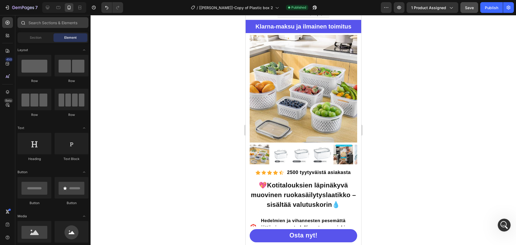
scroll to position [0, 0]
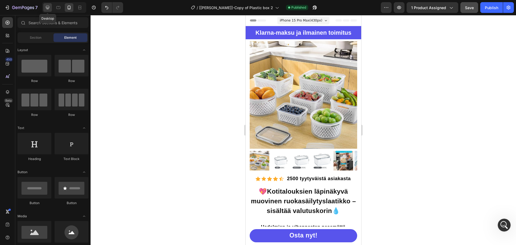
click at [48, 5] on icon at bounding box center [47, 7] width 5 height 5
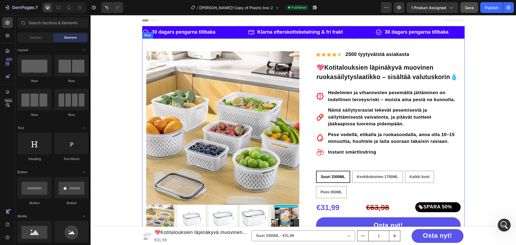
click at [145, 36] on div "Row" at bounding box center [147, 35] width 9 height 5
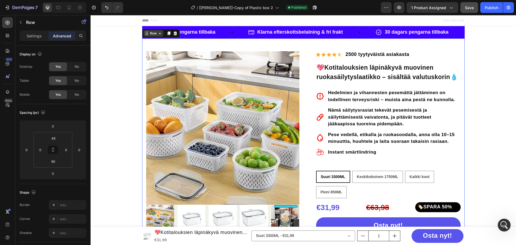
click at [149, 34] on div "Row" at bounding box center [153, 33] width 9 height 5
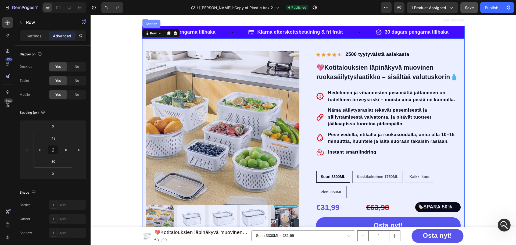
click at [152, 24] on div "Section" at bounding box center [152, 23] width 14 height 3
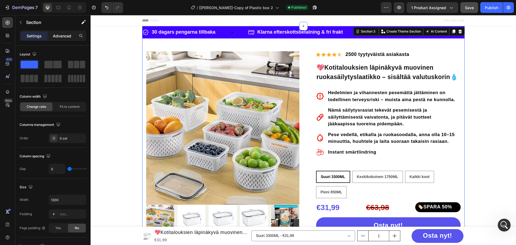
click at [61, 35] on p "Advanced" at bounding box center [62, 36] width 18 height 6
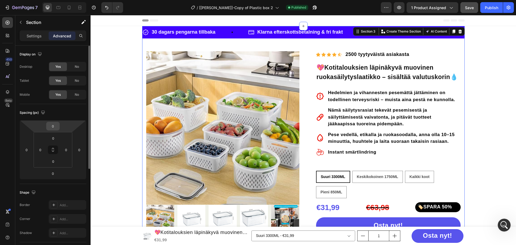
click at [57, 126] on input "0" at bounding box center [53, 126] width 11 height 8
type input "20"
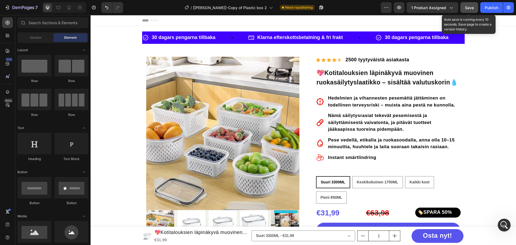
click at [464, 6] on button "Save" at bounding box center [469, 7] width 18 height 11
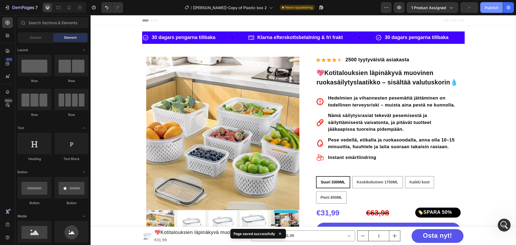
click at [487, 8] on div "Publish" at bounding box center [491, 8] width 13 height 6
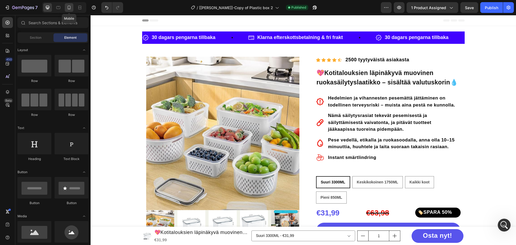
click at [71, 8] on icon at bounding box center [68, 7] width 5 height 5
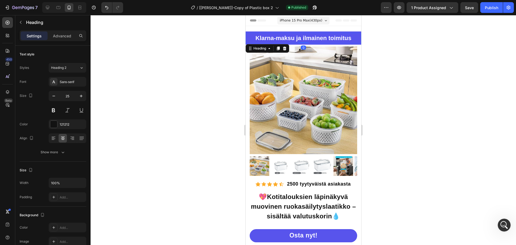
click at [280, 39] on strong "Klarna-maksu ja ilmainen toimitus" at bounding box center [303, 38] width 96 height 7
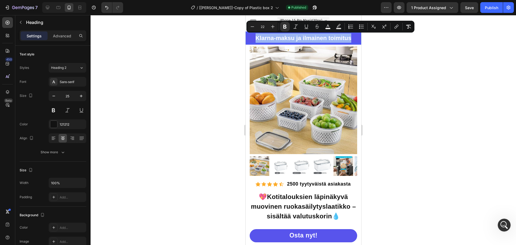
copy strong "Klarna-maksu ja ilmainen toimitus"
click at [403, 62] on div at bounding box center [303, 130] width 425 height 230
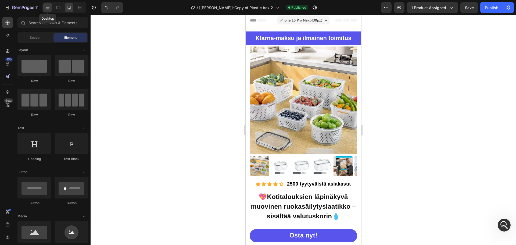
click at [50, 7] on icon at bounding box center [47, 7] width 5 height 5
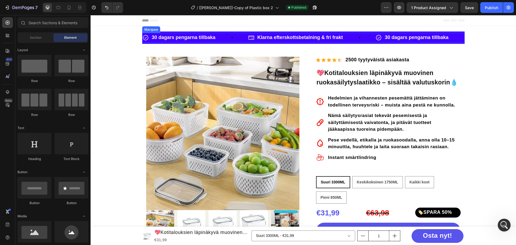
click at [243, 42] on div "30 dagars pengarna tillbaka Item List" at bounding box center [195, 38] width 106 height 10
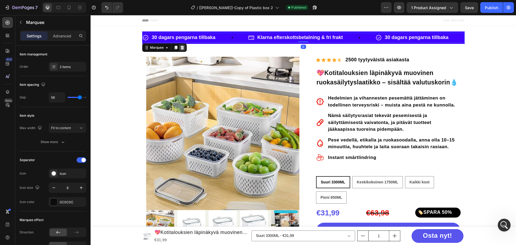
click at [180, 48] on icon at bounding box center [181, 48] width 3 height 4
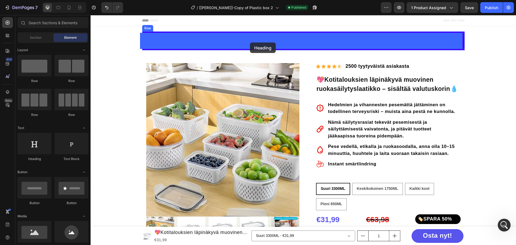
drag, startPoint x: 167, startPoint y: 139, endPoint x: 250, endPoint y: 42, distance: 127.0
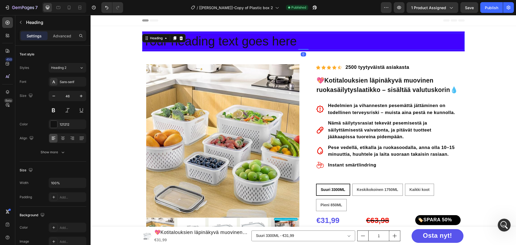
click at [250, 42] on h2 "Your heading text goes here" at bounding box center [303, 41] width 322 height 17
click at [250, 42] on p "Your heading text goes here" at bounding box center [303, 41] width 321 height 16
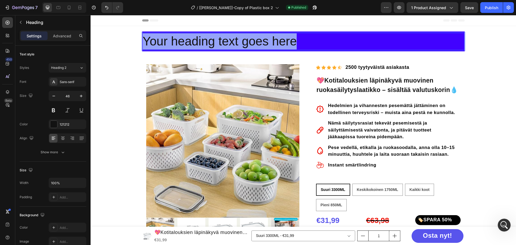
click at [250, 42] on p "Your heading text goes here" at bounding box center [303, 41] width 321 height 16
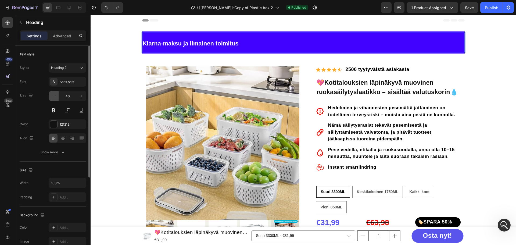
click at [53, 98] on icon "button" at bounding box center [53, 95] width 5 height 5
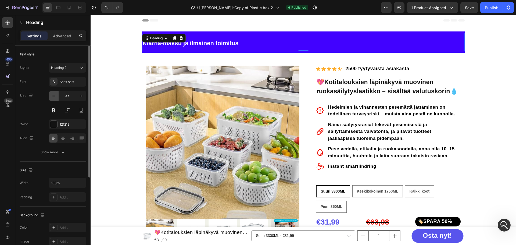
click at [53, 98] on icon "button" at bounding box center [53, 95] width 5 height 5
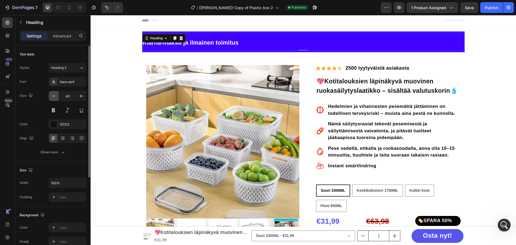
click at [53, 98] on icon "button" at bounding box center [53, 95] width 5 height 5
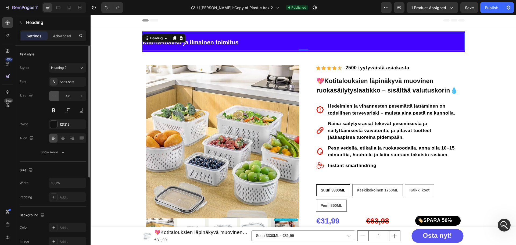
click at [53, 98] on icon "button" at bounding box center [53, 95] width 5 height 5
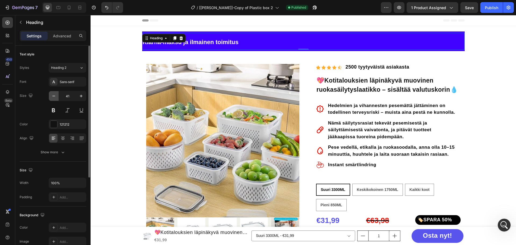
click at [53, 98] on icon "button" at bounding box center [53, 95] width 5 height 5
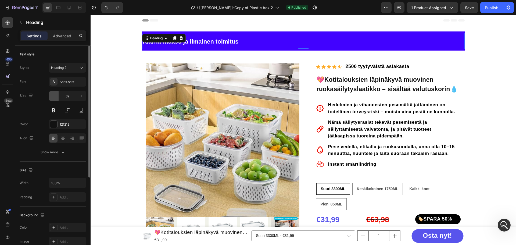
click at [53, 98] on icon "button" at bounding box center [53, 95] width 5 height 5
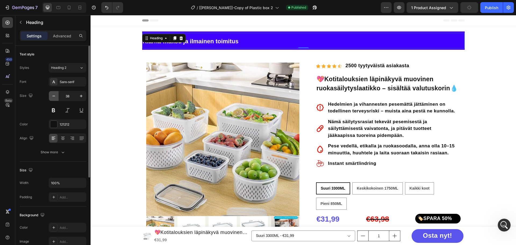
click at [53, 98] on icon "button" at bounding box center [53, 95] width 5 height 5
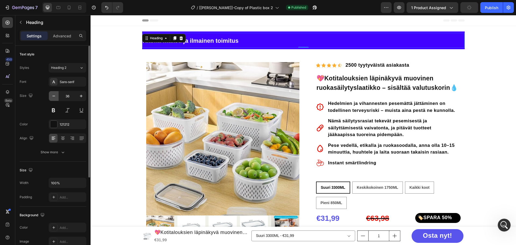
click at [53, 98] on icon "button" at bounding box center [53, 95] width 5 height 5
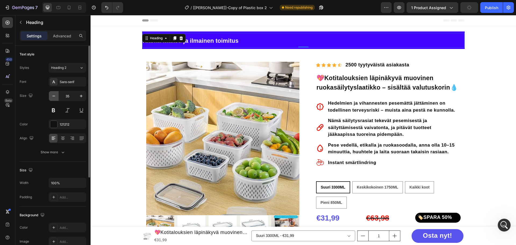
click at [53, 98] on icon "button" at bounding box center [53, 95] width 5 height 5
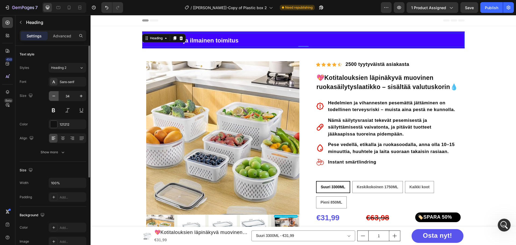
click at [53, 98] on icon "button" at bounding box center [53, 95] width 5 height 5
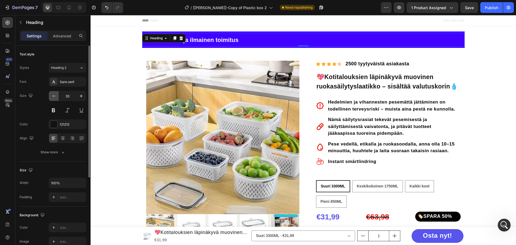
click at [53, 98] on icon "button" at bounding box center [53, 95] width 5 height 5
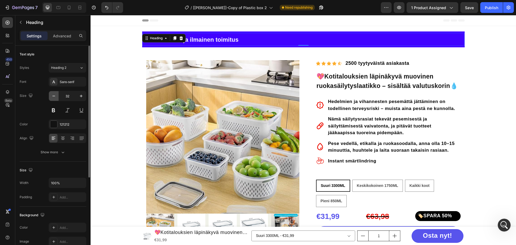
click at [53, 98] on icon "button" at bounding box center [53, 95] width 5 height 5
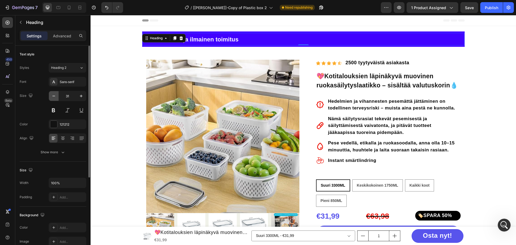
click at [53, 98] on icon "button" at bounding box center [53, 95] width 5 height 5
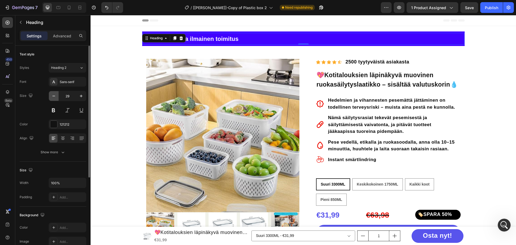
click at [53, 98] on icon "button" at bounding box center [53, 95] width 5 height 5
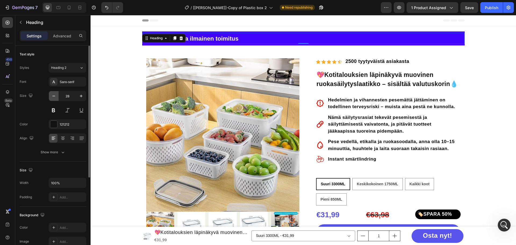
click at [53, 98] on icon "button" at bounding box center [53, 95] width 5 height 5
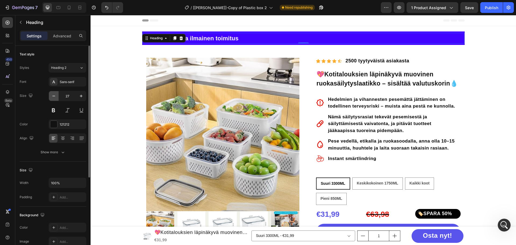
click at [53, 98] on icon "button" at bounding box center [53, 95] width 5 height 5
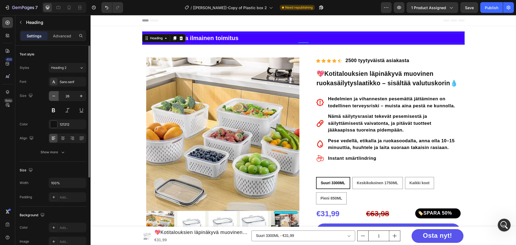
type input "25"
click at [61, 138] on icon at bounding box center [62, 137] width 5 height 5
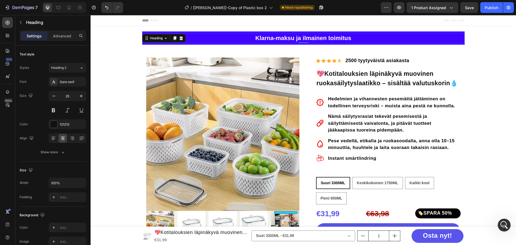
click at [464, 73] on section "⁠⁠⁠⁠⁠⁠⁠ Klarna-maksu ja ilmainen toimitus Heading Row Klarna-maksu ja ilmainen …" at bounding box center [303, 222] width 331 height 382
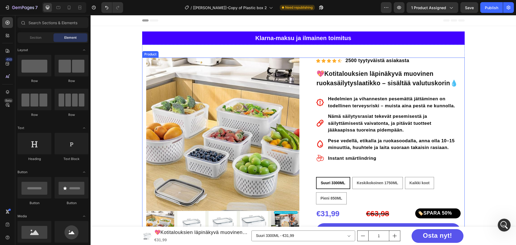
click at [305, 60] on div "Product Images Row Icon Icon Icon Icon Icon Icon List Hoz 2500 tyytyväistä asia…" at bounding box center [303, 224] width 322 height 334
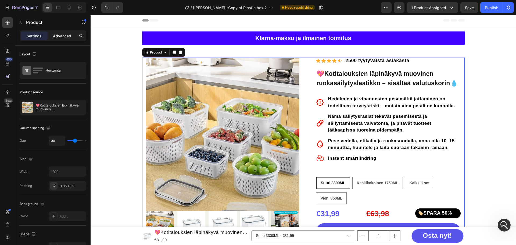
click at [66, 37] on p "Advanced" at bounding box center [62, 36] width 18 height 6
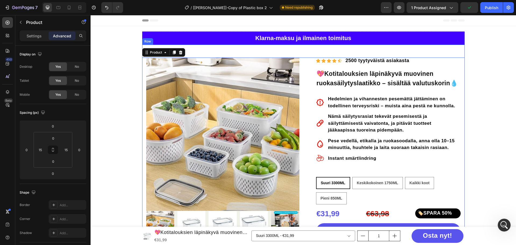
click at [205, 52] on div "Product Images Row Icon Icon Icon Icon Icon Icon List Hoz 2500 tyytyväistä asia…" at bounding box center [303, 229] width 322 height 369
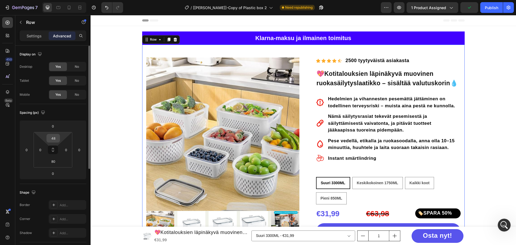
click at [52, 137] on input "48" at bounding box center [53, 138] width 11 height 8
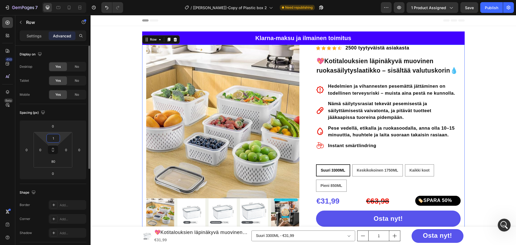
type input "15"
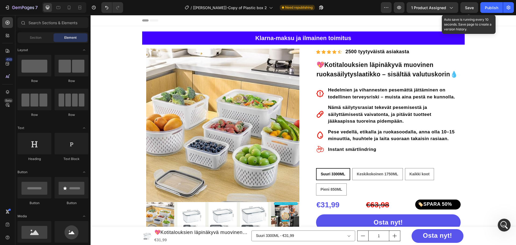
click at [472, 9] on span "Save" at bounding box center [469, 7] width 9 height 5
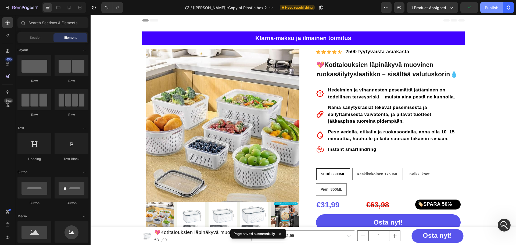
click at [490, 10] on div "Publish" at bounding box center [491, 8] width 13 height 6
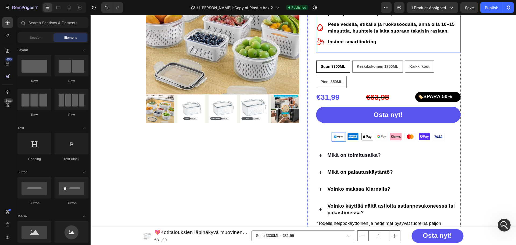
scroll to position [215, 0]
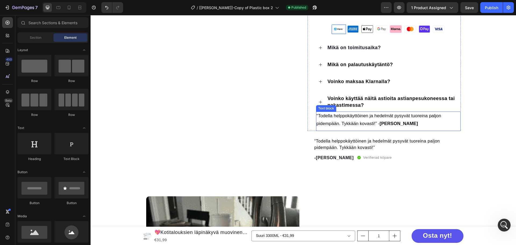
click at [413, 121] on p "“Todella helppokäyttöinen ja hedelmät pysyvät tuoreina paljon pidempään. Tykkää…" at bounding box center [387, 120] width 143 height 16
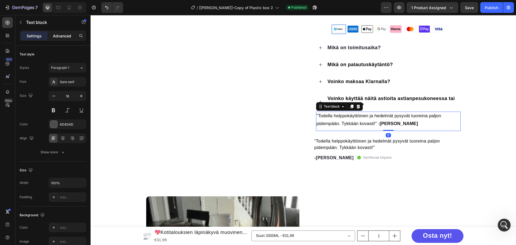
click at [66, 34] on p "Advanced" at bounding box center [62, 36] width 18 height 6
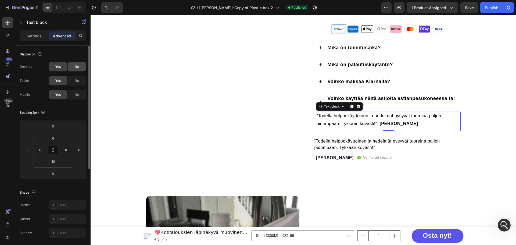
click at [78, 67] on span "No" at bounding box center [77, 66] width 4 height 5
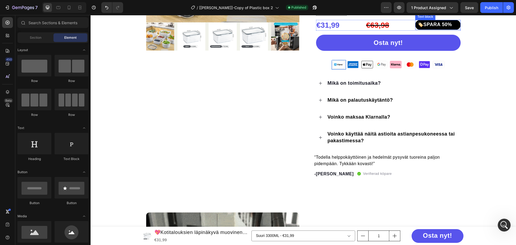
scroll to position [161, 0]
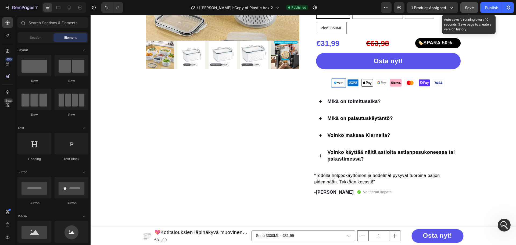
click at [474, 8] on button "Save" at bounding box center [469, 7] width 18 height 11
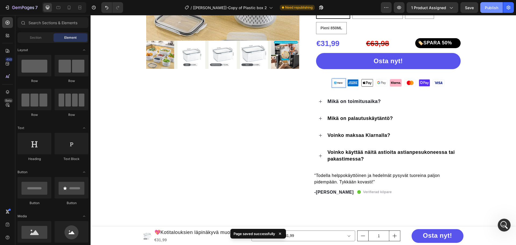
click at [488, 8] on div "Publish" at bounding box center [491, 8] width 13 height 6
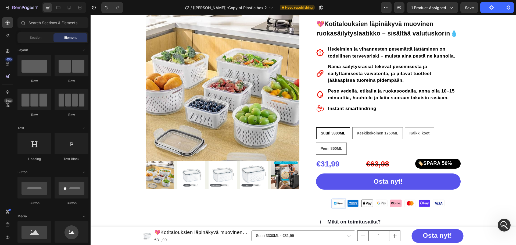
scroll to position [0, 0]
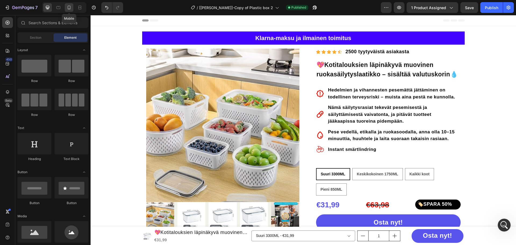
click at [70, 8] on icon at bounding box center [68, 7] width 5 height 5
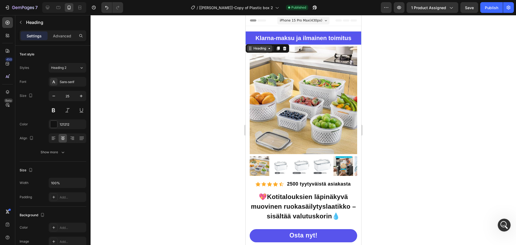
click at [258, 47] on div "Heading" at bounding box center [259, 48] width 15 height 5
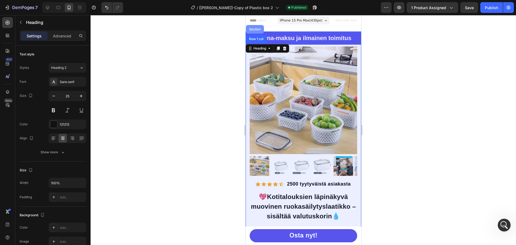
click at [257, 27] on div "Section" at bounding box center [255, 29] width 18 height 9
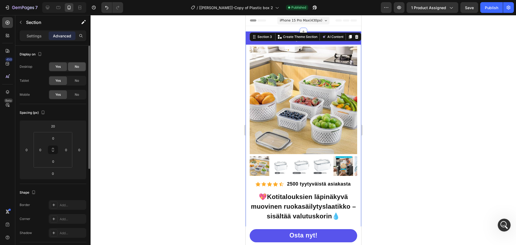
click at [73, 67] on div "No" at bounding box center [77, 66] width 18 height 9
click at [53, 127] on input "20" at bounding box center [53, 126] width 11 height 8
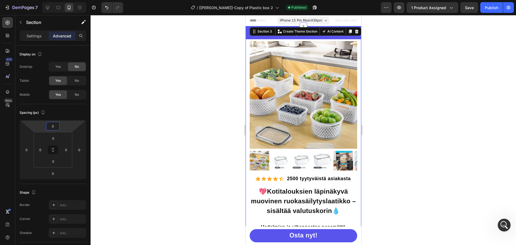
click at [125, 113] on div at bounding box center [303, 130] width 425 height 230
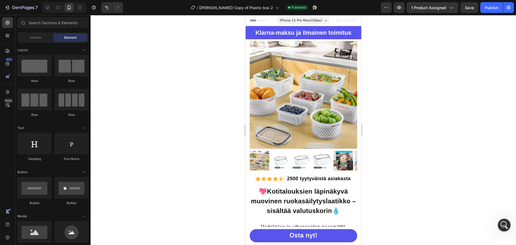
click at [404, 91] on div at bounding box center [303, 130] width 425 height 230
click at [46, 7] on icon at bounding box center [47, 7] width 5 height 5
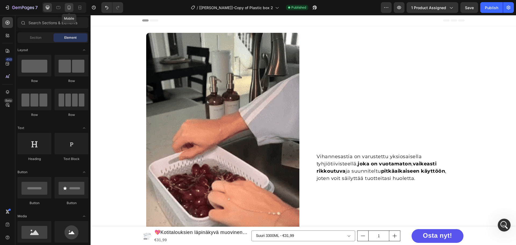
click at [69, 10] on icon at bounding box center [68, 7] width 5 height 5
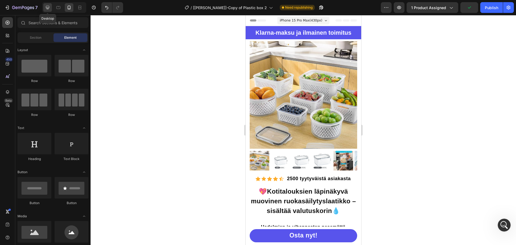
click at [45, 7] on icon at bounding box center [47, 7] width 5 height 5
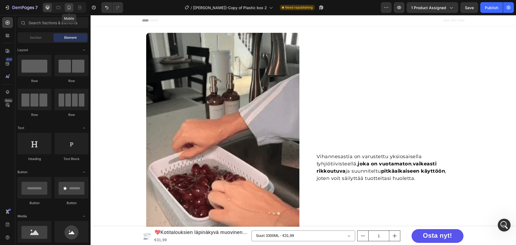
click at [69, 6] on icon at bounding box center [68, 7] width 5 height 5
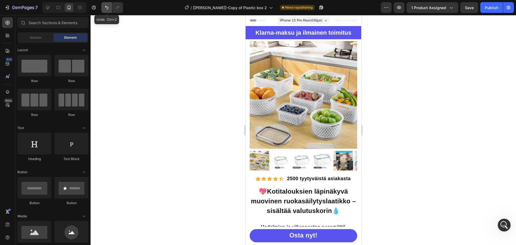
click at [106, 8] on icon "Undo/Redo" at bounding box center [106, 7] width 5 height 5
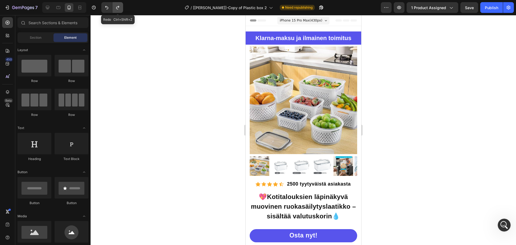
click at [120, 8] on icon "Undo/Redo" at bounding box center [117, 7] width 5 height 5
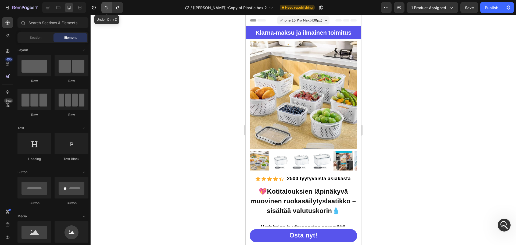
click at [106, 8] on icon "Undo/Redo" at bounding box center [106, 7] width 3 height 3
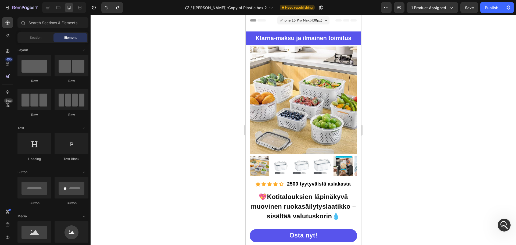
click at [116, 45] on div at bounding box center [303, 130] width 425 height 230
click at [49, 8] on icon at bounding box center [47, 7] width 3 height 3
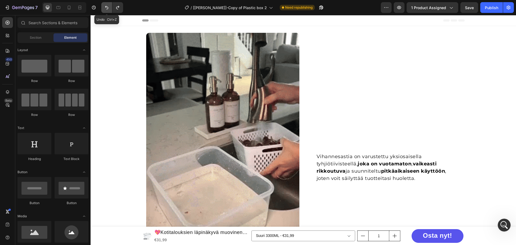
click at [104, 8] on icon "Undo/Redo" at bounding box center [106, 7] width 5 height 5
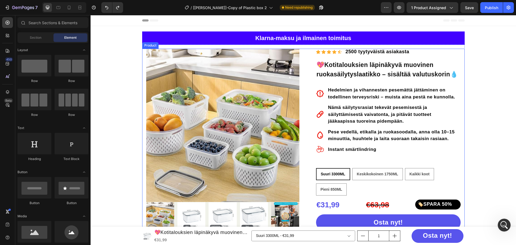
click at [145, 46] on div "Product" at bounding box center [150, 45] width 14 height 5
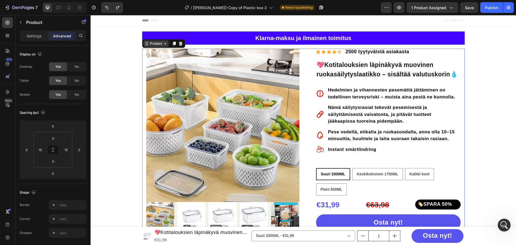
click at [153, 44] on div "Product" at bounding box center [156, 43] width 14 height 5
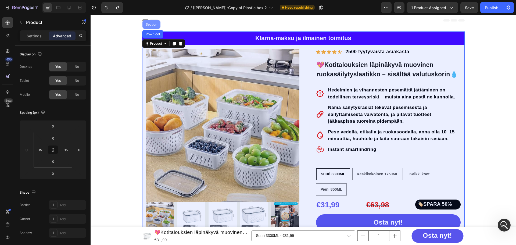
click at [155, 25] on div "Section" at bounding box center [152, 24] width 14 height 3
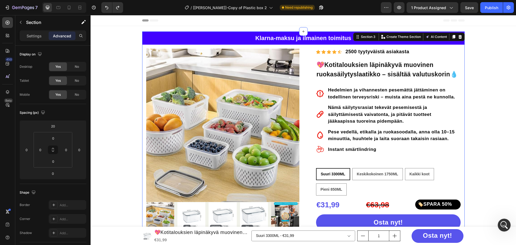
drag, startPoint x: 473, startPoint y: 52, endPoint x: 470, endPoint y: 35, distance: 17.0
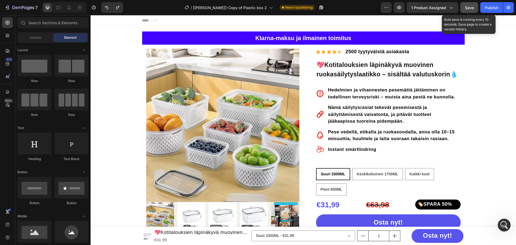
click at [469, 11] on button "Save" at bounding box center [469, 7] width 18 height 11
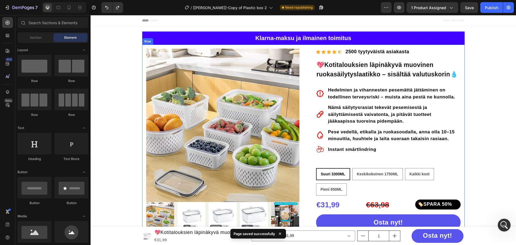
click at [144, 38] on div "Row" at bounding box center [147, 41] width 11 height 6
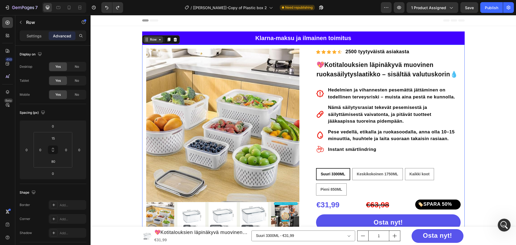
click at [150, 41] on div "Row" at bounding box center [153, 39] width 9 height 5
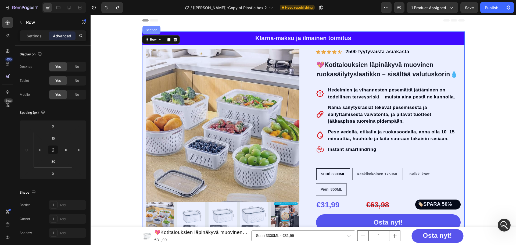
click at [152, 33] on div "Section" at bounding box center [151, 30] width 18 height 9
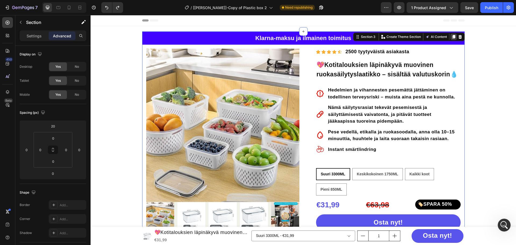
click at [452, 36] on icon at bounding box center [453, 37] width 3 height 4
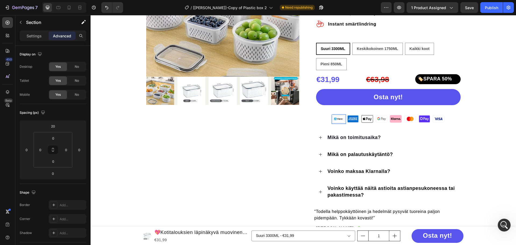
scroll to position [356, 0]
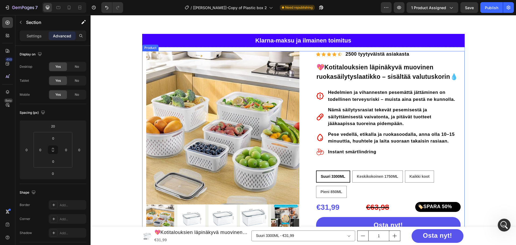
click at [142, 53] on div "Product Images Row Icon Icon Icon Icon Icon Icon List Hoz 2500 tyytyväistä asia…" at bounding box center [303, 208] width 322 height 315
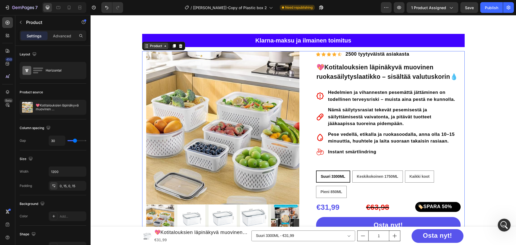
click at [149, 46] on div "Product" at bounding box center [156, 46] width 14 height 5
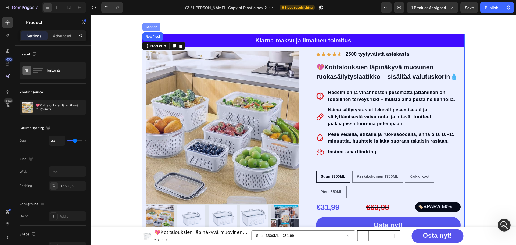
click at [151, 29] on div "Section" at bounding box center [151, 27] width 18 height 9
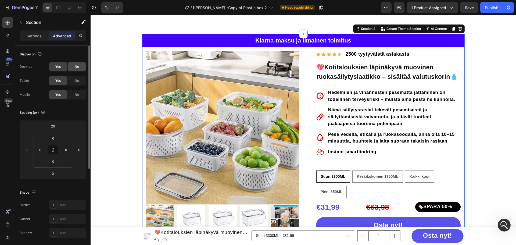
click at [70, 65] on div "No" at bounding box center [77, 66] width 18 height 9
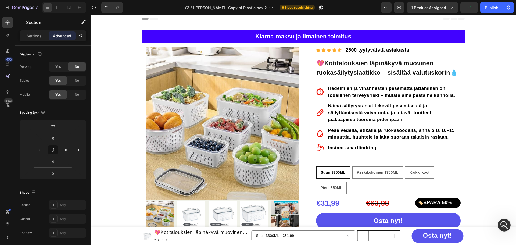
scroll to position [0, 0]
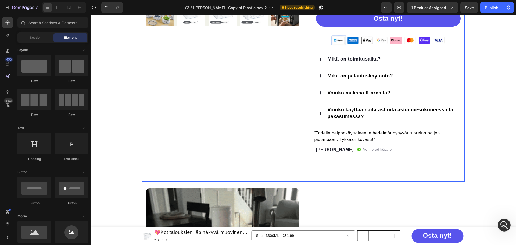
scroll to position [242, 0]
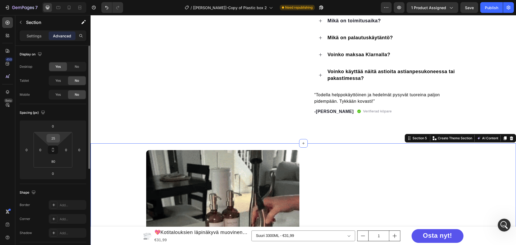
click at [56, 141] on input "25" at bounding box center [53, 138] width 11 height 8
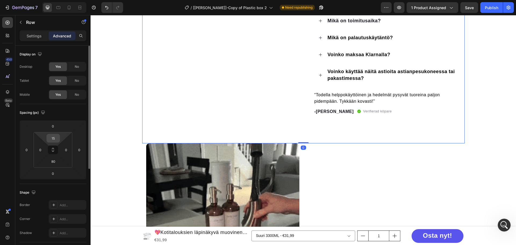
click at [58, 138] on input "15" at bounding box center [53, 138] width 11 height 8
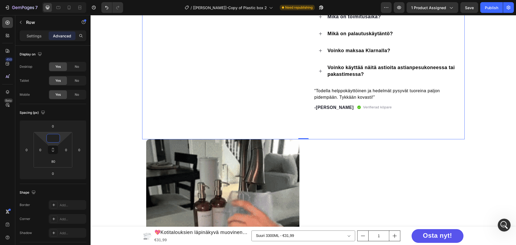
type input "0"
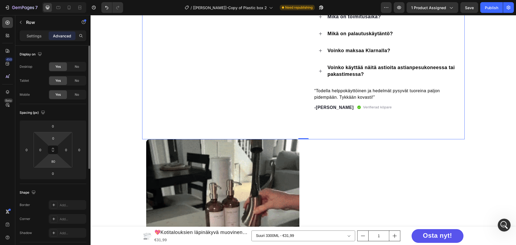
click at [60, 0] on html "7 / [[PERSON_NAME]]-Copy of Plastic box 2 Need republishing Preview 1 product a…" at bounding box center [258, 0] width 516 height 0
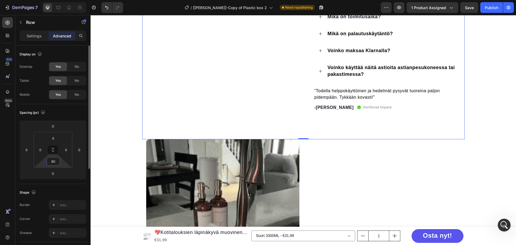
click at [54, 161] on input "80" at bounding box center [53, 161] width 11 height 8
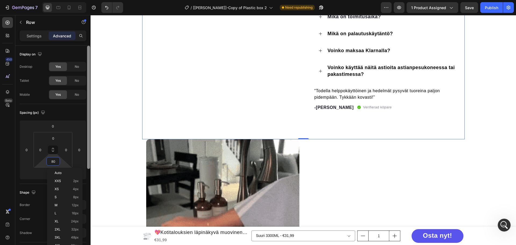
type input "0"
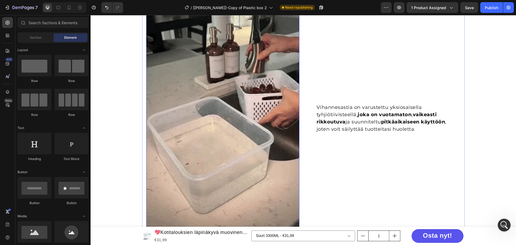
scroll to position [483, 0]
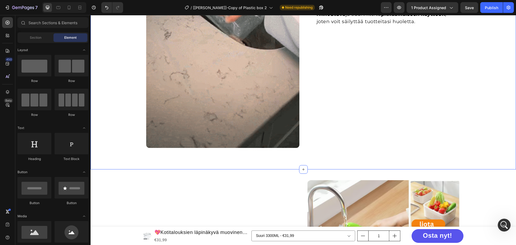
click at [304, 156] on div "Vihannesastia on varustettu yksiosaisella tyhjiötiivisteellä, joka on vuotamato…" at bounding box center [303, 22] width 425 height 293
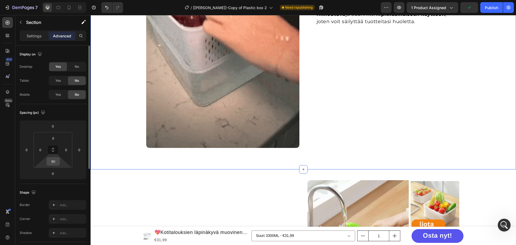
click at [57, 160] on input "80" at bounding box center [53, 161] width 11 height 8
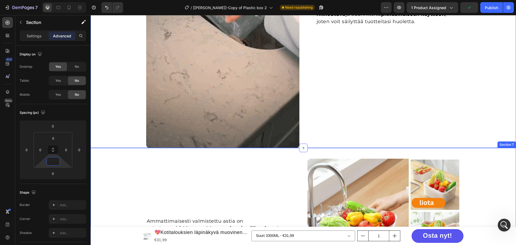
click at [110, 156] on div "Ammattimaisesti valmistettu astia on valmistettu kirkkaasta PP-muovista ja sili…" at bounding box center [303, 236] width 425 height 176
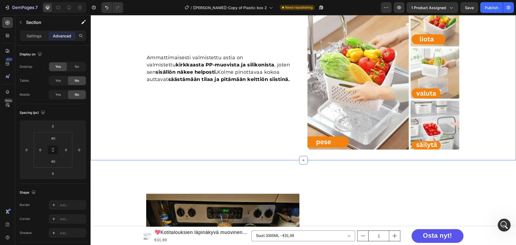
scroll to position [672, 0]
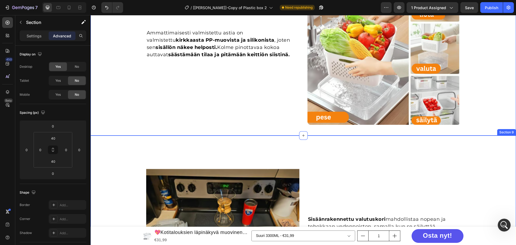
click at [111, 144] on div "Image Sisäänrakennettu valutuskori mahdollistaa nopean ja tehokkaan vedenpoisto…" at bounding box center [303, 233] width 425 height 196
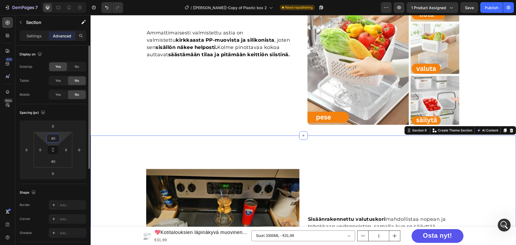
click at [58, 138] on input "40" at bounding box center [53, 138] width 11 height 8
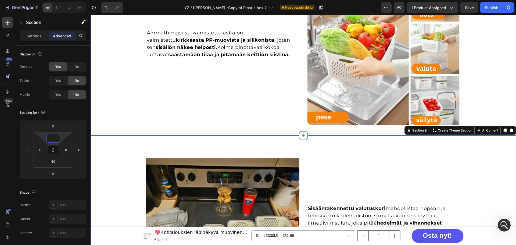
click at [109, 130] on div "Ammattimaisesti valmistettu astia on valmistettu kirkkaasta PP-muovista ja sili…" at bounding box center [303, 48] width 425 height 176
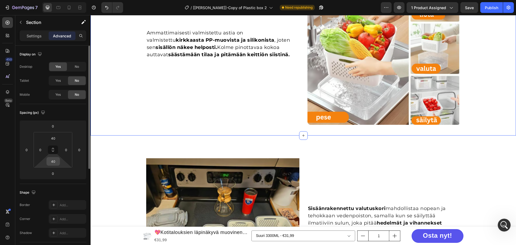
click at [57, 160] on input "40" at bounding box center [53, 161] width 11 height 8
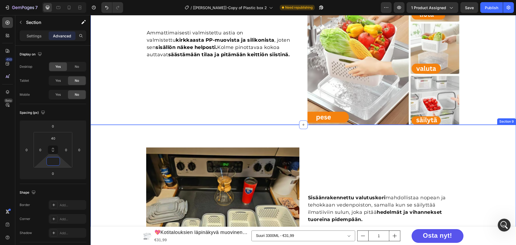
click at [108, 114] on div "Ammattimaisesti valmistettu astia on valmistettu kirkkaasta PP-muovista ja sili…" at bounding box center [303, 47] width 425 height 154
type input "0"
click at [130, 108] on div "Ammattimaisesti valmistettu astia on valmistettu kirkkaasta PP-muovista ja sili…" at bounding box center [303, 47] width 425 height 154
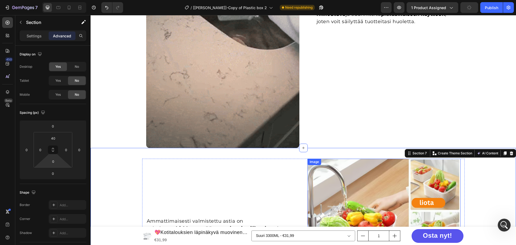
scroll to position [645, 0]
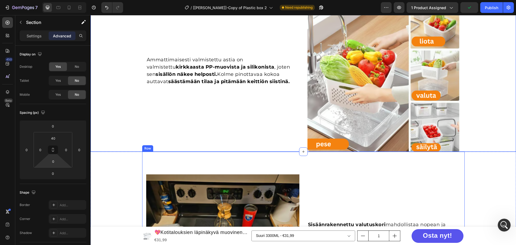
click at [319, 161] on div "Sisäänrakennettu valutuskori mahdollistaa nopean ja tehokkaan vedenpoiston, sam…" at bounding box center [383, 238] width 153 height 175
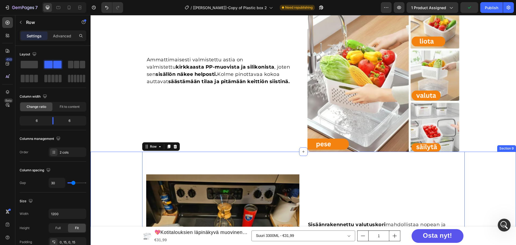
click at [133, 158] on div "Image Sisäänrakennettu valutuskori mahdollistaa nopean ja tehokkaan vedenpoisto…" at bounding box center [303, 238] width 425 height 175
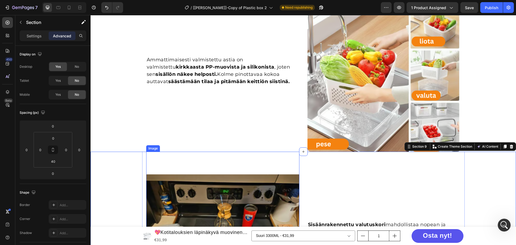
click at [159, 164] on img at bounding box center [222, 238] width 153 height 175
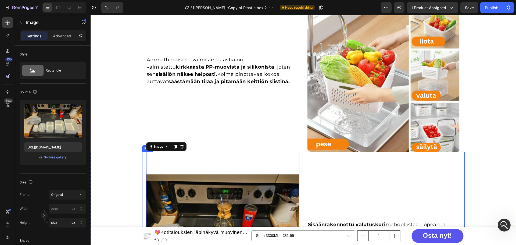
click at [142, 158] on div "Image 0 Sisäänrakennettu valutuskori mahdollistaa nopean ja tehokkaan vedenpois…" at bounding box center [303, 238] width 322 height 175
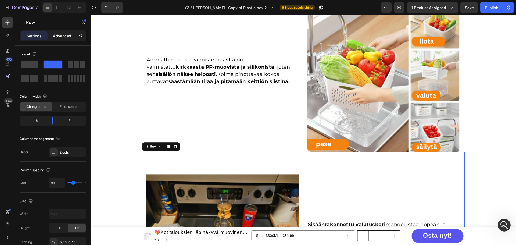
click at [62, 34] on p "Advanced" at bounding box center [62, 36] width 18 height 6
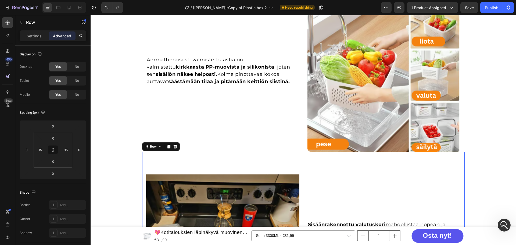
drag, startPoint x: 456, startPoint y: 157, endPoint x: 450, endPoint y: 159, distance: 6.7
click at [456, 157] on div "Sisäänrakennettu valutuskori mahdollistaa nopean ja tehokkaan vedenpoiston, sam…" at bounding box center [383, 238] width 153 height 175
click at [134, 156] on div "Image Sisäänrakennettu valutuskori mahdollistaa nopean ja tehokkaan vedenpoisto…" at bounding box center [303, 238] width 425 height 175
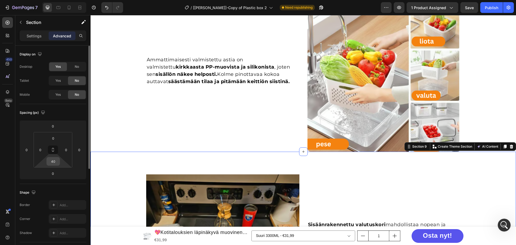
click at [52, 160] on input "40" at bounding box center [53, 161] width 11 height 8
click at [119, 130] on div "Ammattimaisesti valmistettu astia on valmistettu kirkkaasta PP-muovista ja sili…" at bounding box center [303, 74] width 425 height 154
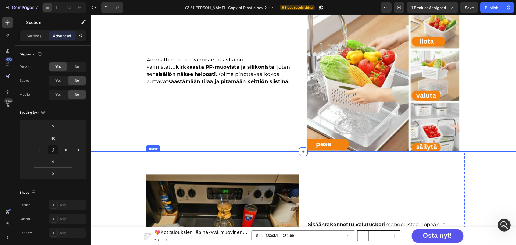
click at [250, 171] on img at bounding box center [222, 238] width 153 height 175
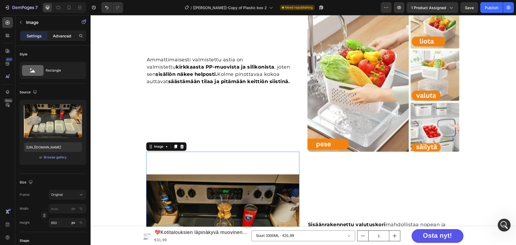
click at [58, 36] on p "Advanced" at bounding box center [62, 36] width 18 height 6
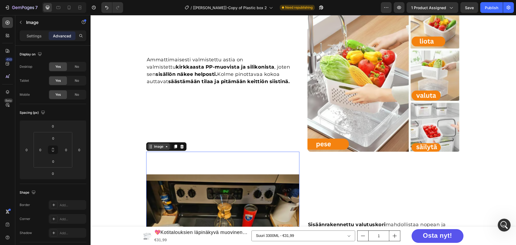
click at [153, 147] on div "Image" at bounding box center [159, 146] width 12 height 5
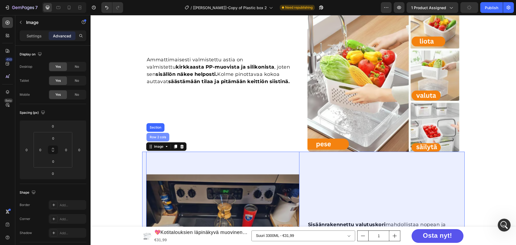
click at [155, 134] on div "Row 2 cols" at bounding box center [157, 137] width 23 height 9
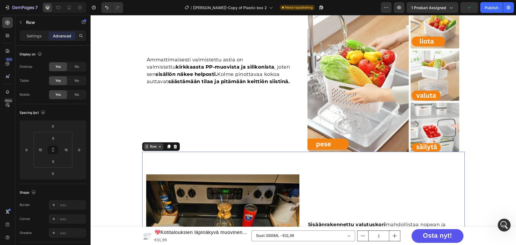
click at [150, 149] on div "Row" at bounding box center [153, 146] width 20 height 6
click at [153, 146] on div "Row" at bounding box center [153, 146] width 9 height 5
click at [153, 147] on div "Row" at bounding box center [153, 146] width 9 height 5
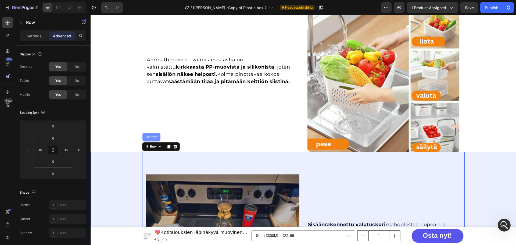
click at [154, 136] on div "Section" at bounding box center [152, 136] width 14 height 3
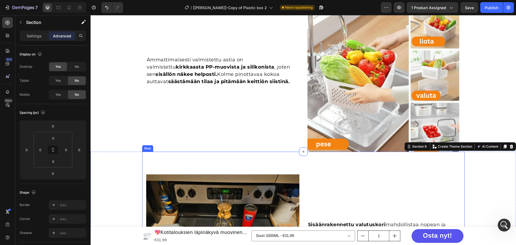
click at [380, 180] on div "Sisäänrakennettu valutuskori mahdollistaa nopean ja tehokkaan vedenpoiston, sam…" at bounding box center [383, 238] width 153 height 175
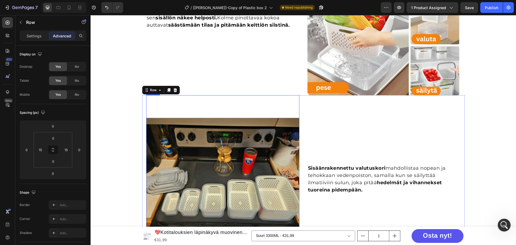
scroll to position [725, 0]
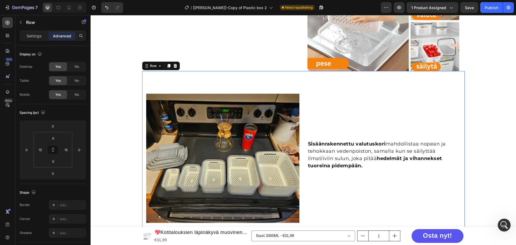
click at [143, 129] on div "Image Sisäänrakennettu valutuskori mahdollistaa nopean ja tehokkaan vedenpoisto…" at bounding box center [303, 158] width 322 height 175
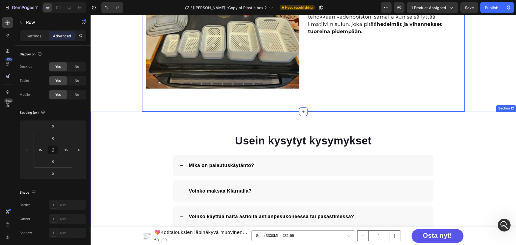
scroll to position [860, 0]
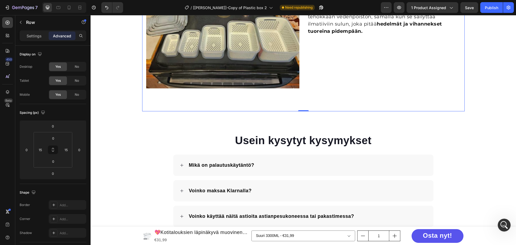
click at [114, 106] on div "Image Sisäänrakennettu valutuskori mahdollistaa nopean ja tehokkaan vedenpoisto…" at bounding box center [303, 24] width 425 height 175
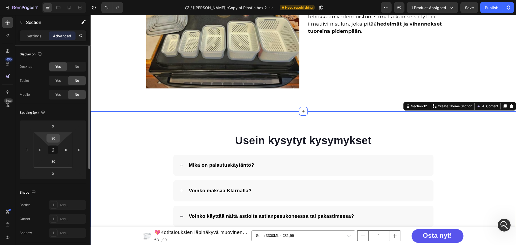
click at [54, 139] on input "80" at bounding box center [53, 138] width 11 height 8
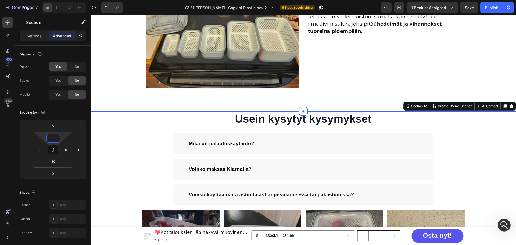
type input "0"
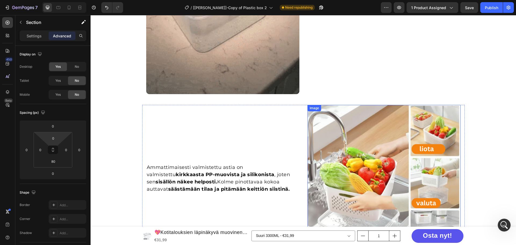
scroll to position [645, 0]
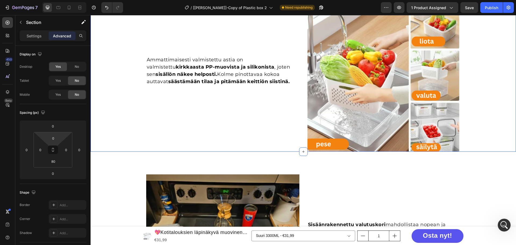
click at [469, 99] on div "Ammattimaisesti valmistettu astia on valmistettu kirkkaasta PP-muovista ja sili…" at bounding box center [303, 74] width 425 height 154
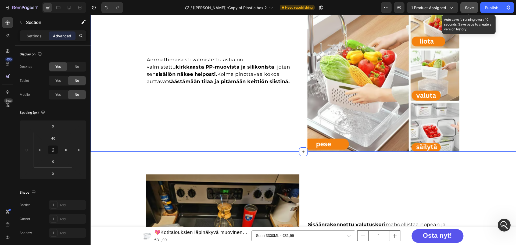
click at [475, 8] on button "Save" at bounding box center [469, 7] width 18 height 11
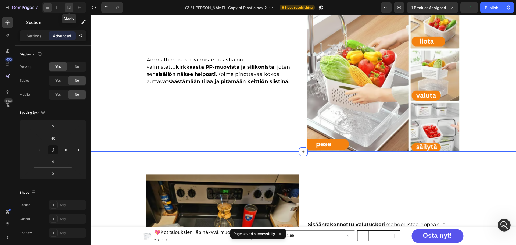
click at [68, 9] on icon at bounding box center [69, 8] width 3 height 4
type input "56"
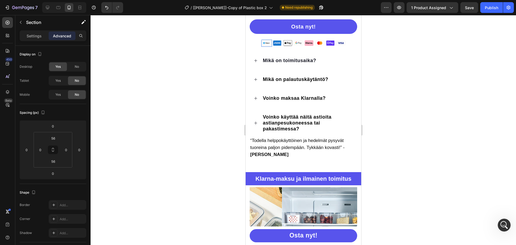
scroll to position [483, 0]
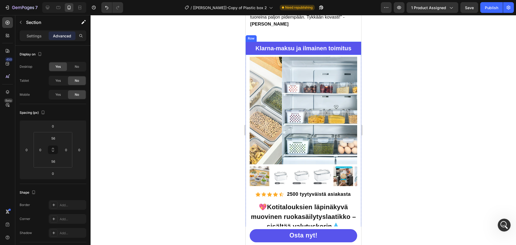
click at [247, 55] on div "Klarna-maksu ja ilmainen toimitus Heading Row" at bounding box center [302, 48] width 115 height 13
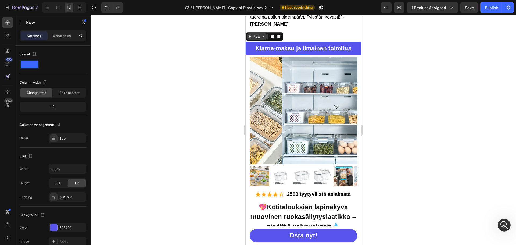
click at [258, 39] on div "Row" at bounding box center [256, 36] width 9 height 5
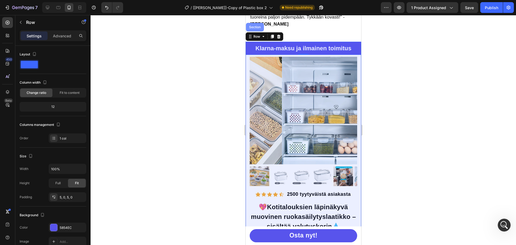
drag, startPoint x: 482, startPoint y: 45, endPoint x: 252, endPoint y: 30, distance: 230.4
click at [257, 29] on div "Section" at bounding box center [255, 27] width 14 height 3
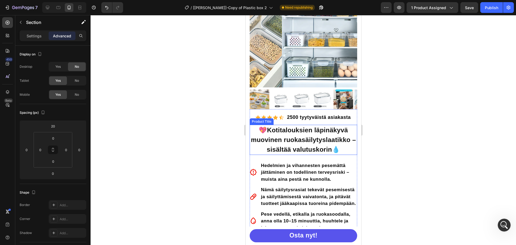
scroll to position [0, 0]
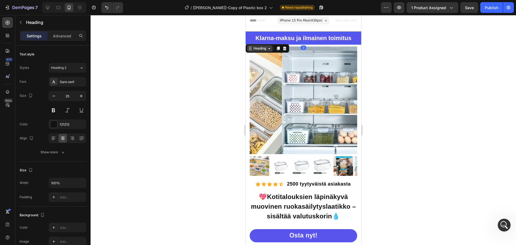
click at [255, 46] on div "Heading" at bounding box center [259, 48] width 15 height 5
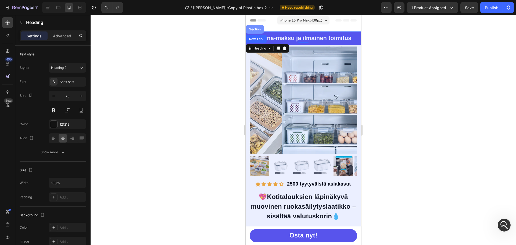
click at [257, 28] on div "Section" at bounding box center [255, 29] width 14 height 3
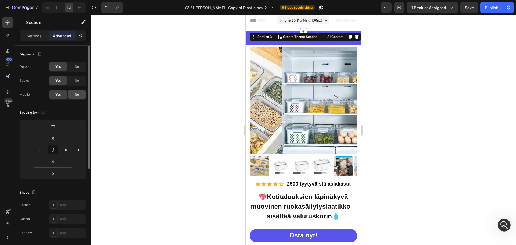
click at [72, 95] on div "No" at bounding box center [77, 94] width 18 height 9
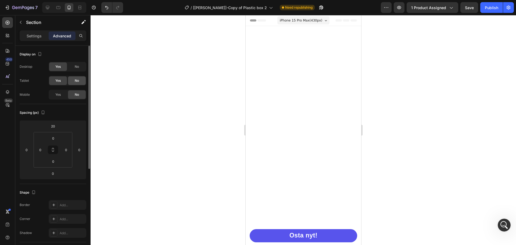
click at [77, 79] on span "No" at bounding box center [77, 80] width 4 height 5
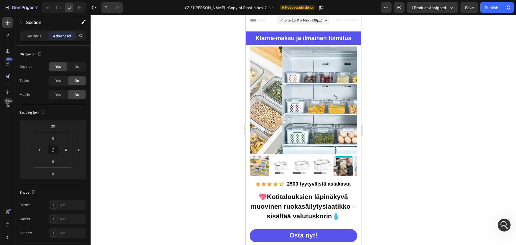
click at [370, 59] on div at bounding box center [303, 130] width 425 height 230
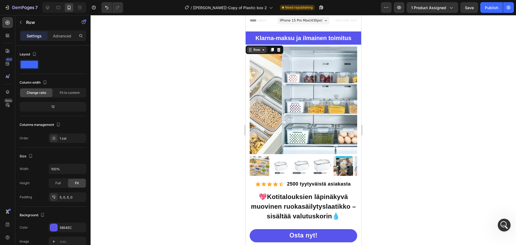
click at [256, 46] on div "Row" at bounding box center [257, 49] width 20 height 6
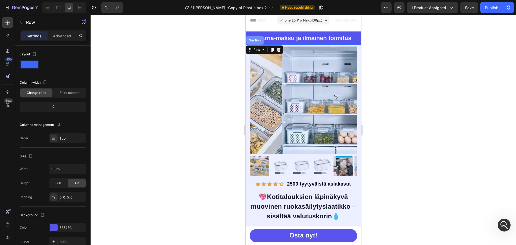
click at [258, 39] on div "Section" at bounding box center [255, 40] width 14 height 3
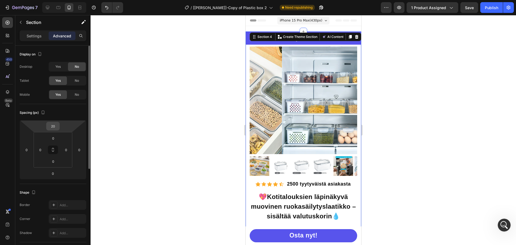
click at [53, 125] on input "20" at bounding box center [53, 126] width 11 height 8
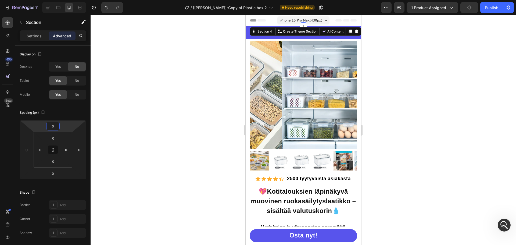
click at [392, 100] on div at bounding box center [303, 130] width 425 height 230
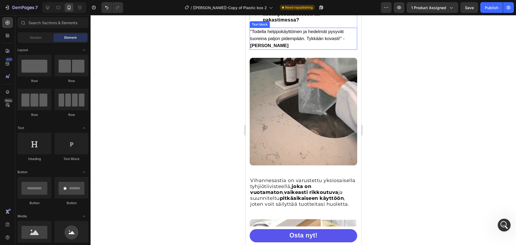
scroll to position [564, 0]
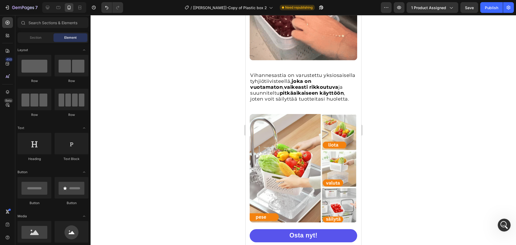
click at [401, 78] on div at bounding box center [303, 130] width 425 height 230
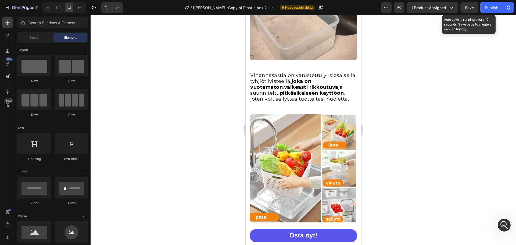
click at [468, 6] on span "Save" at bounding box center [469, 7] width 9 height 5
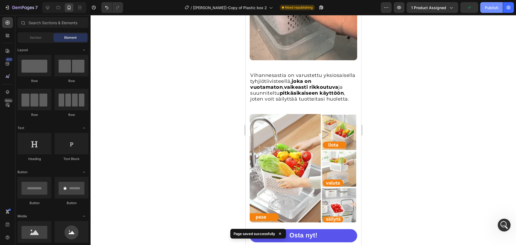
click at [495, 8] on div "Publish" at bounding box center [491, 8] width 13 height 6
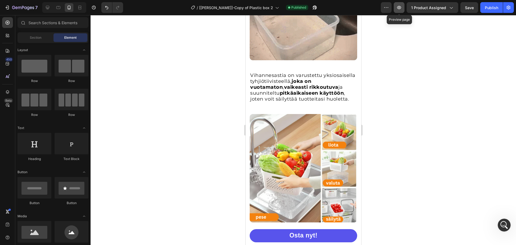
click at [396, 10] on button "button" at bounding box center [399, 7] width 11 height 11
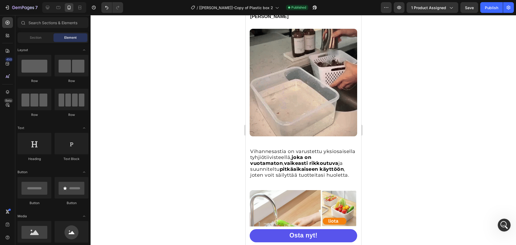
scroll to position [441, 0]
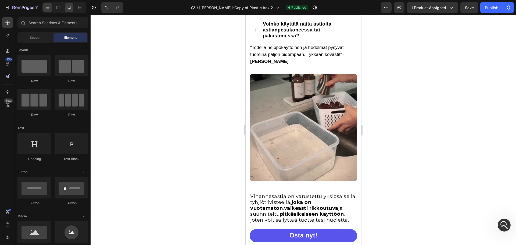
click at [48, 5] on icon at bounding box center [47, 7] width 5 height 5
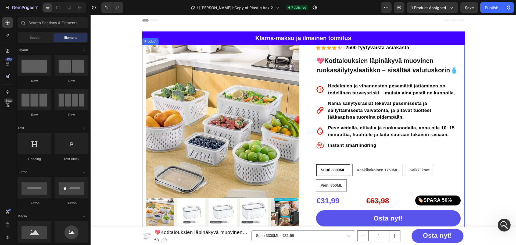
click at [142, 50] on div "Product Images Row Icon Icon Icon Icon Icon Icon List Hoz 2500 tyytyväistä asia…" at bounding box center [303, 202] width 322 height 315
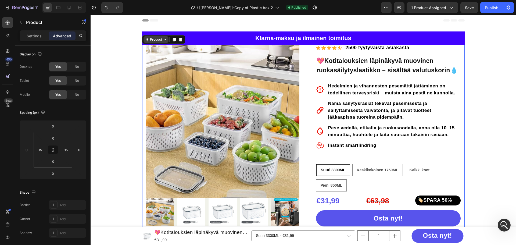
click at [149, 38] on div "Product" at bounding box center [156, 39] width 14 height 5
click at [150, 40] on div "Product" at bounding box center [156, 39] width 14 height 5
click at [55, 128] on input "0" at bounding box center [53, 126] width 11 height 8
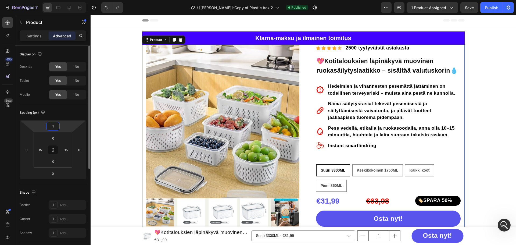
type input "15"
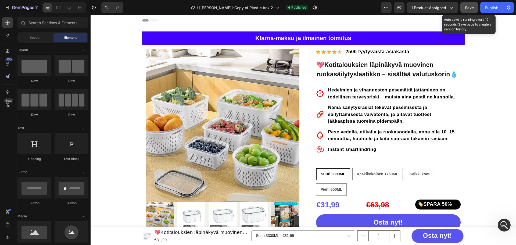
click at [475, 9] on button "Save" at bounding box center [469, 7] width 18 height 11
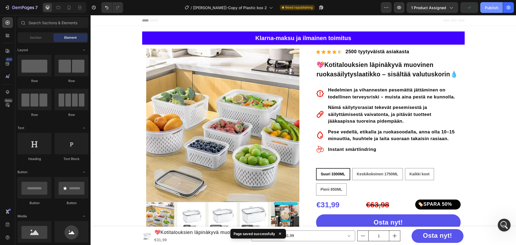
click at [489, 11] on button "Publish" at bounding box center [491, 7] width 23 height 11
click at [70, 8] on icon at bounding box center [69, 8] width 3 height 4
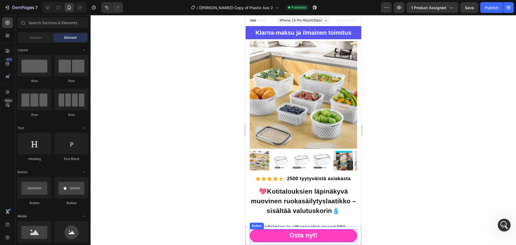
click at [331, 236] on link "Osta nyt!" at bounding box center [302, 235] width 107 height 13
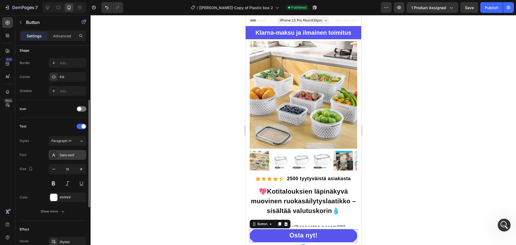
scroll to position [213, 0]
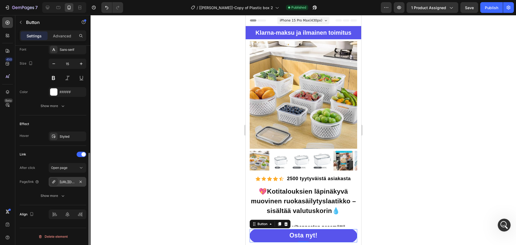
click at [67, 182] on div "[URL][DOMAIN_NAME]" at bounding box center [68, 181] width 16 height 5
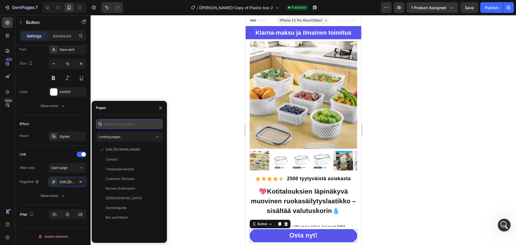
click at [116, 125] on input "text" at bounding box center [129, 124] width 67 height 10
paste input "[URL][DOMAIN_NAME]"
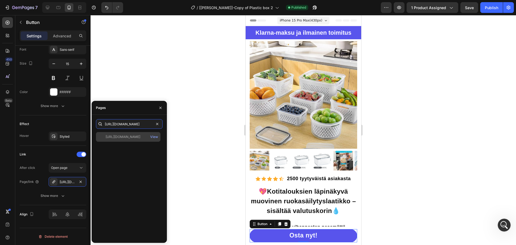
type input "[URL][DOMAIN_NAME]"
click at [128, 135] on div "[URL][DOMAIN_NAME]" at bounding box center [123, 136] width 35 height 5
click at [151, 137] on div "View" at bounding box center [154, 136] width 8 height 5
click at [187, 119] on div at bounding box center [303, 130] width 425 height 230
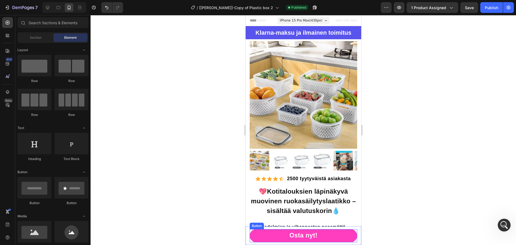
click at [330, 238] on link "Osta nyt!" at bounding box center [302, 235] width 107 height 13
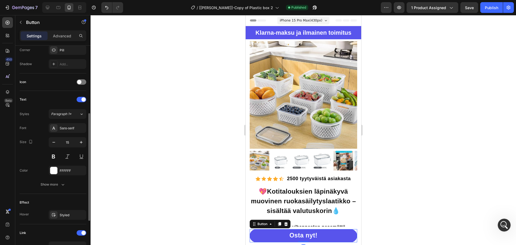
scroll to position [213, 0]
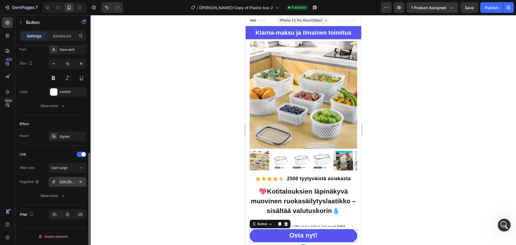
click at [72, 182] on div "[URL][DOMAIN_NAME]" at bounding box center [68, 181] width 16 height 5
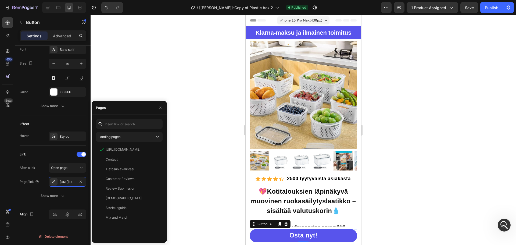
click at [144, 78] on div at bounding box center [303, 130] width 425 height 230
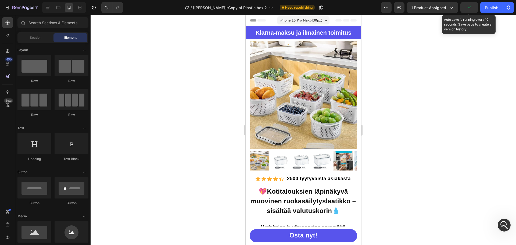
click at [469, 6] on icon "button" at bounding box center [468, 7] width 5 height 5
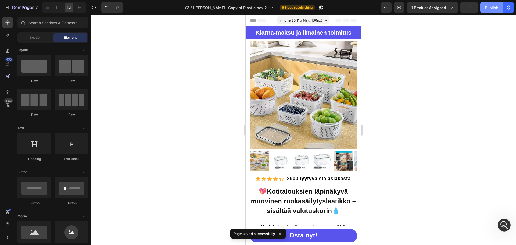
click at [485, 7] on div "Publish" at bounding box center [491, 8] width 13 height 6
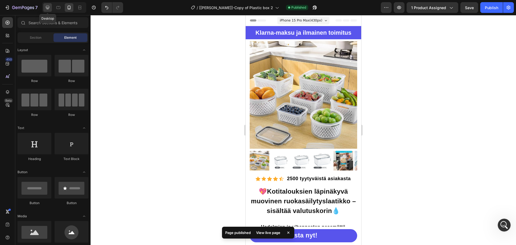
click at [47, 7] on icon at bounding box center [47, 7] width 5 height 5
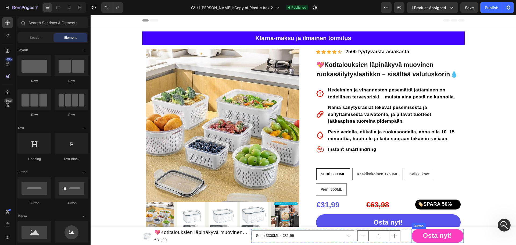
click at [413, 238] on link "Osta nyt!" at bounding box center [437, 236] width 52 height 14
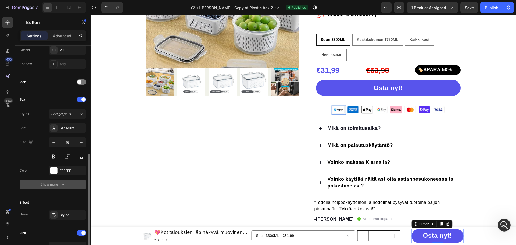
scroll to position [213, 0]
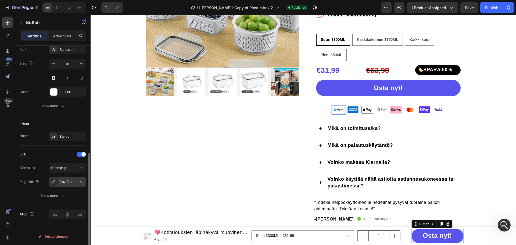
click at [65, 181] on div "[URL][DOMAIN_NAME]" at bounding box center [68, 181] width 16 height 5
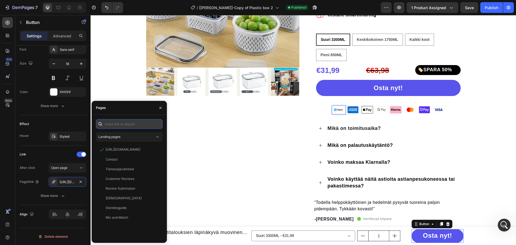
click at [111, 121] on input "text" at bounding box center [129, 124] width 67 height 10
paste input "[URL][DOMAIN_NAME]"
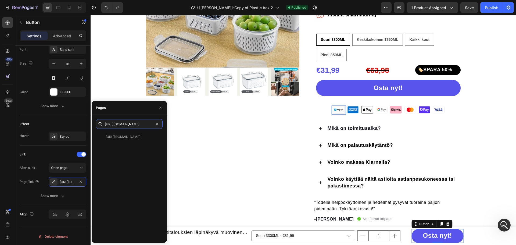
type input "[URL][DOMAIN_NAME]"
click at [118, 111] on div "Pages" at bounding box center [129, 108] width 75 height 14
click at [126, 138] on div "[URL][DOMAIN_NAME]" at bounding box center [123, 136] width 35 height 5
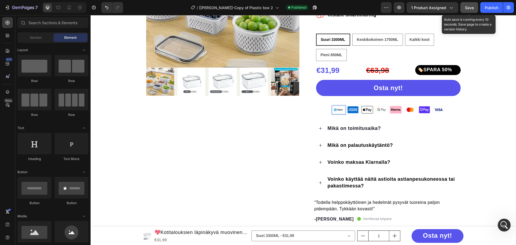
click at [471, 10] on span "Save" at bounding box center [469, 7] width 9 height 5
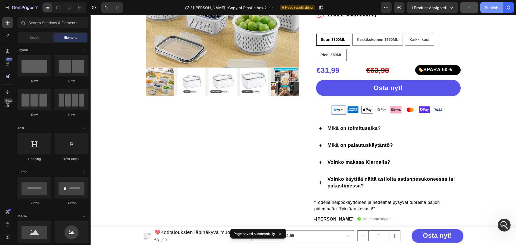
click at [490, 10] on div "Publish" at bounding box center [491, 8] width 13 height 6
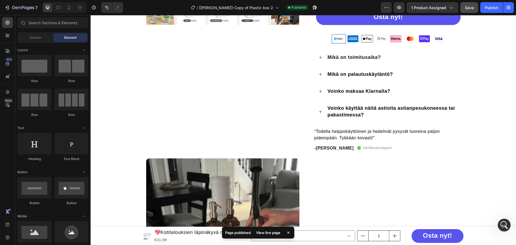
scroll to position [161, 0]
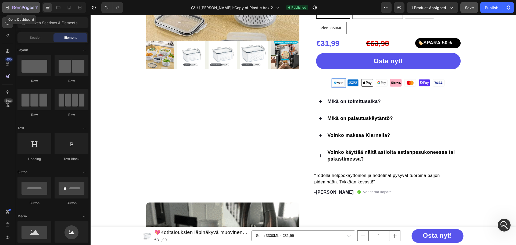
click at [24, 6] on icon "button" at bounding box center [23, 8] width 22 height 5
